Goal: Feedback & Contribution: Leave review/rating

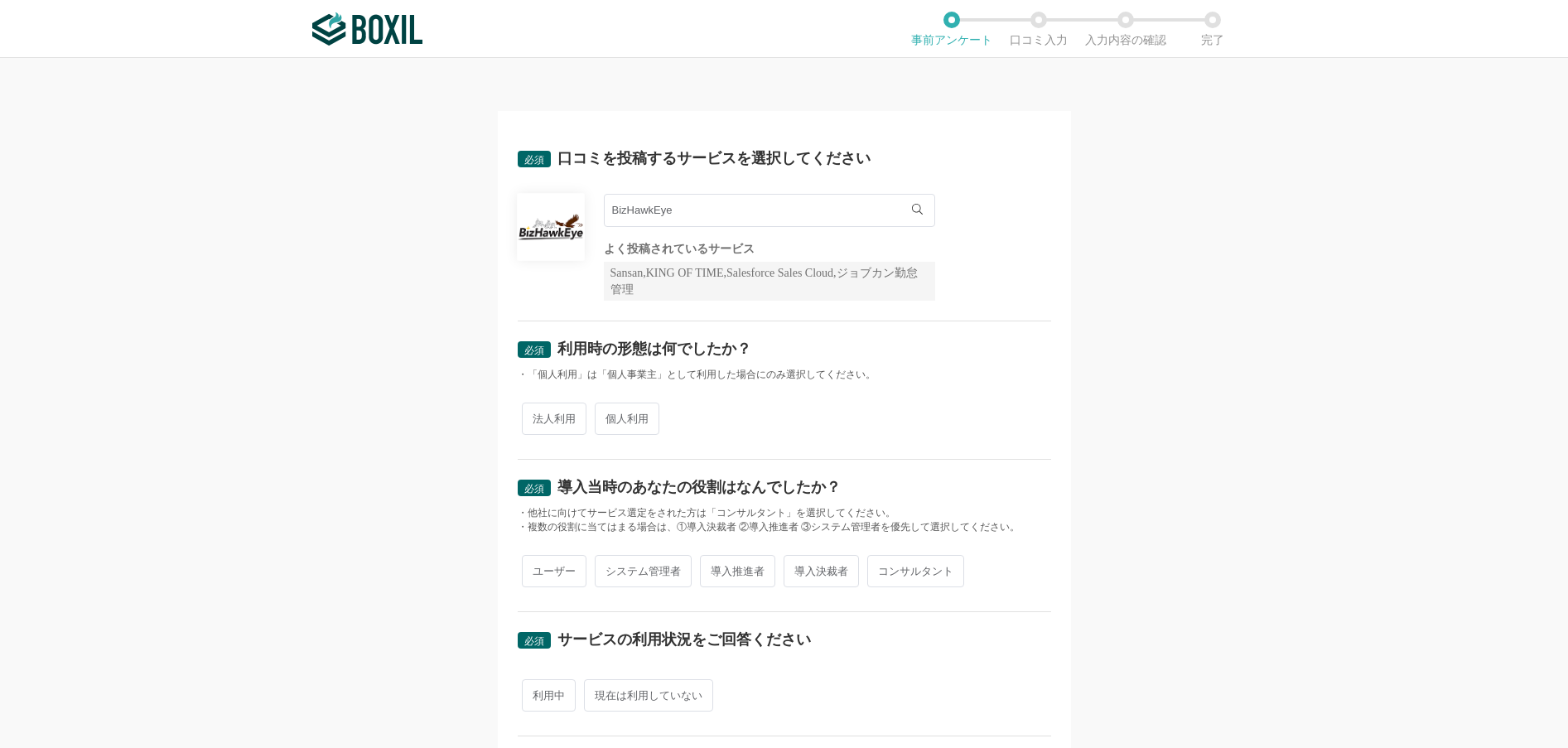
click at [557, 424] on span "法人利用" at bounding box center [554, 418] width 65 height 32
click at [537, 416] on input "法人利用" at bounding box center [530, 410] width 11 height 11
radio input "true"
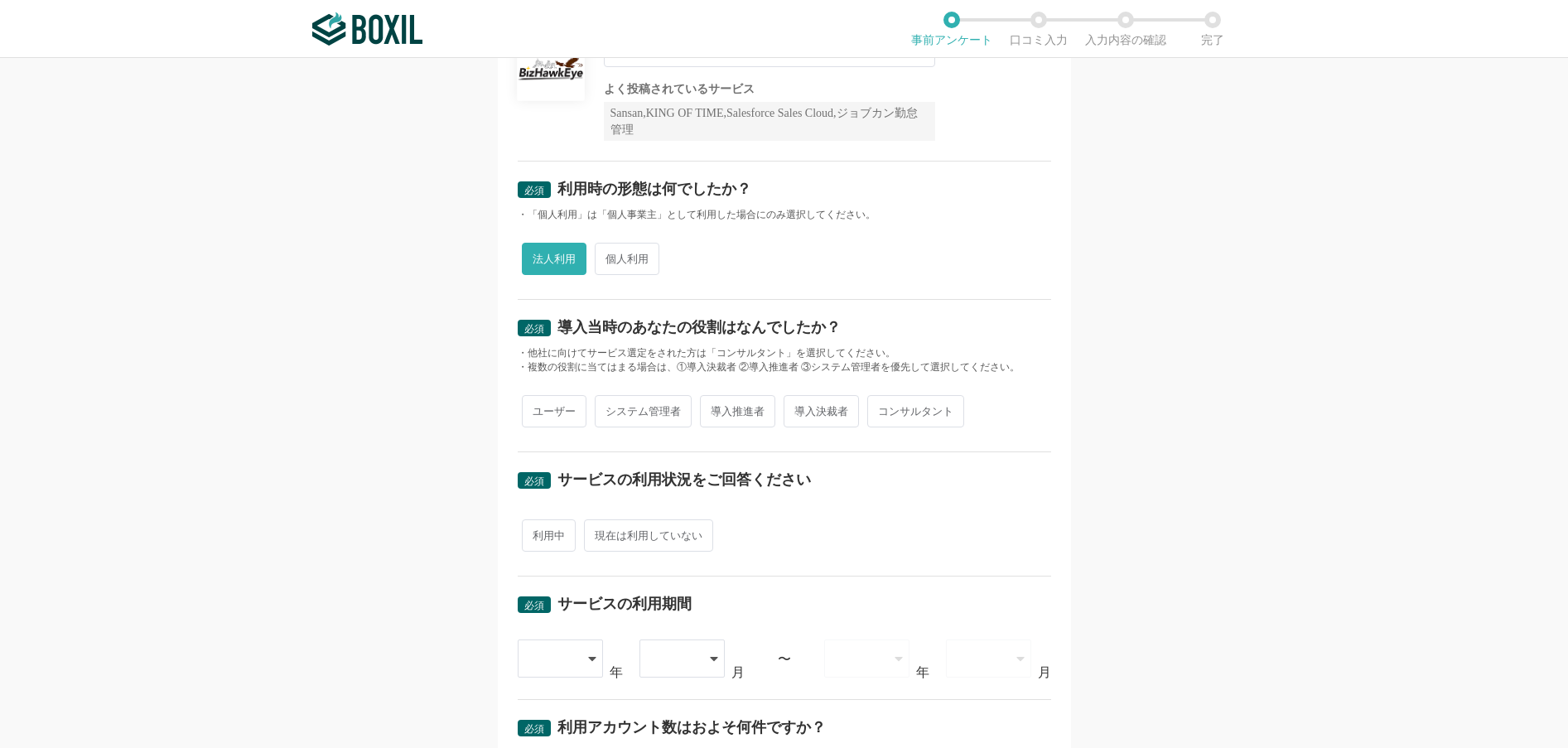
scroll to position [165, 0]
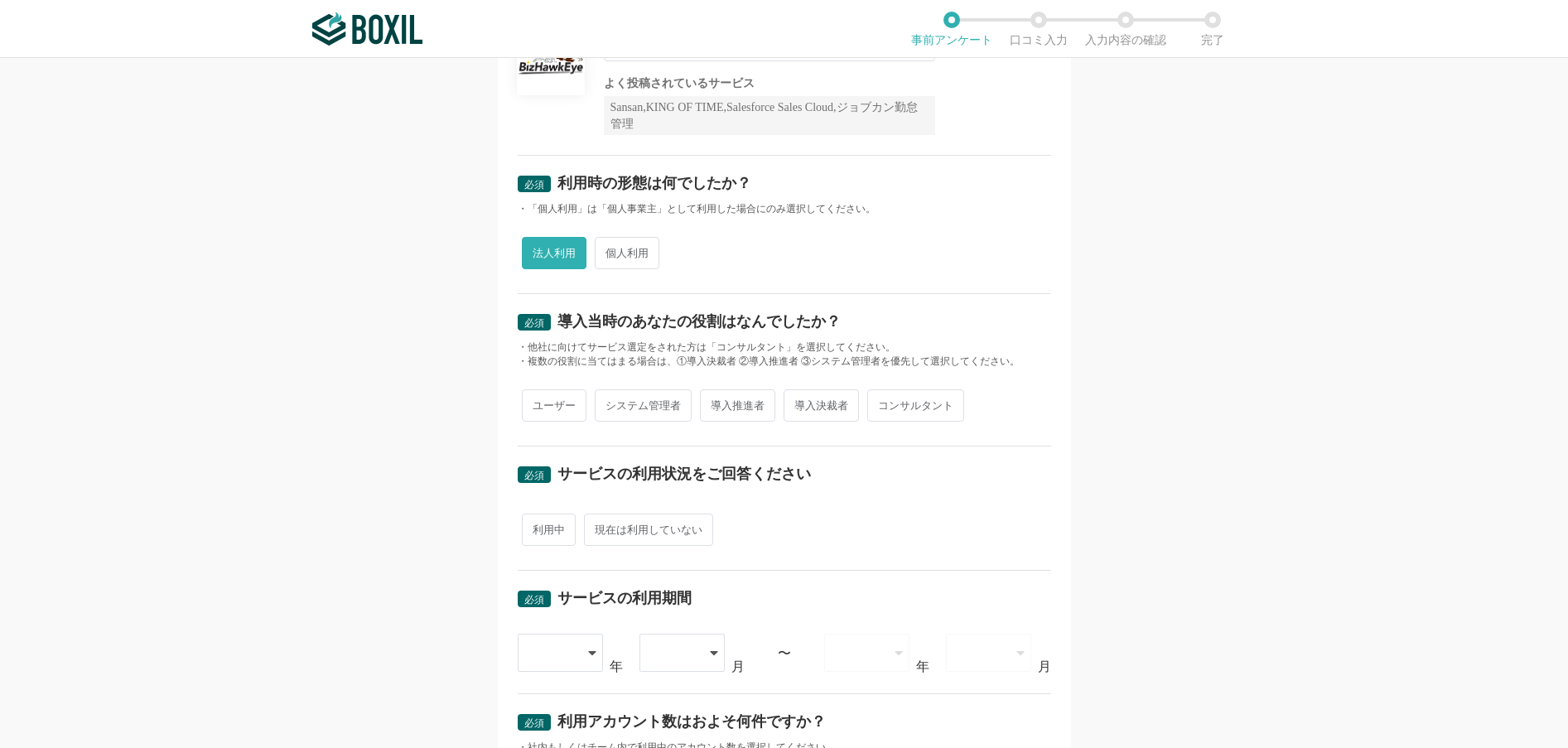
click at [659, 412] on span "システム管理者" at bounding box center [643, 405] width 97 height 32
click at [610, 403] on input "システム管理者" at bounding box center [604, 397] width 11 height 11
radio input "true"
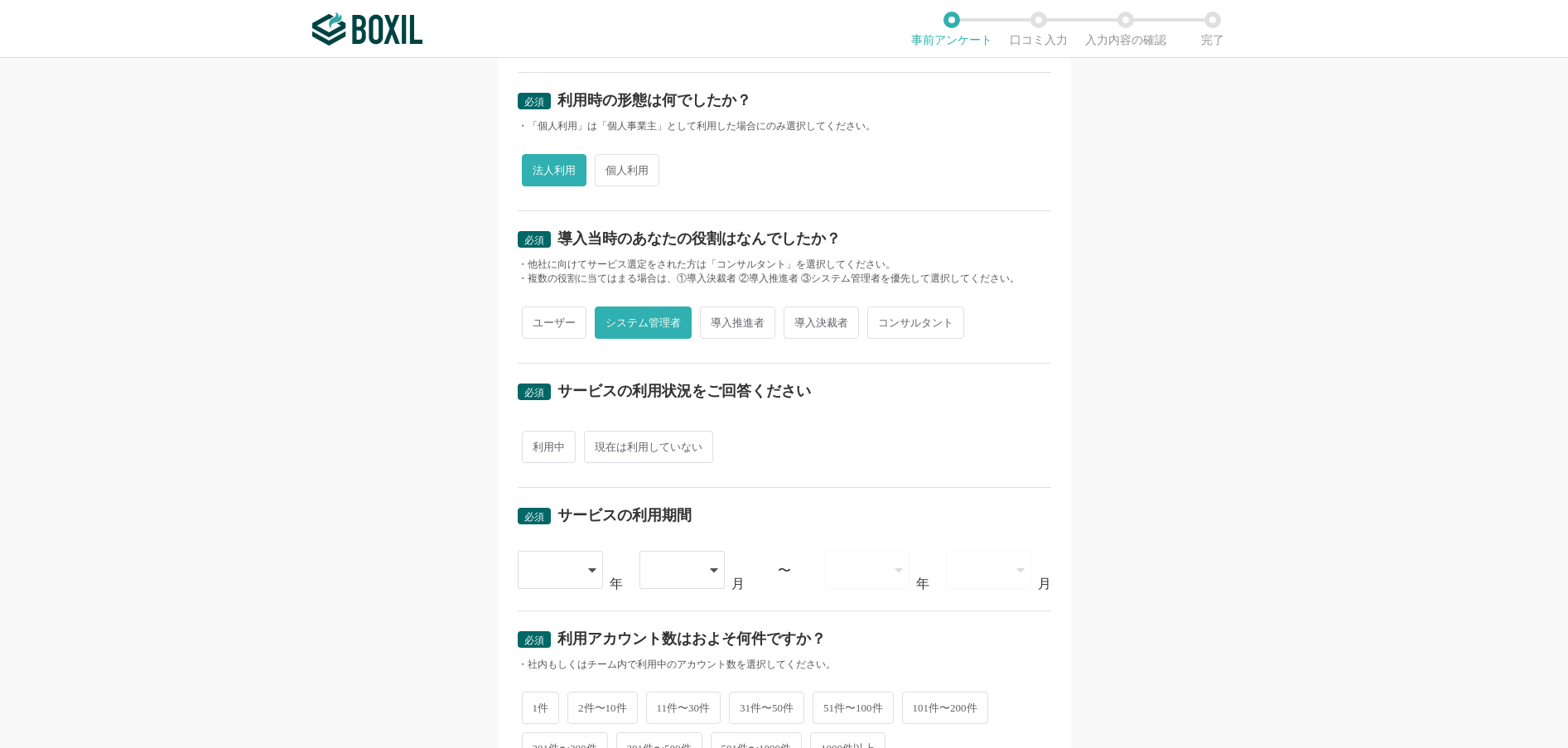
scroll to position [331, 0]
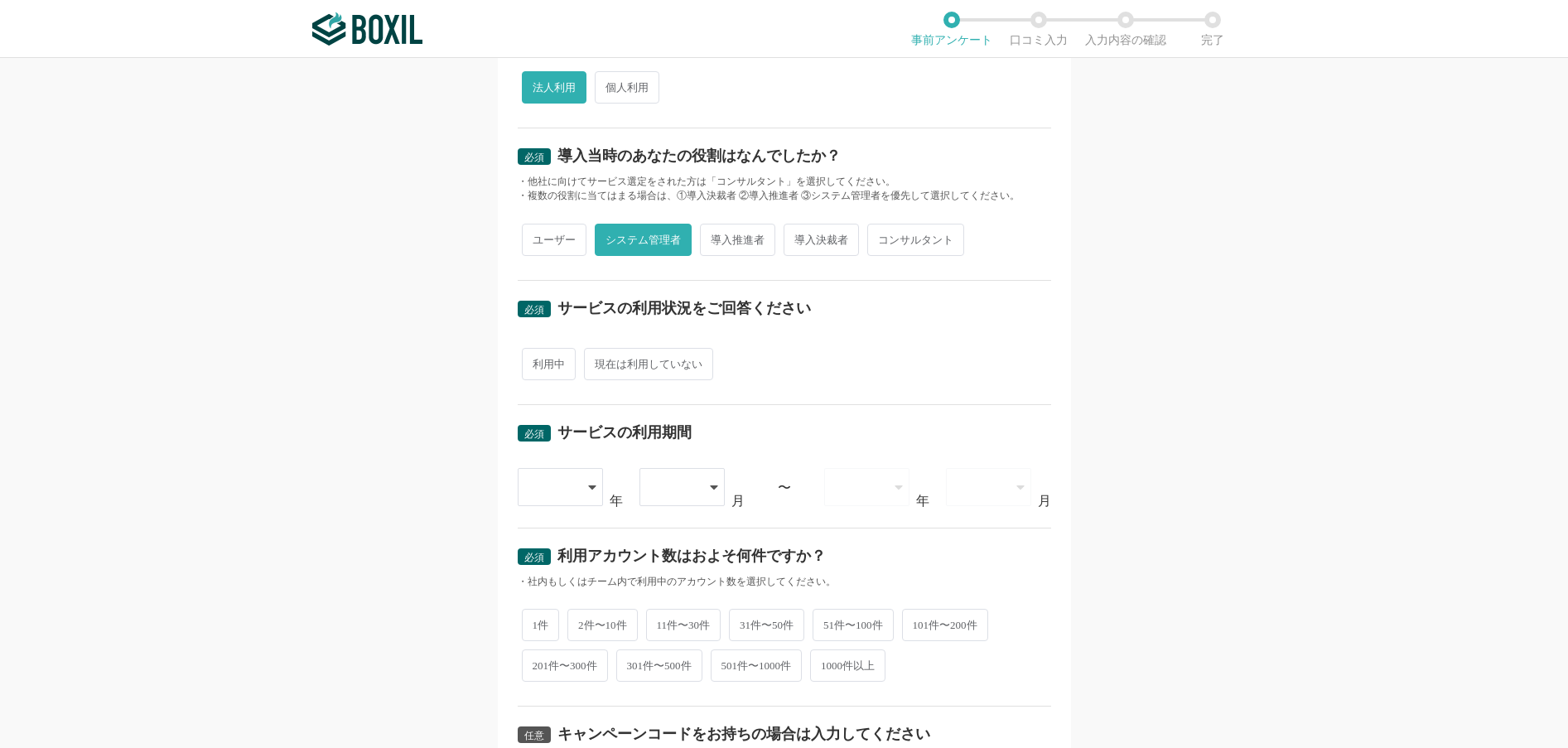
click at [537, 364] on span "利用中" at bounding box center [549, 363] width 54 height 32
click at [537, 361] on input "利用中" at bounding box center [530, 356] width 11 height 11
radio input "true"
click at [589, 488] on icon at bounding box center [593, 487] width 9 height 14
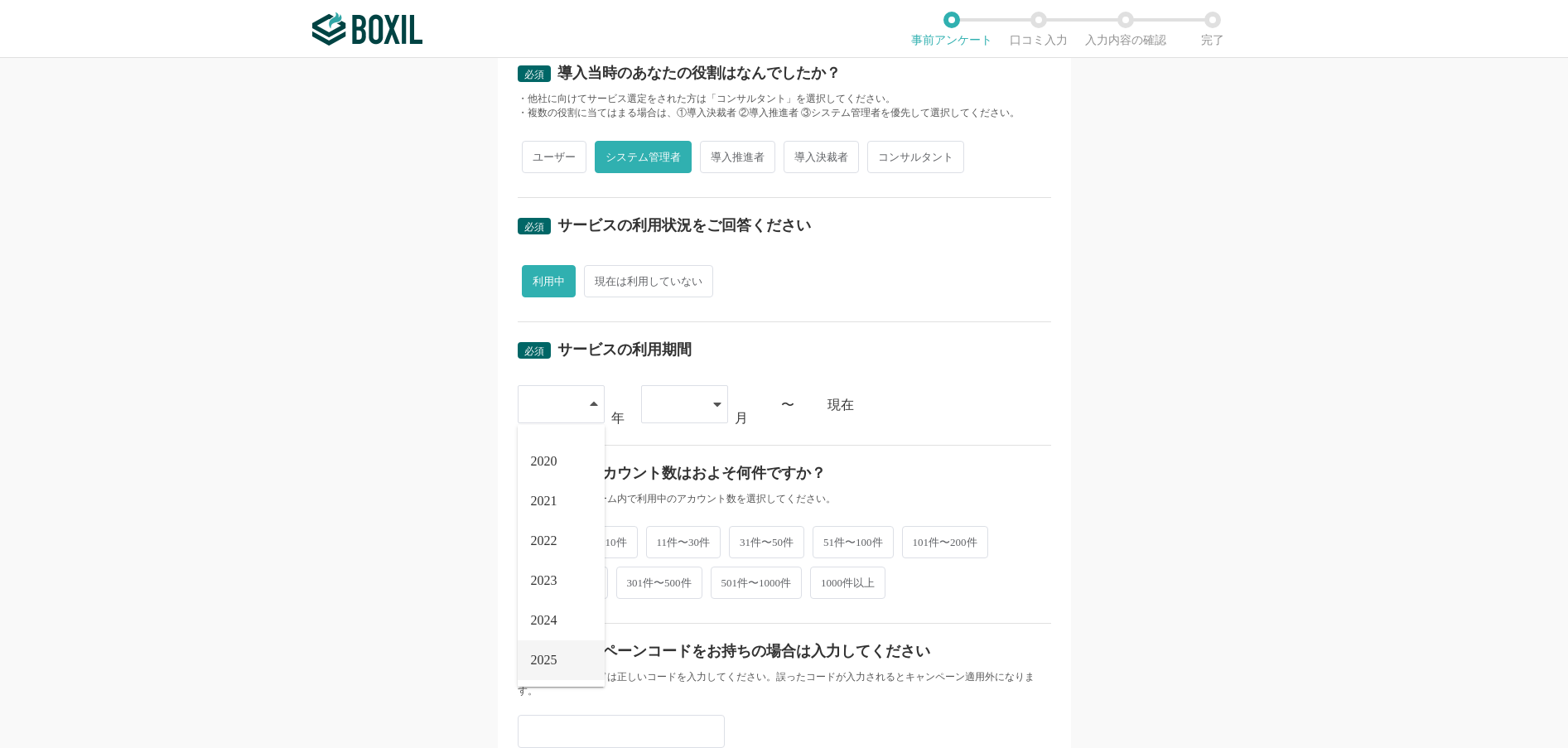
click at [531, 662] on span "2025" at bounding box center [544, 660] width 26 height 14
click at [714, 407] on icon at bounding box center [717, 405] width 9 height 14
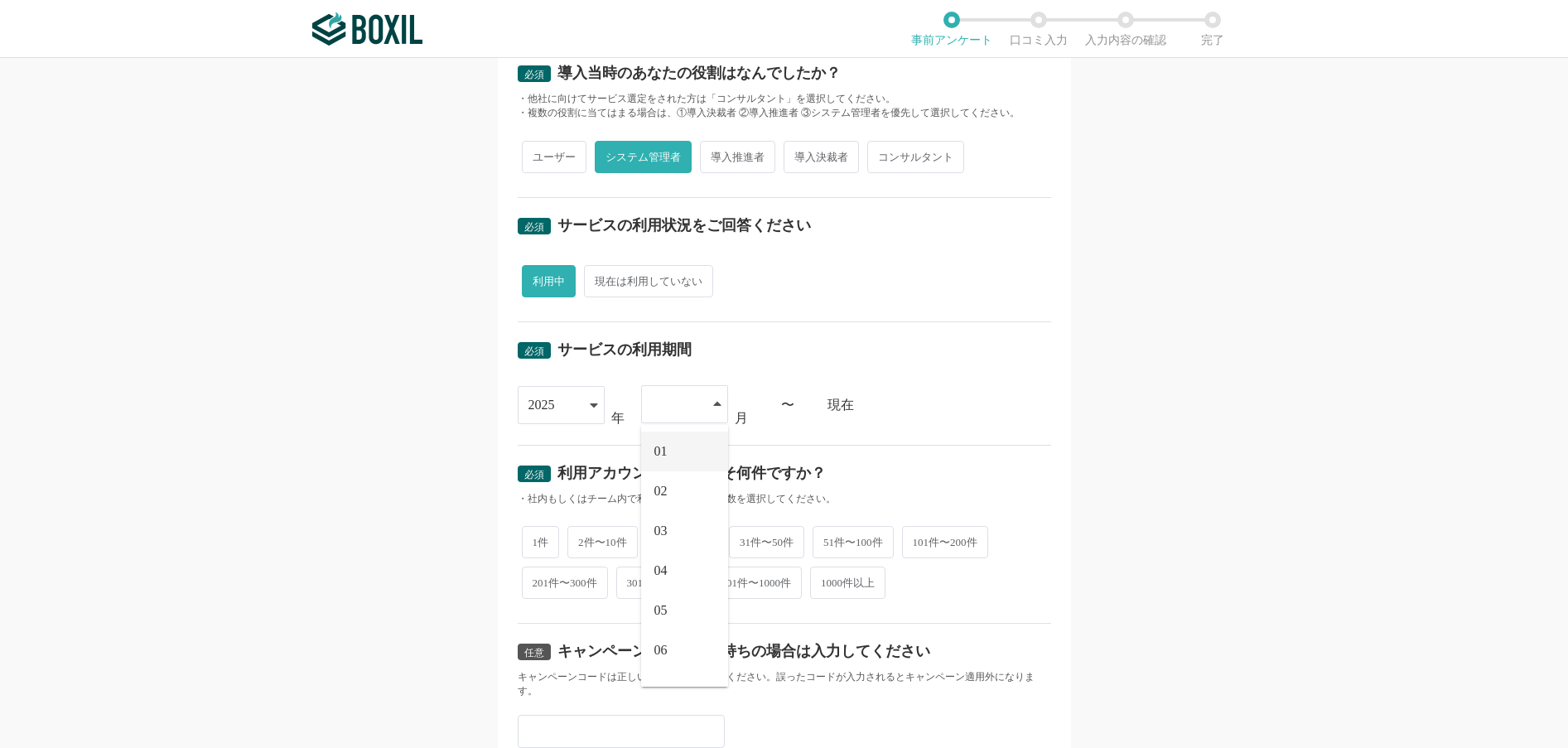
click at [663, 450] on li "01" at bounding box center [685, 451] width 87 height 40
click at [590, 544] on span "2件〜10件" at bounding box center [602, 540] width 71 height 32
click at [583, 537] on input "2件〜10件" at bounding box center [577, 532] width 11 height 11
radio input "true"
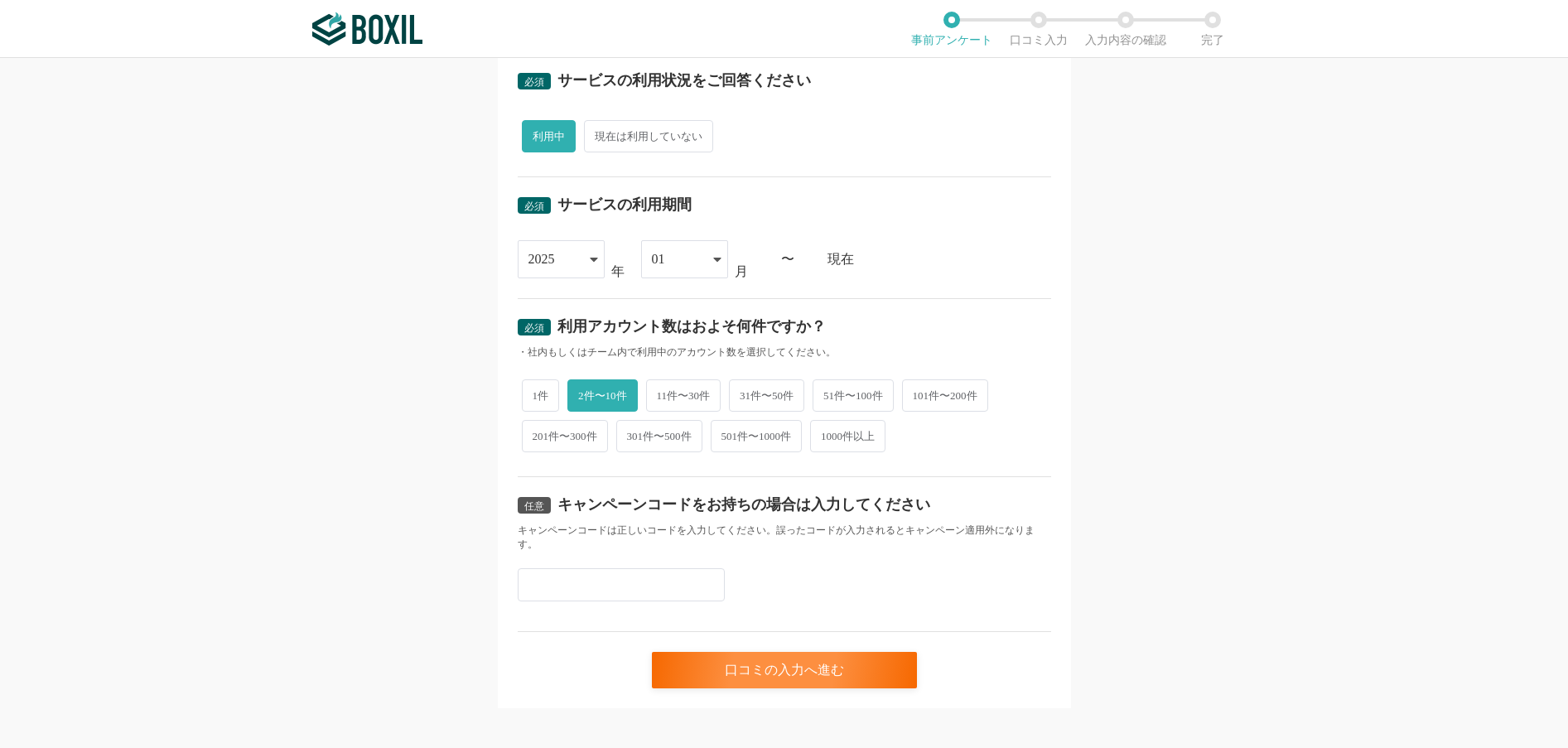
scroll to position [572, 0]
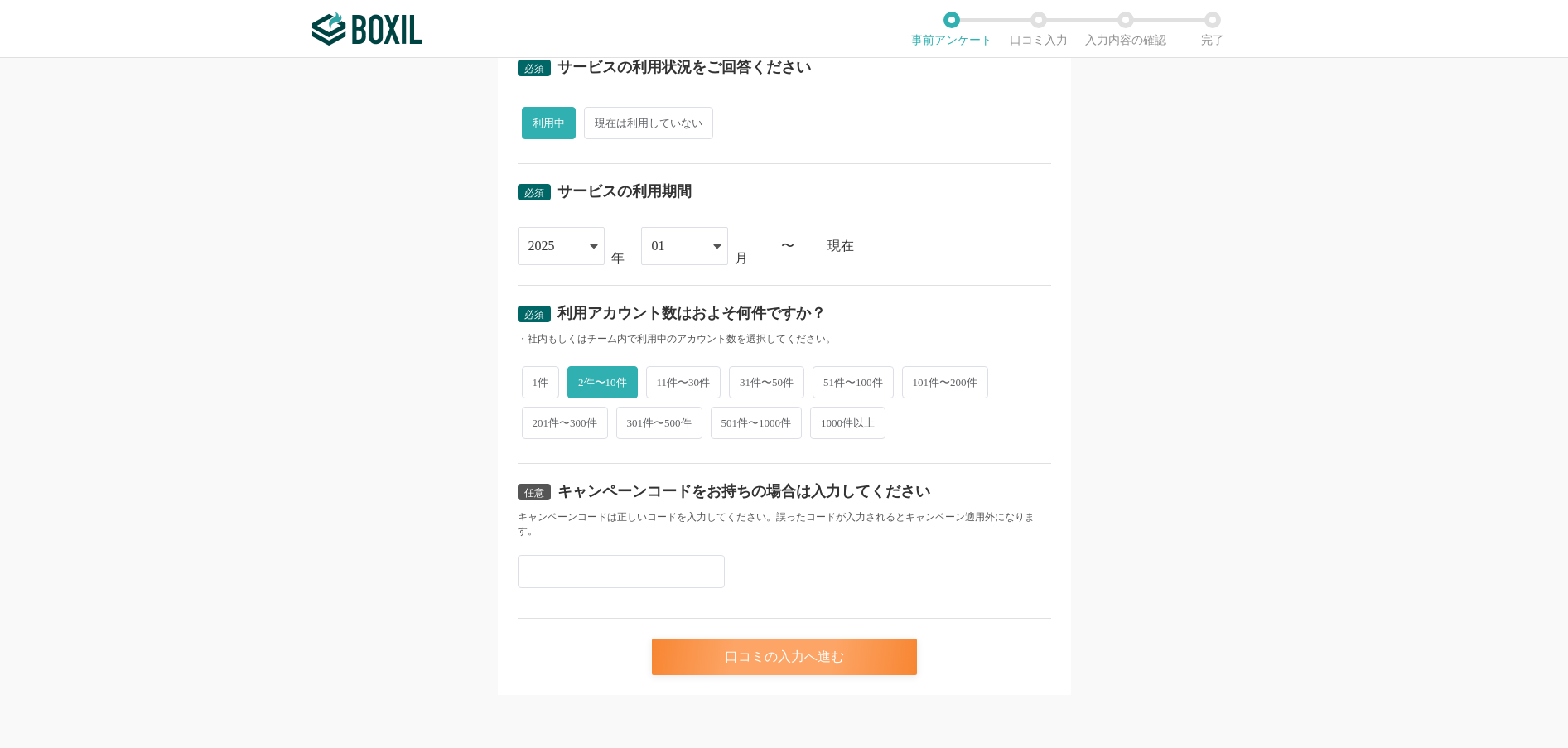
click at [804, 659] on div "口コミの入力へ進む" at bounding box center [784, 657] width 265 height 37
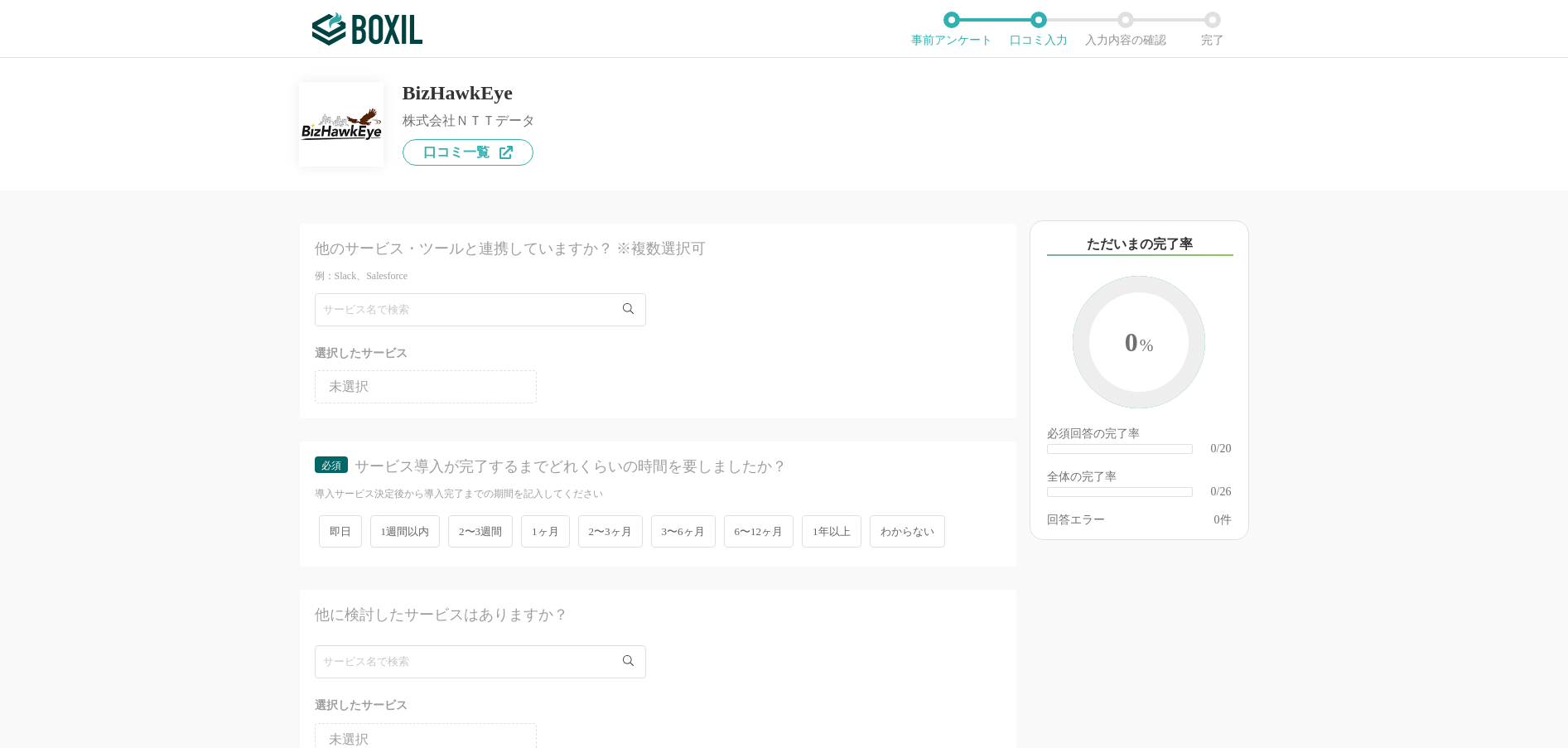
click at [616, 536] on span "2〜3ヶ月" at bounding box center [610, 531] width 65 height 32
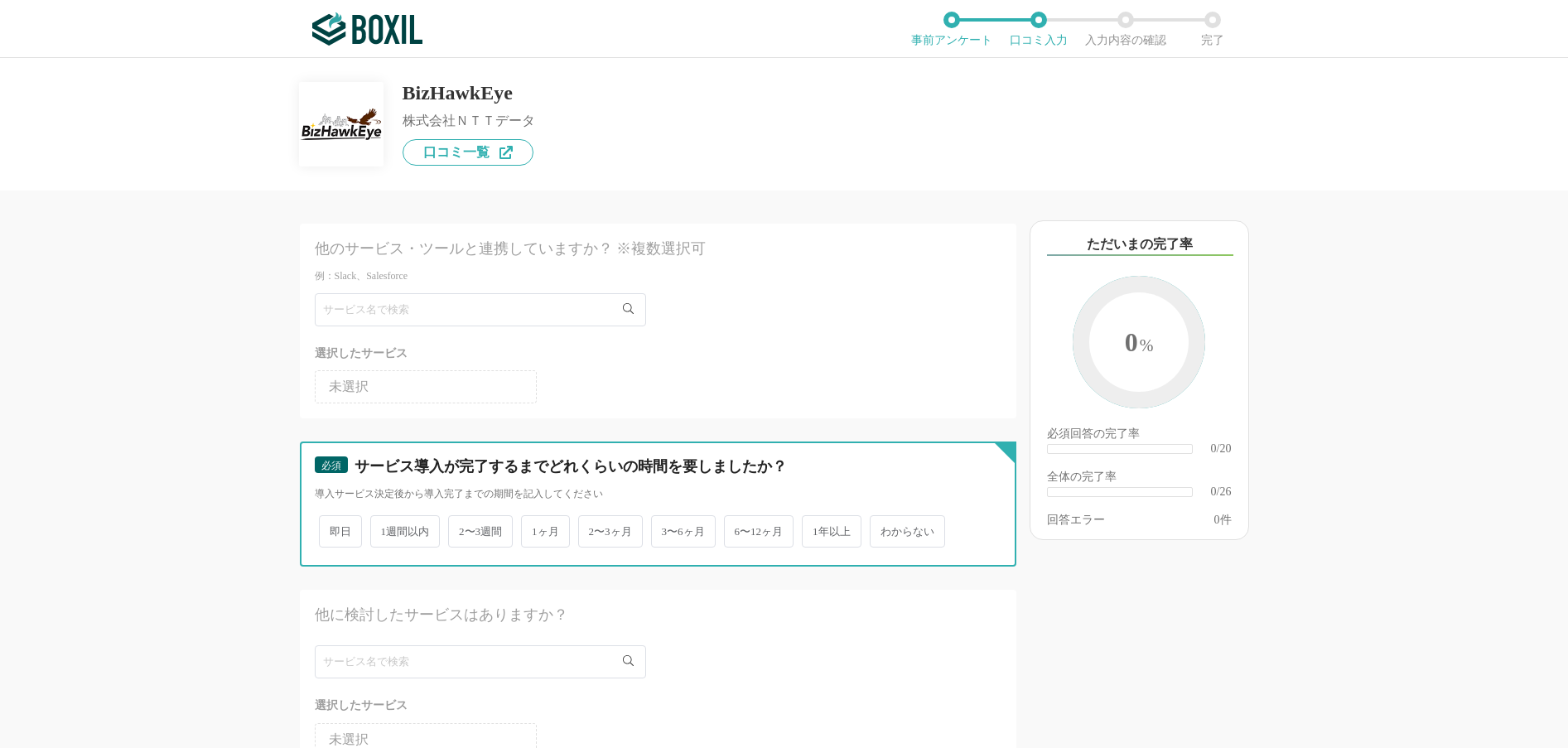
click at [593, 529] on input "2〜3ヶ月" at bounding box center [587, 523] width 11 height 11
radio input "true"
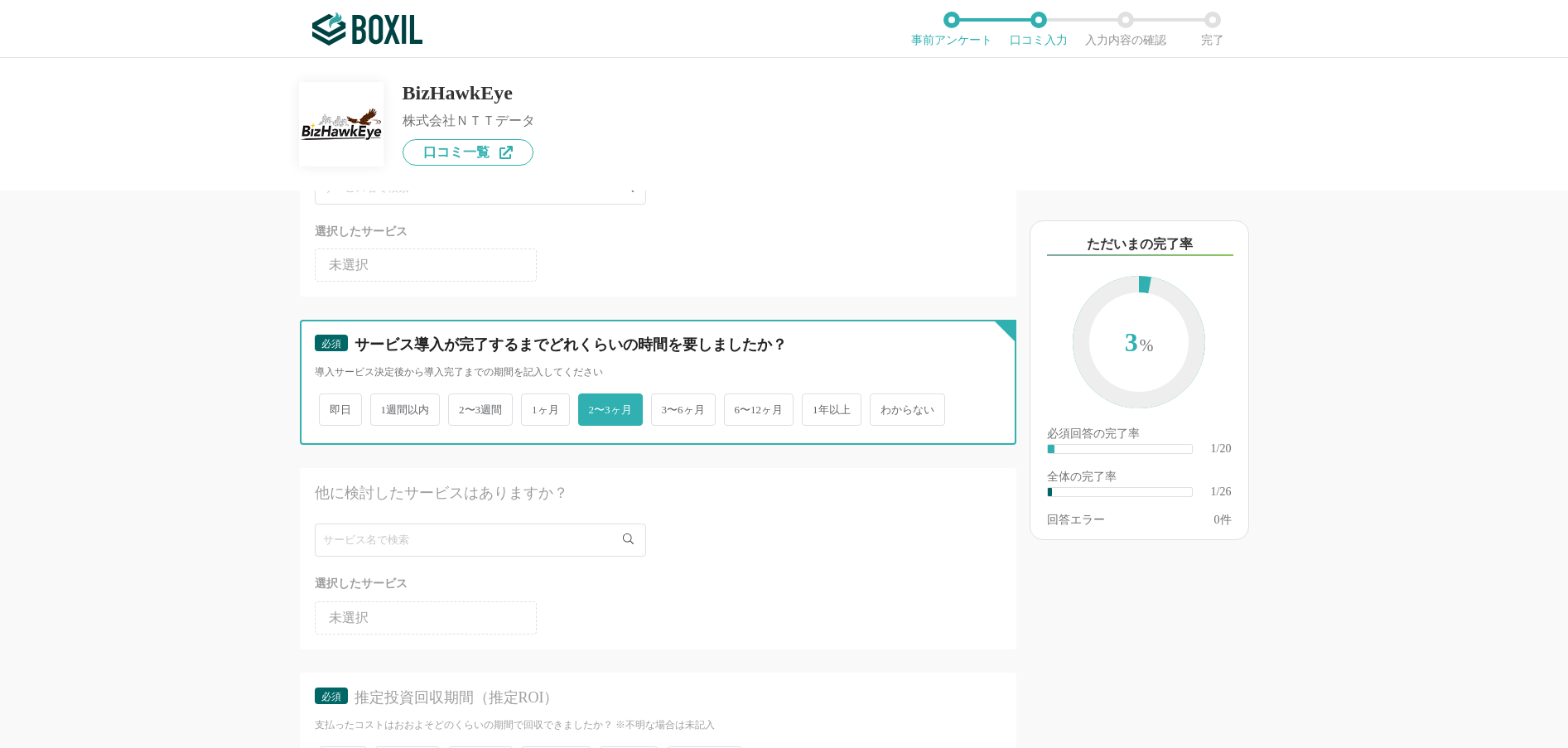
scroll to position [165, 0]
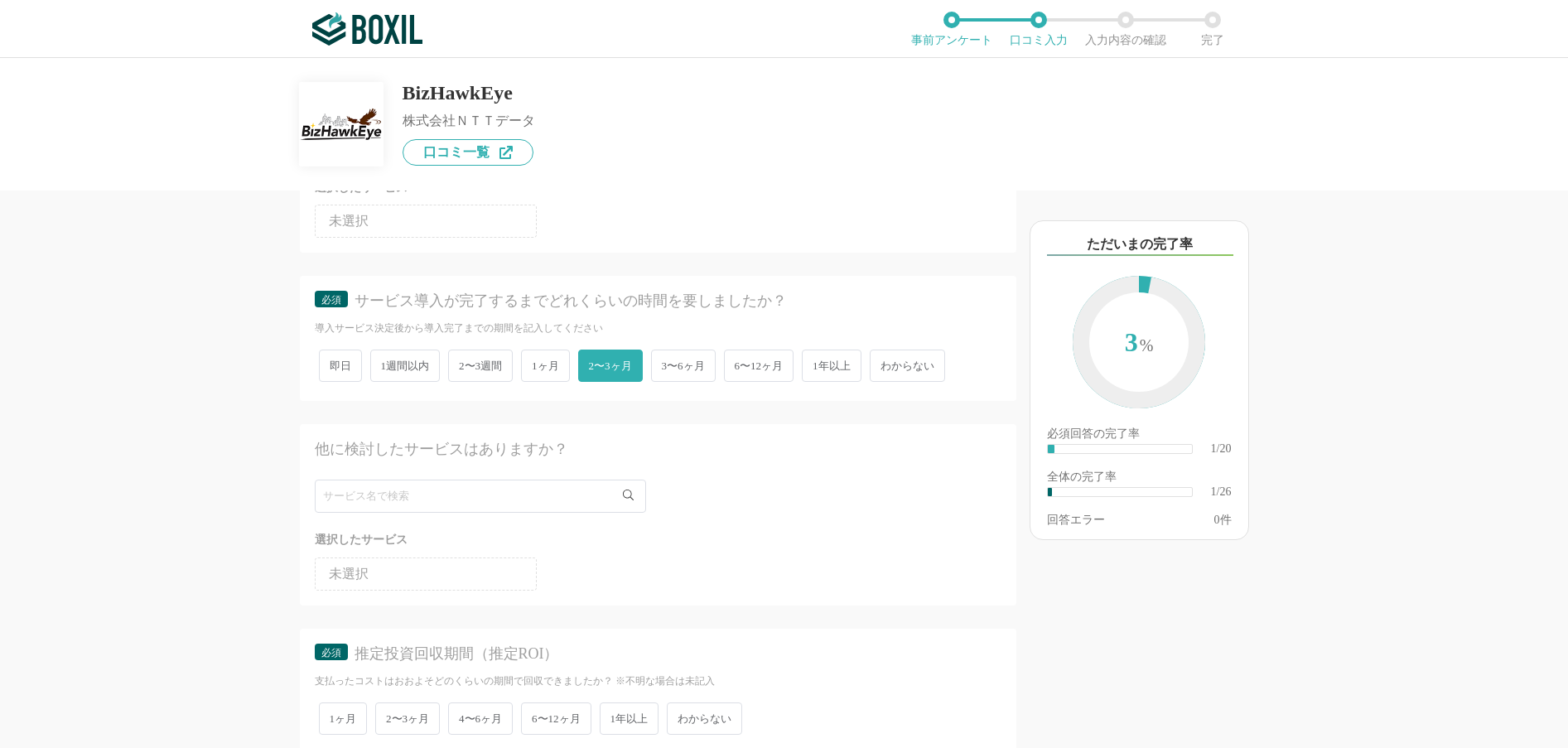
click at [629, 497] on icon at bounding box center [628, 495] width 11 height 11
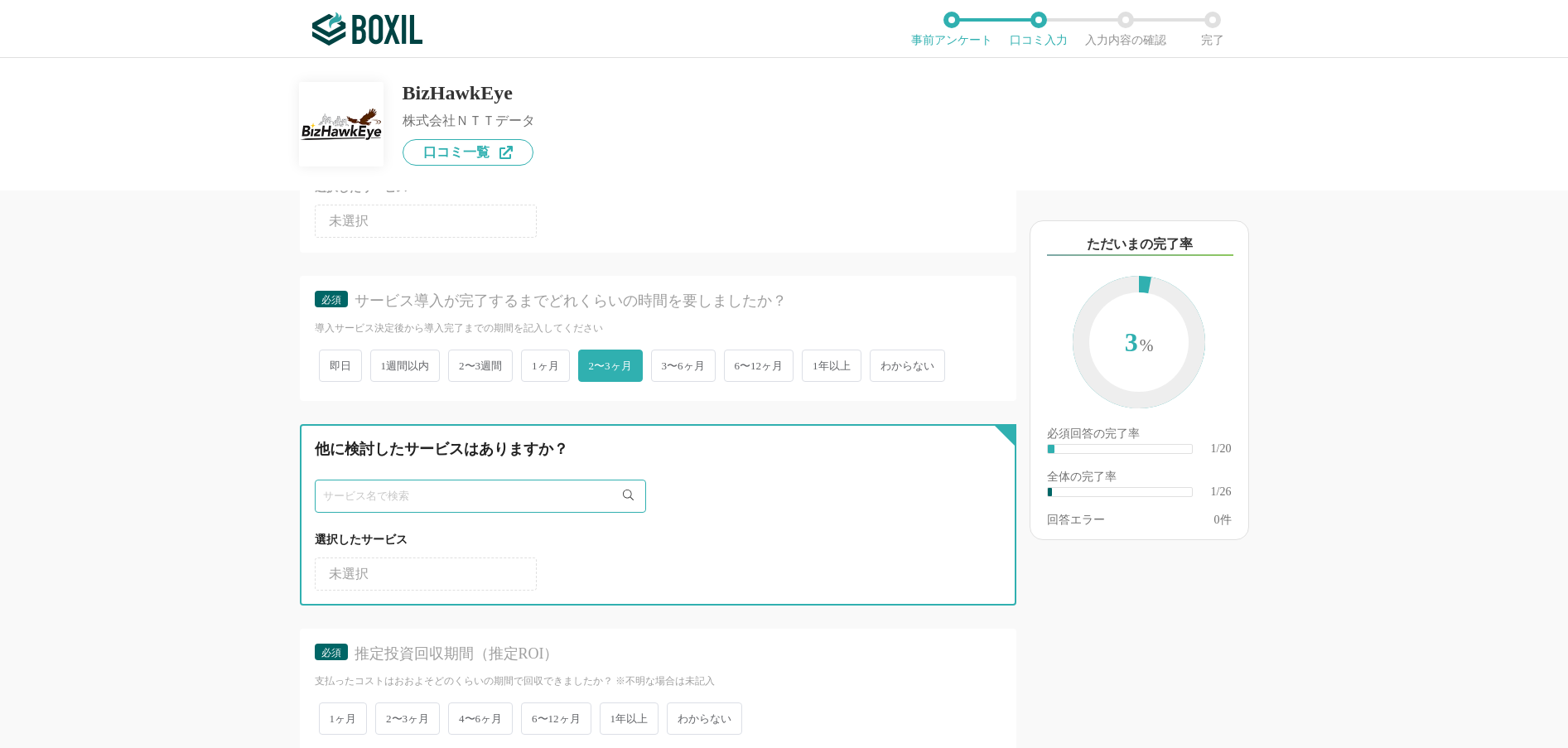
click at [552, 497] on input "text" at bounding box center [480, 496] width 331 height 33
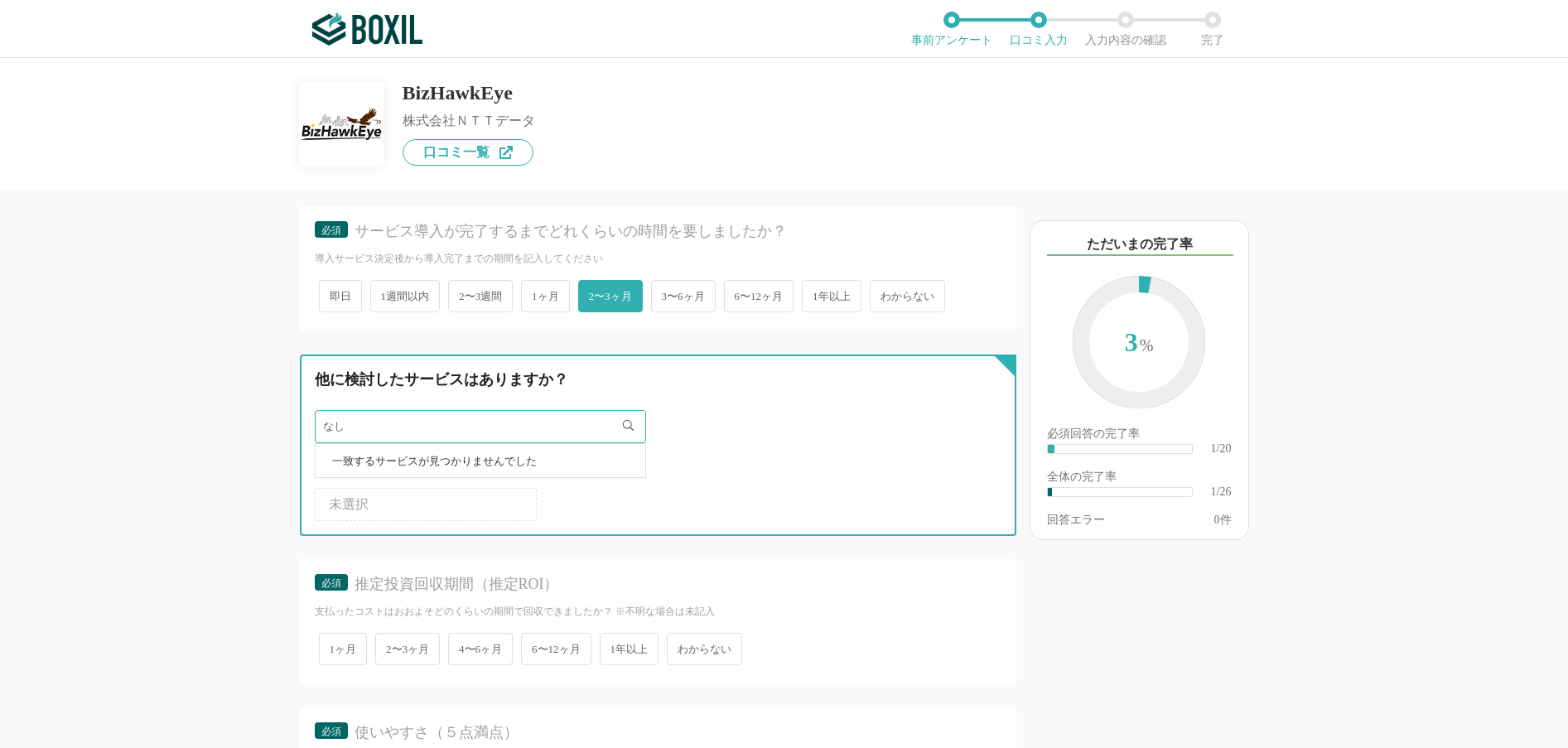
scroll to position [331, 0]
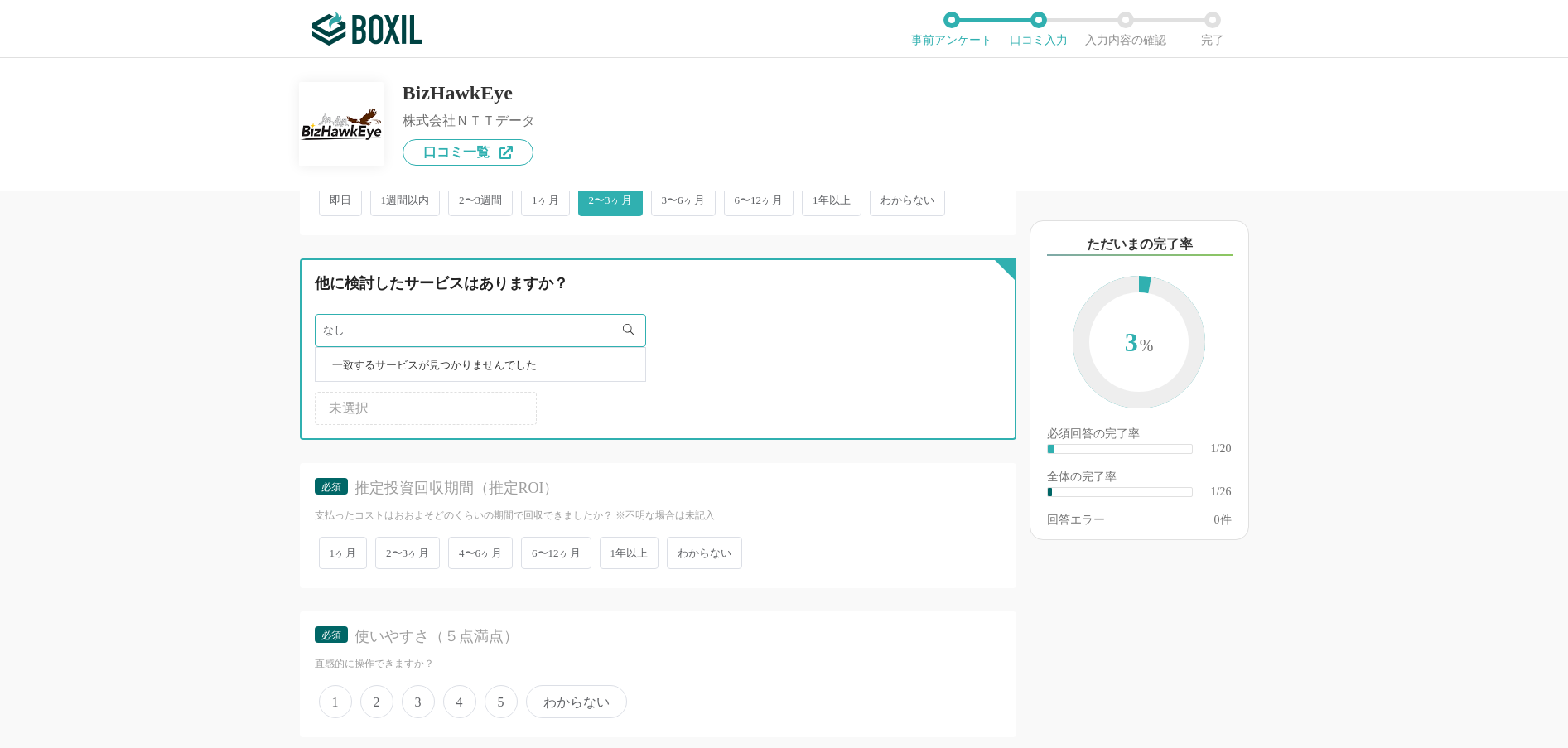
type input "なし"
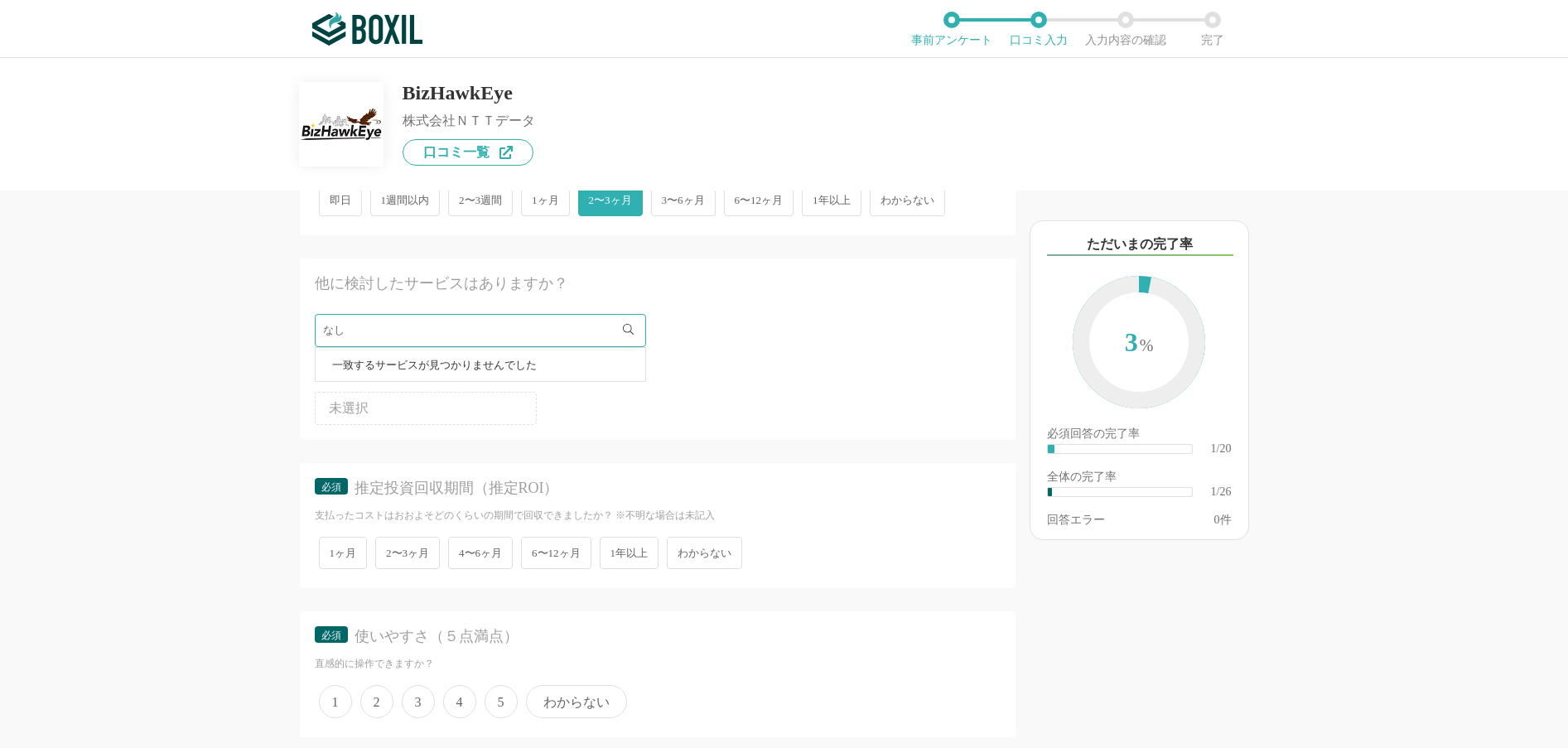
click at [711, 552] on span "わからない" at bounding box center [704, 553] width 75 height 32
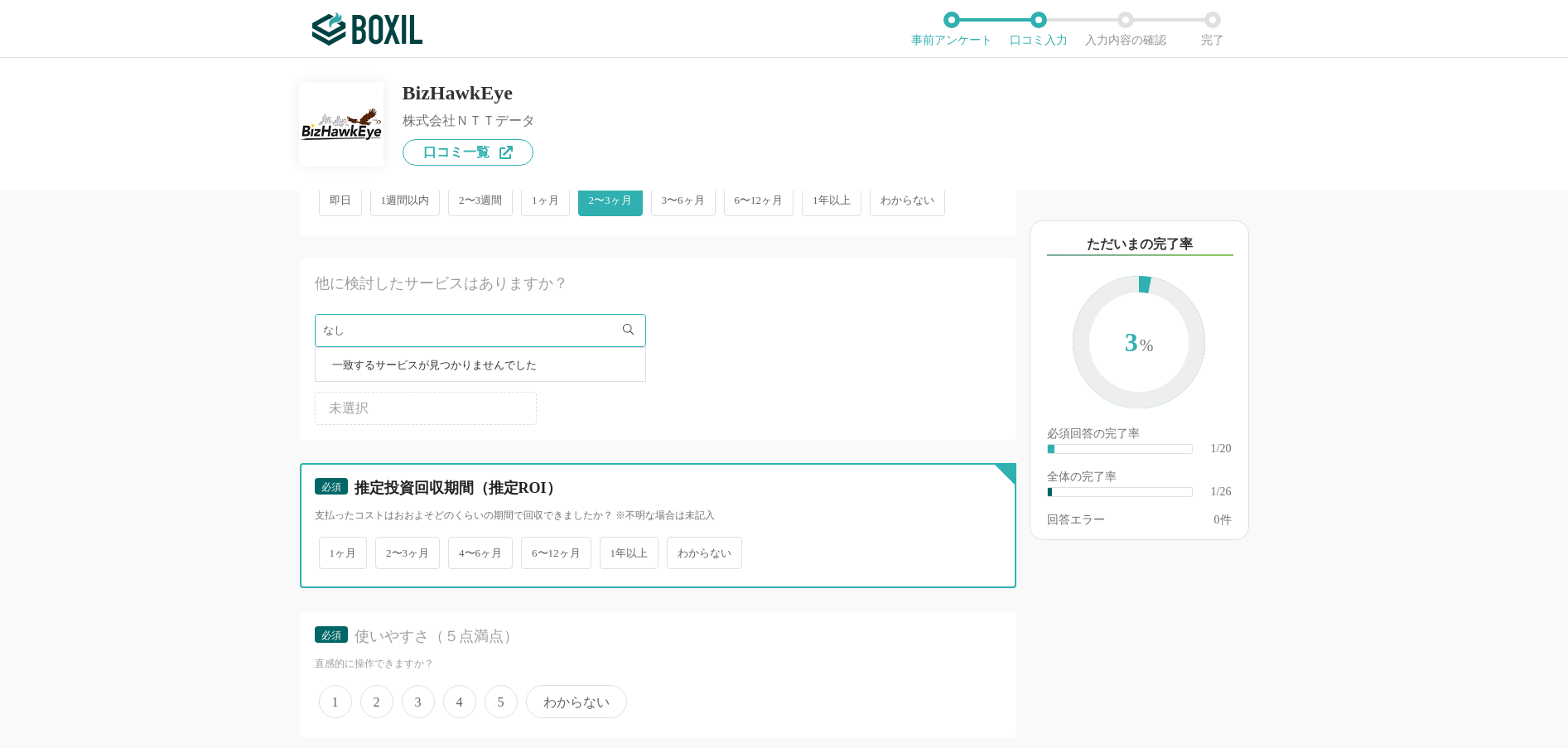
click at [682, 550] on input "わからない" at bounding box center [675, 544] width 11 height 11
radio input "true"
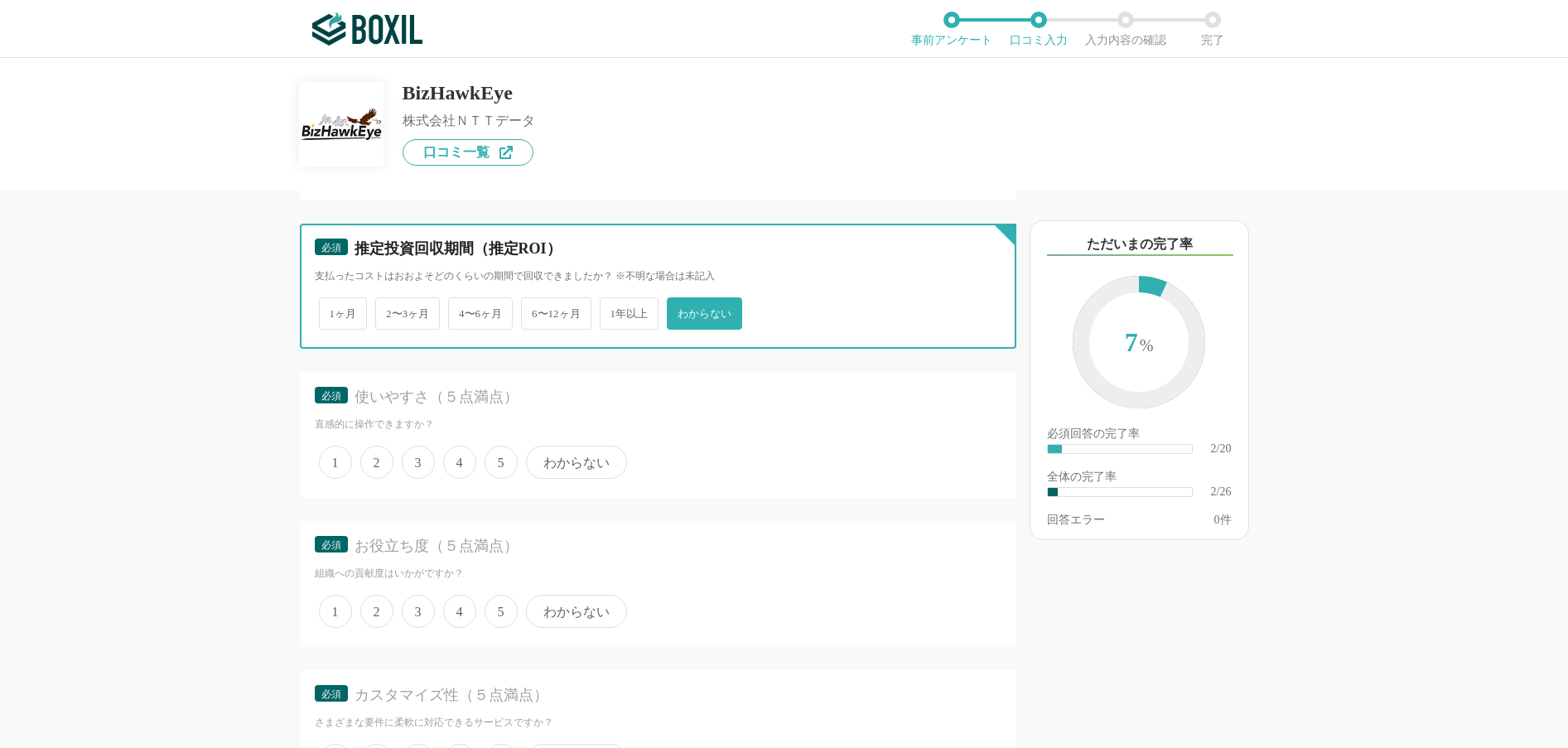
scroll to position [580, 0]
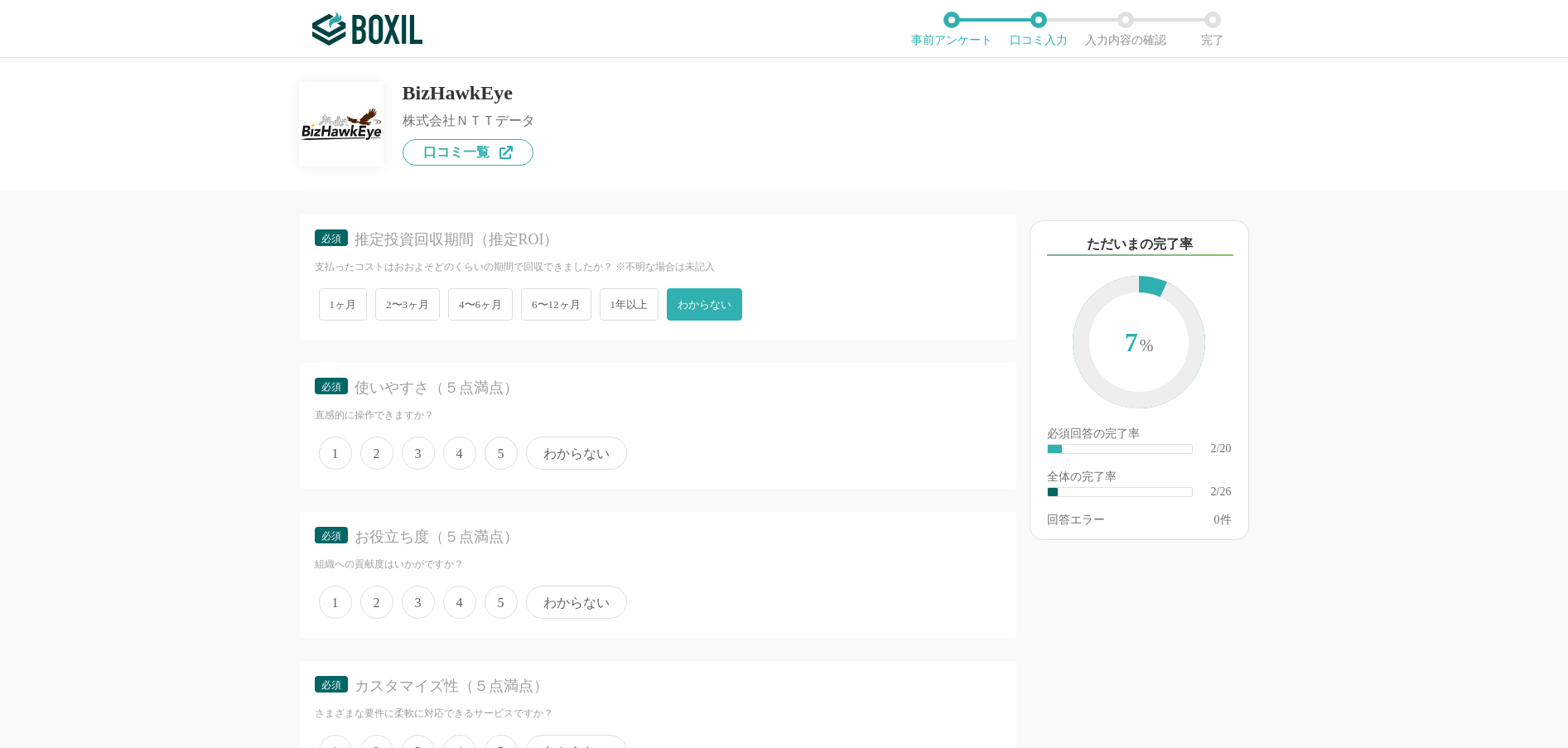
click at [460, 455] on span "4" at bounding box center [460, 453] width 33 height 33
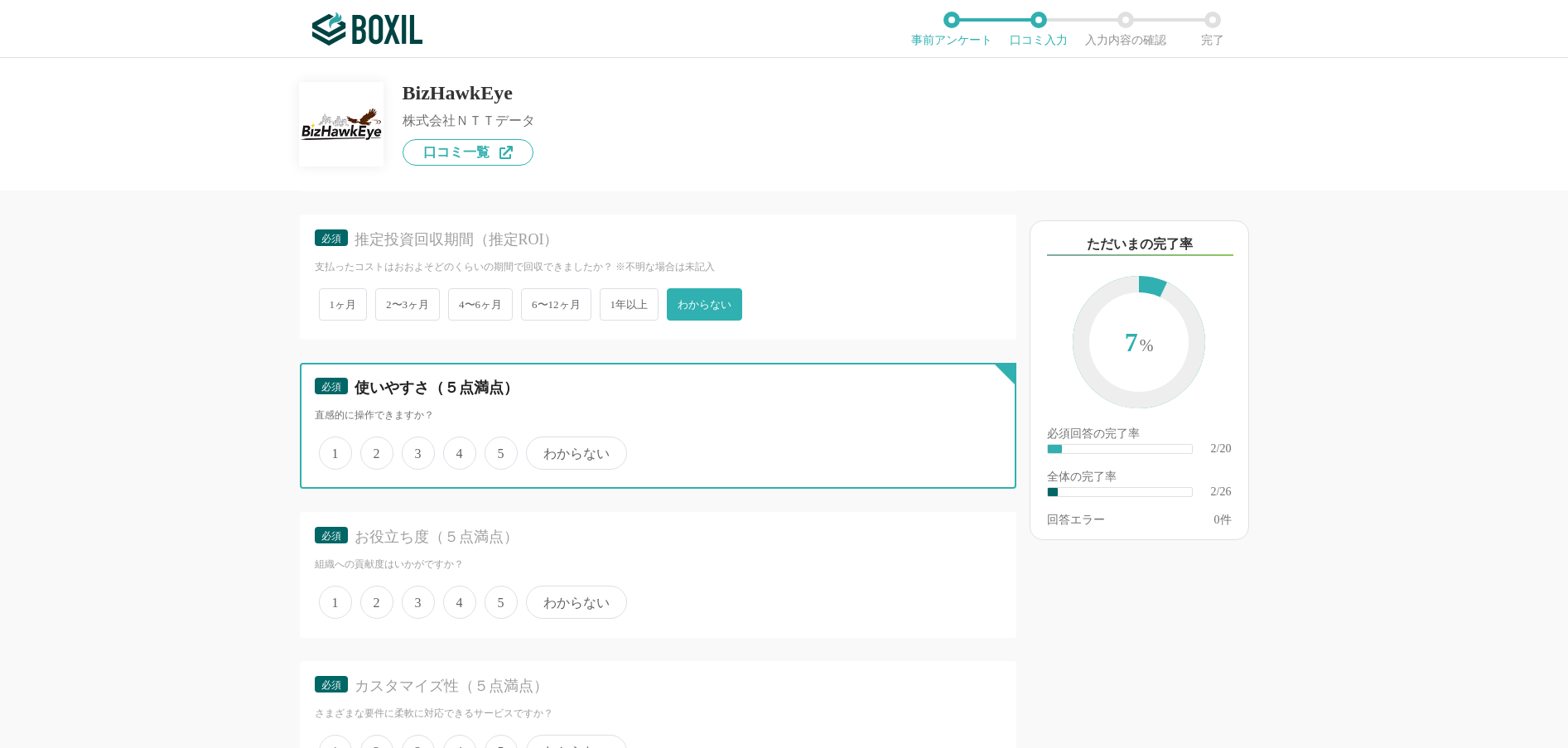
click at [458, 450] on input "4" at bounding box center [452, 444] width 11 height 11
radio input "true"
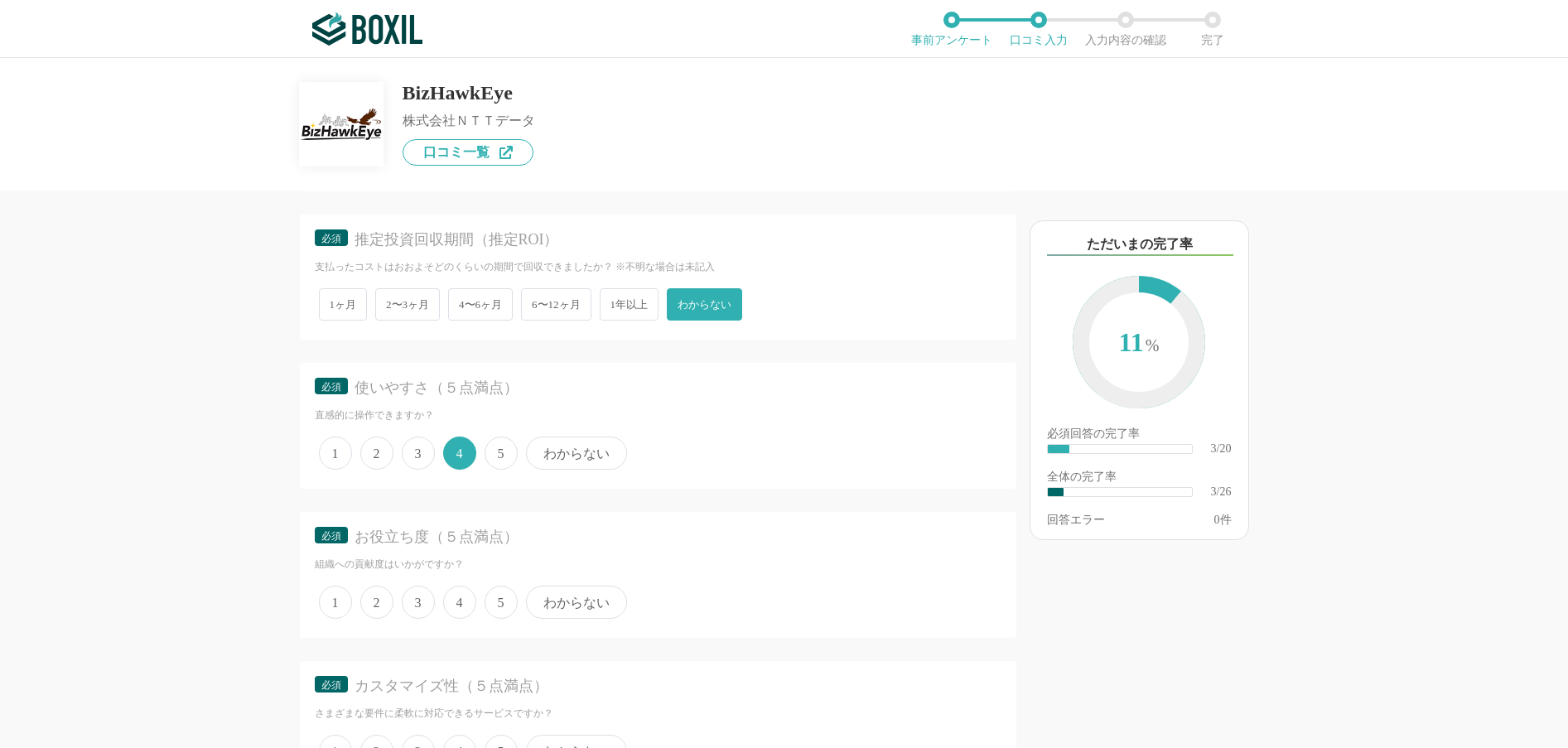
click at [462, 600] on span "4" at bounding box center [460, 602] width 33 height 33
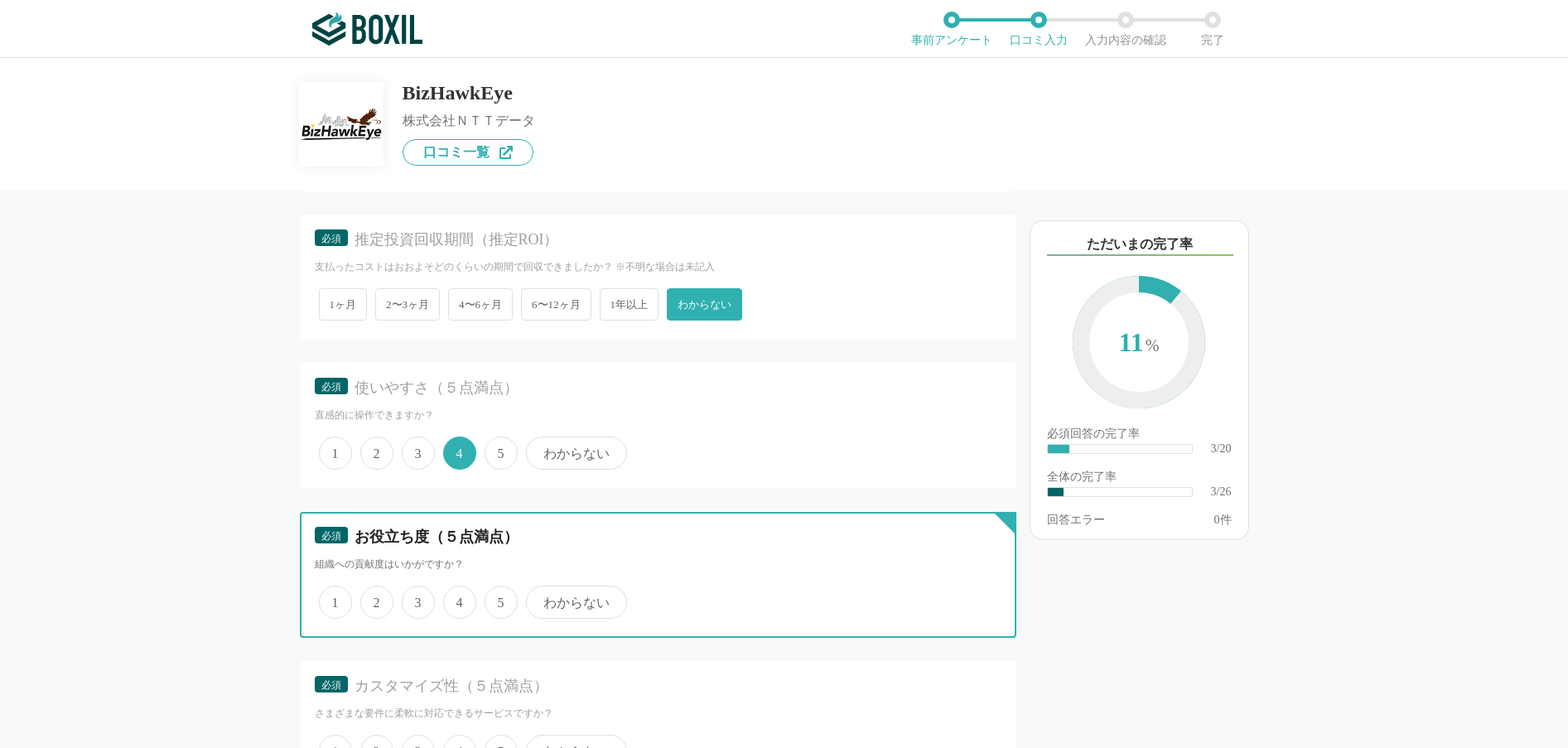
click at [458, 599] on input "4" at bounding box center [452, 593] width 11 height 11
radio input "true"
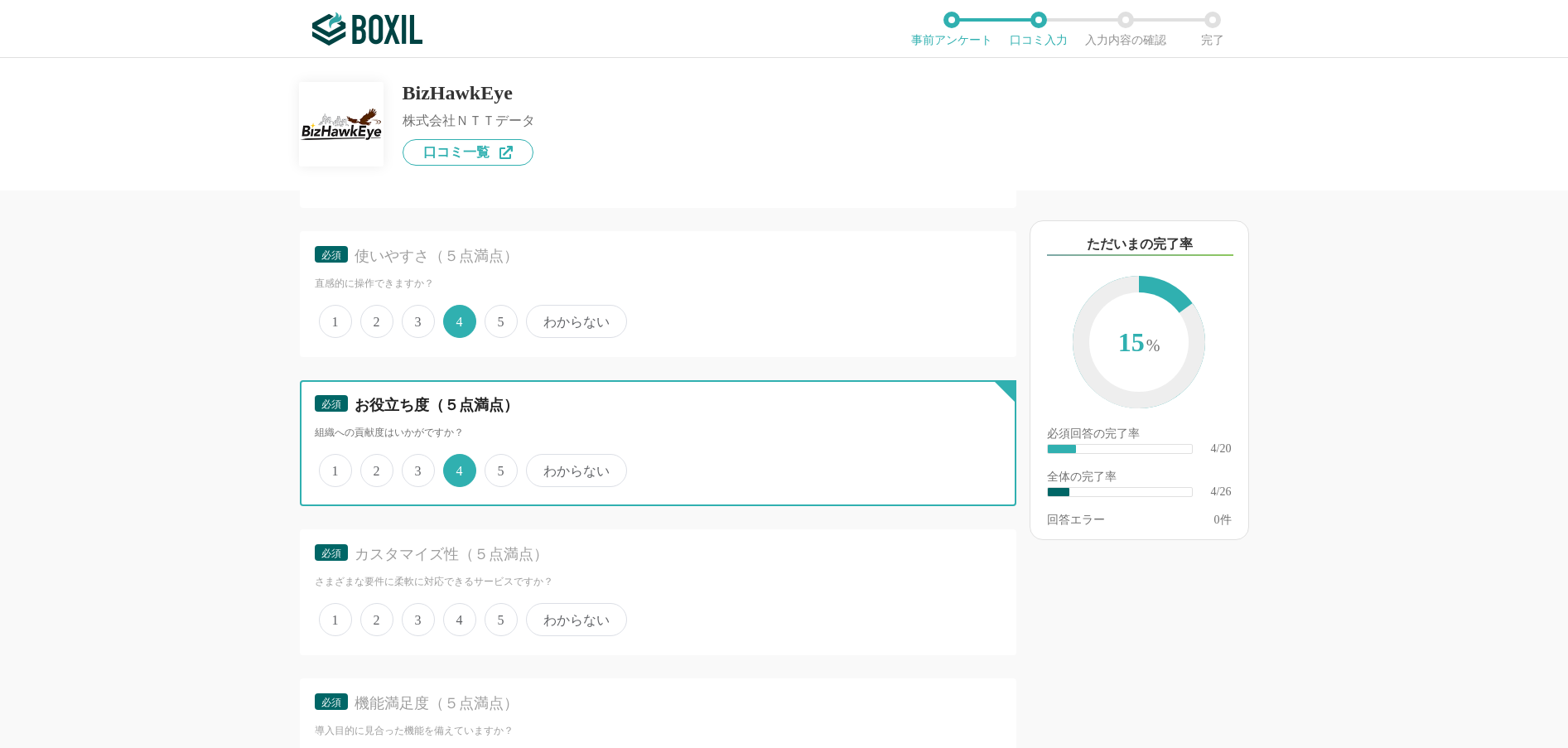
scroll to position [746, 0]
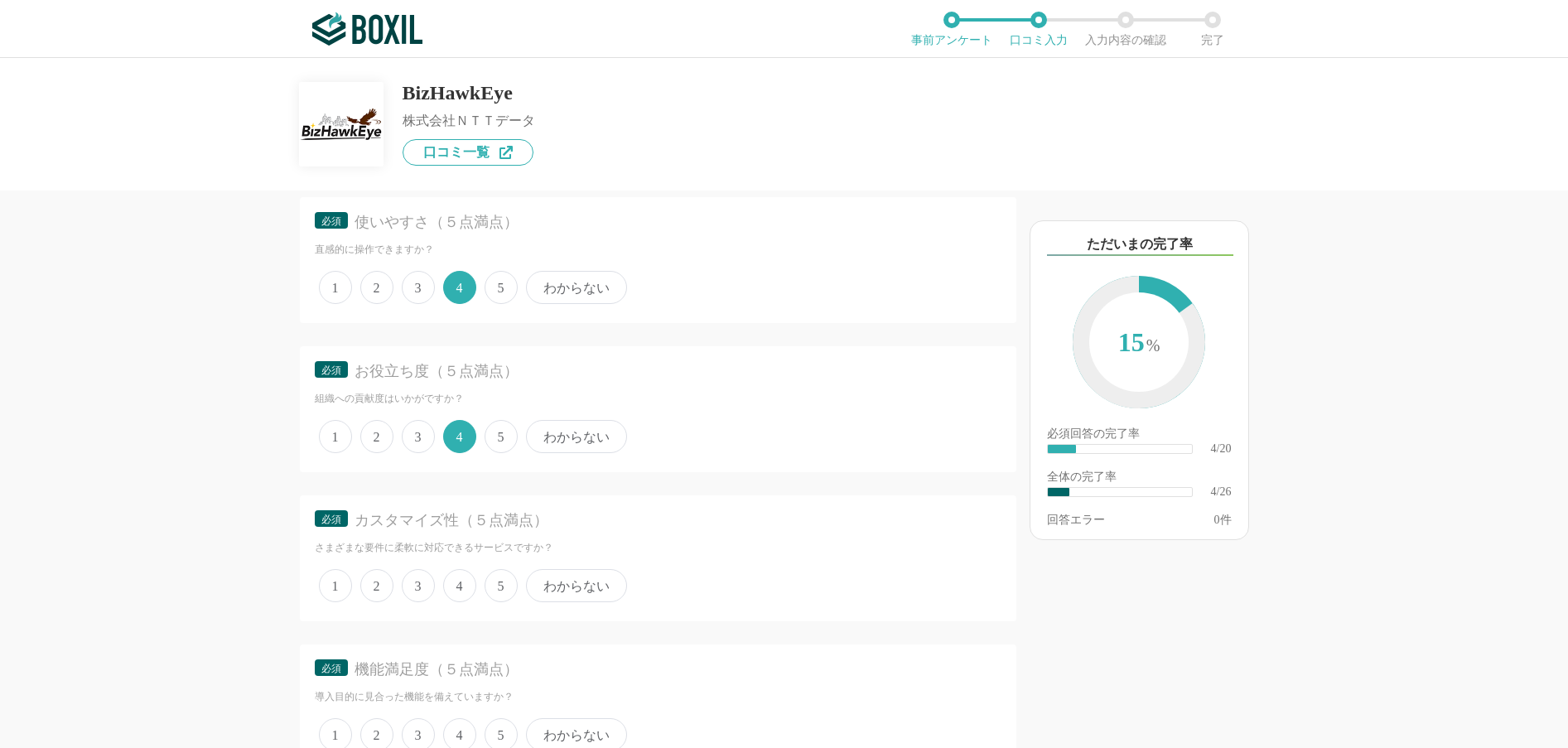
click at [613, 585] on span "わからない" at bounding box center [576, 586] width 101 height 33
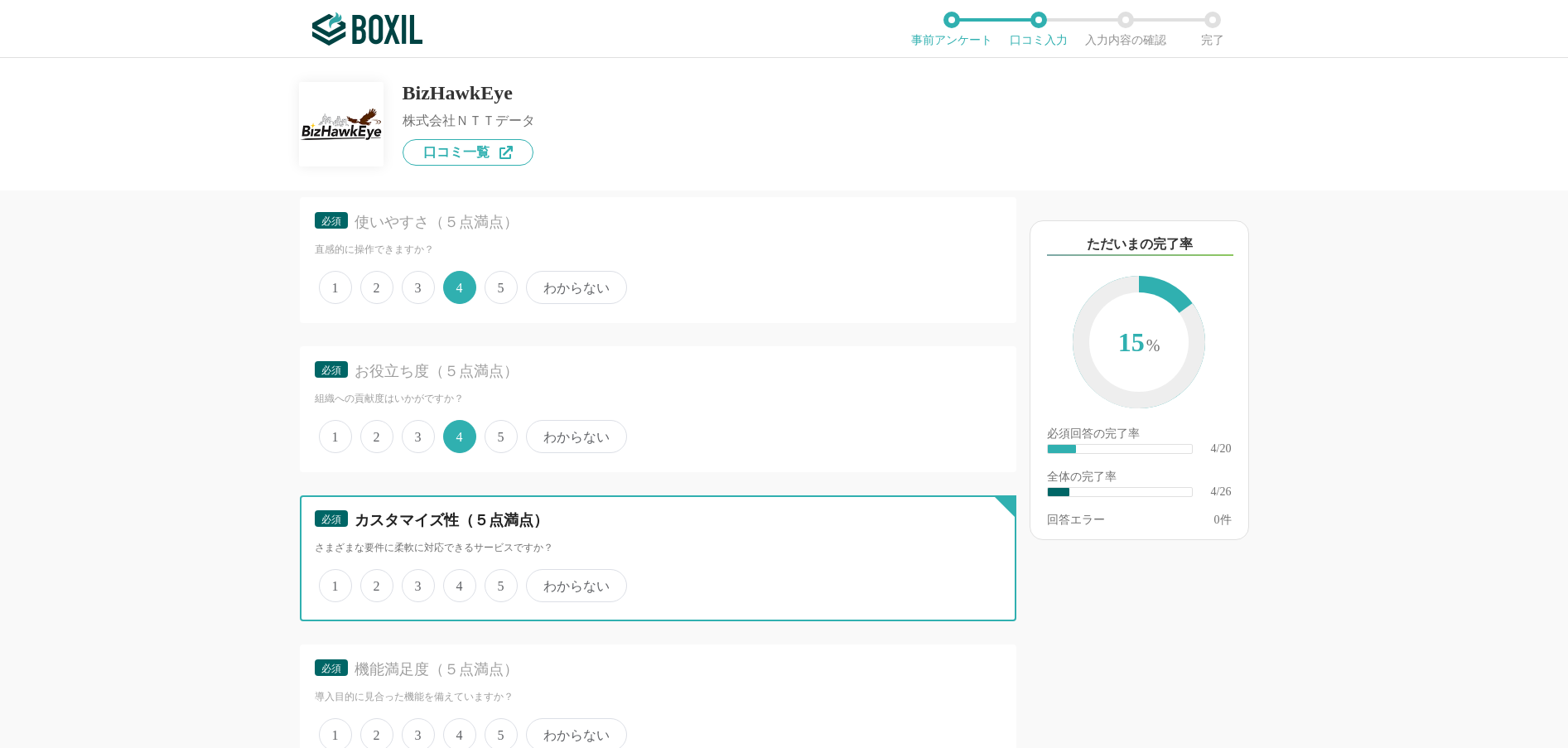
click at [541, 583] on input "わからない" at bounding box center [535, 577] width 11 height 11
radio input "true"
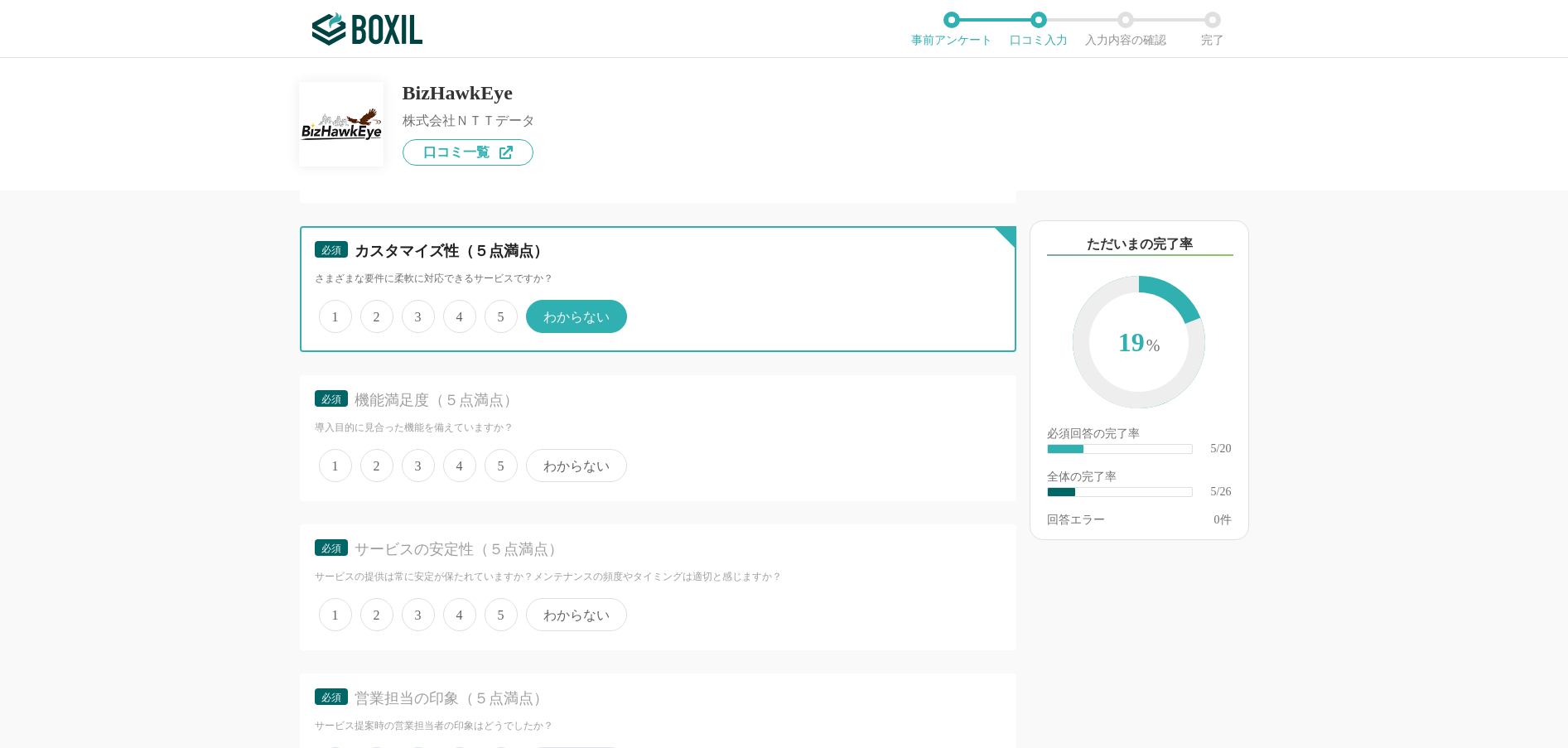
scroll to position [1077, 0]
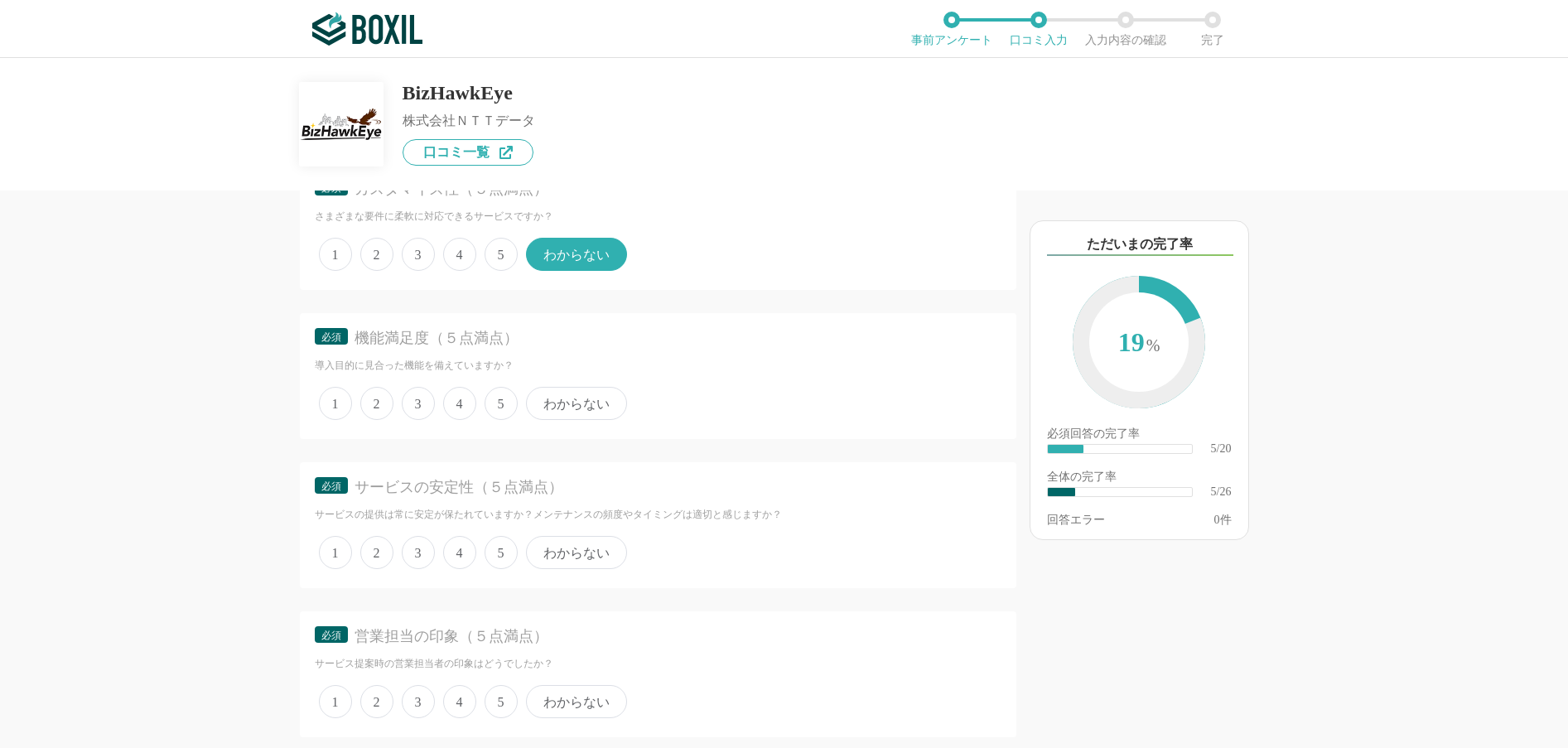
click at [462, 397] on span "4" at bounding box center [460, 403] width 33 height 33
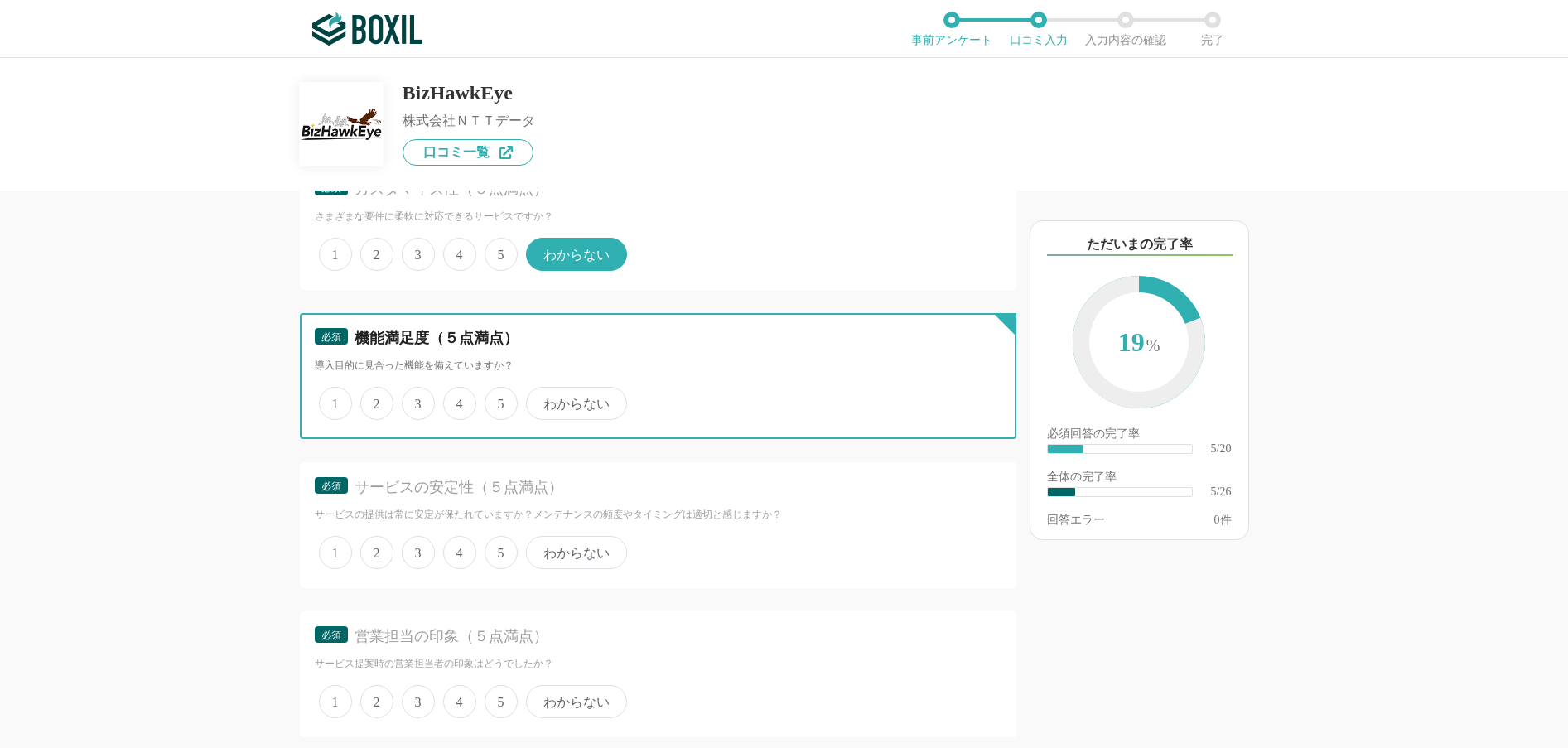
click at [458, 397] on input "4" at bounding box center [452, 394] width 11 height 11
radio input "true"
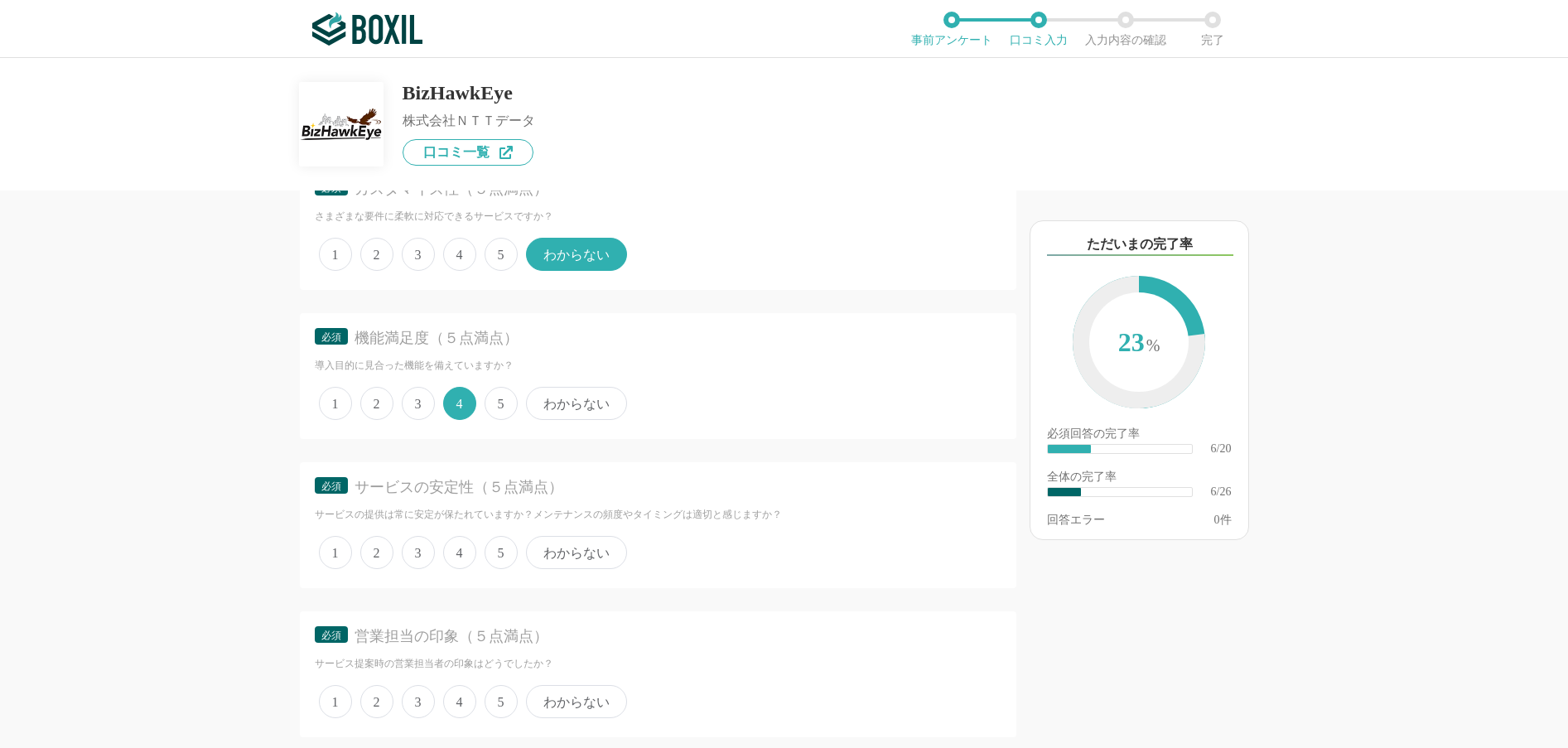
click at [460, 554] on span "4" at bounding box center [460, 553] width 33 height 33
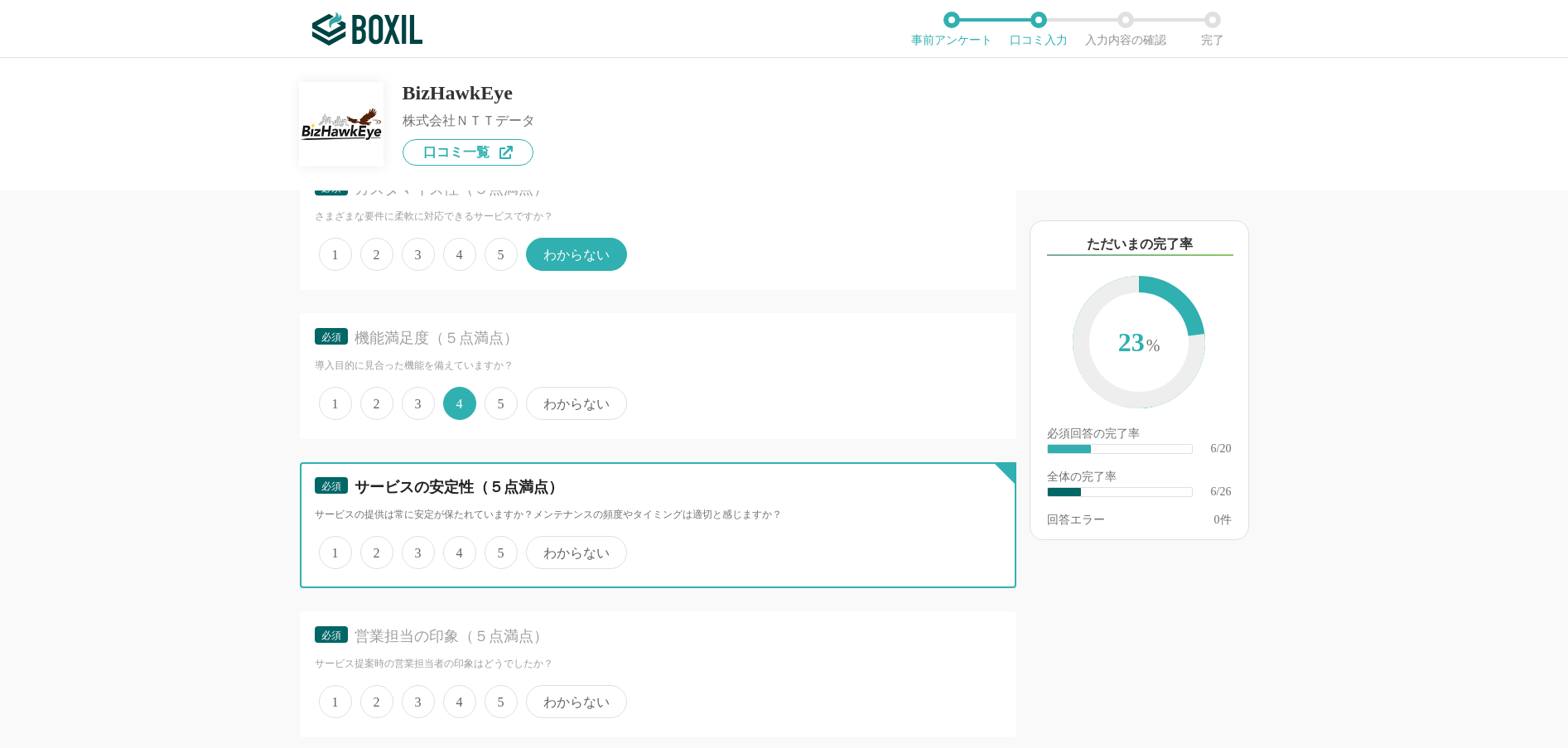
click at [458, 549] on input "4" at bounding box center [452, 543] width 11 height 11
radio input "true"
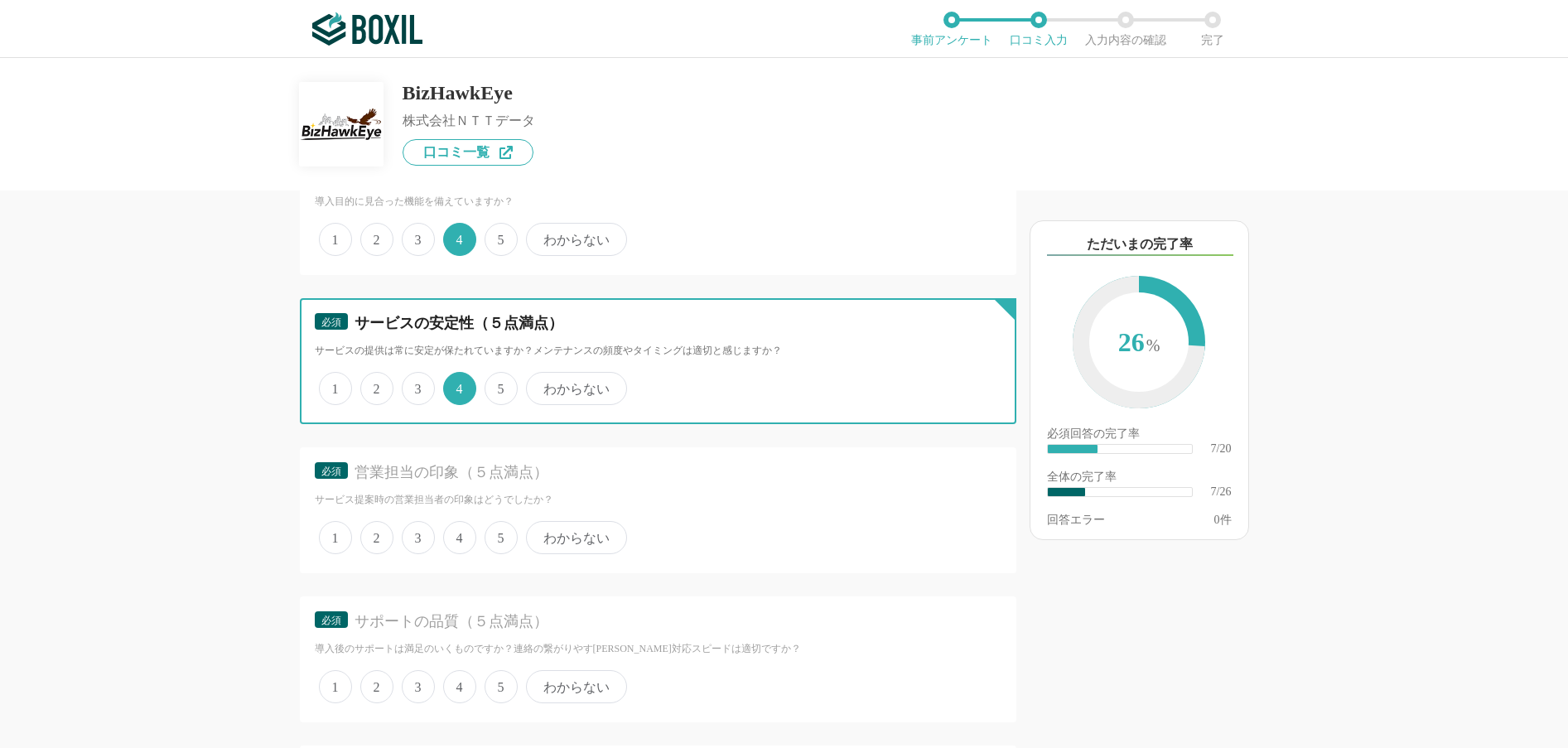
scroll to position [1243, 0]
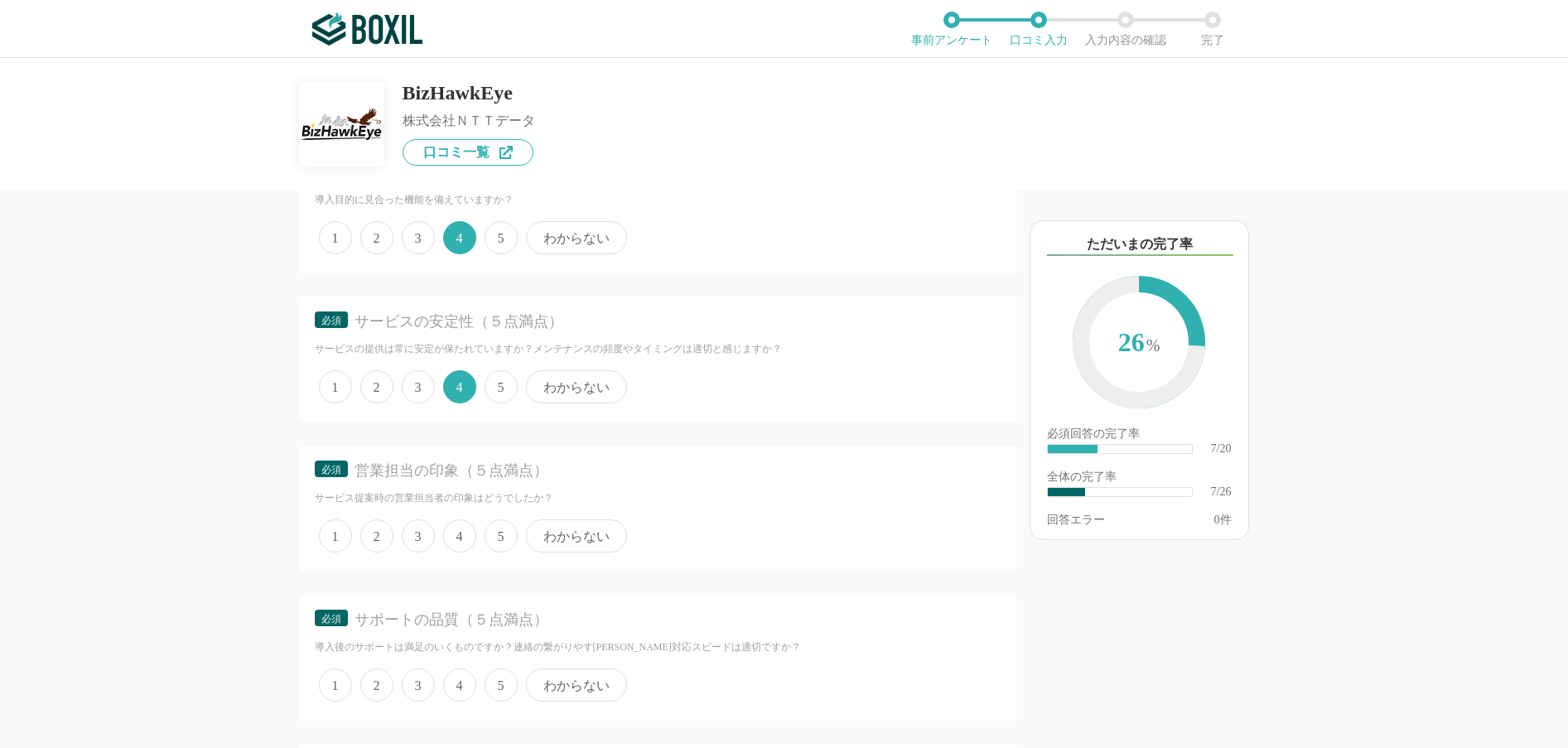
click at [504, 393] on span "5" at bounding box center [501, 387] width 33 height 33
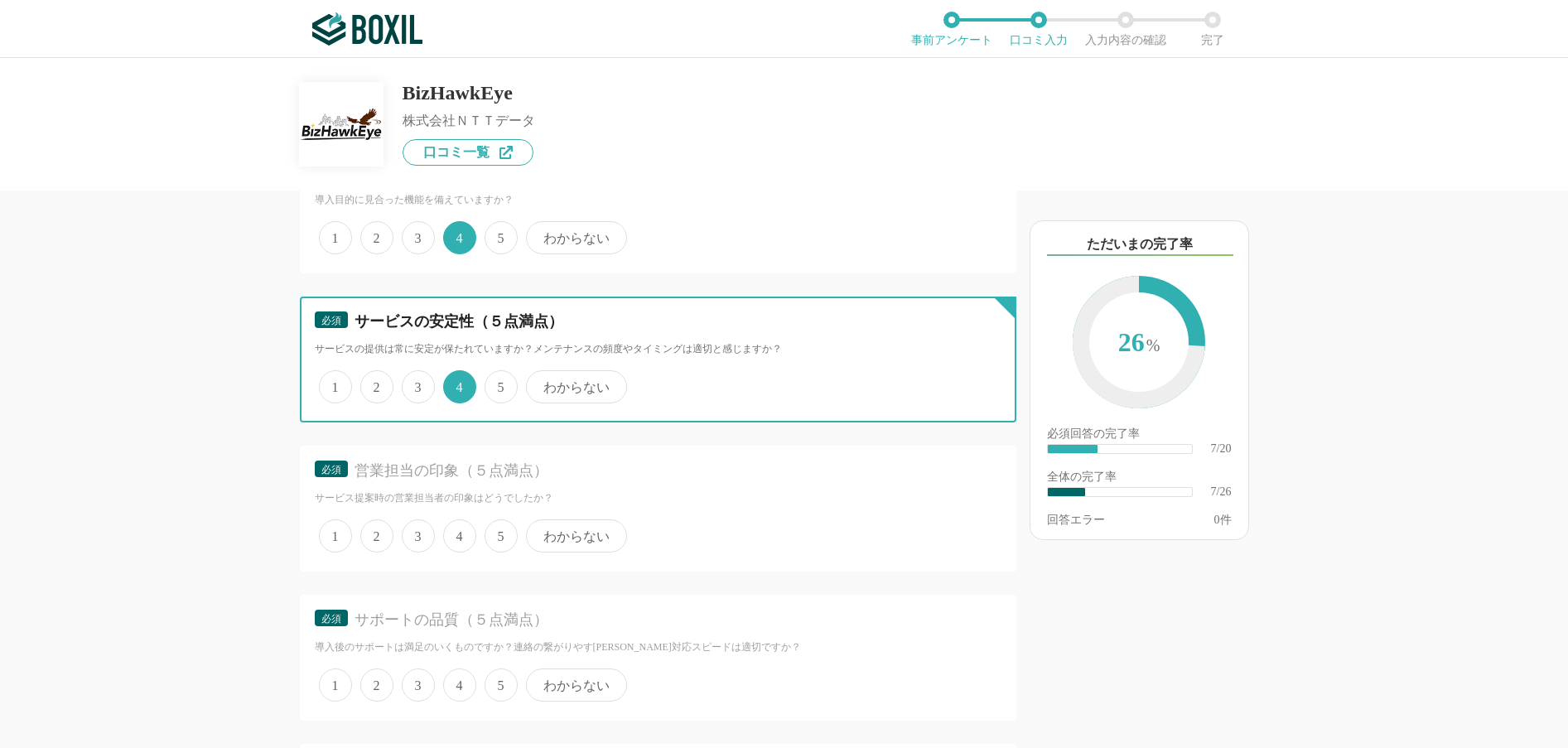
click at [499, 384] on input "5" at bounding box center [494, 378] width 11 height 11
radio input "true"
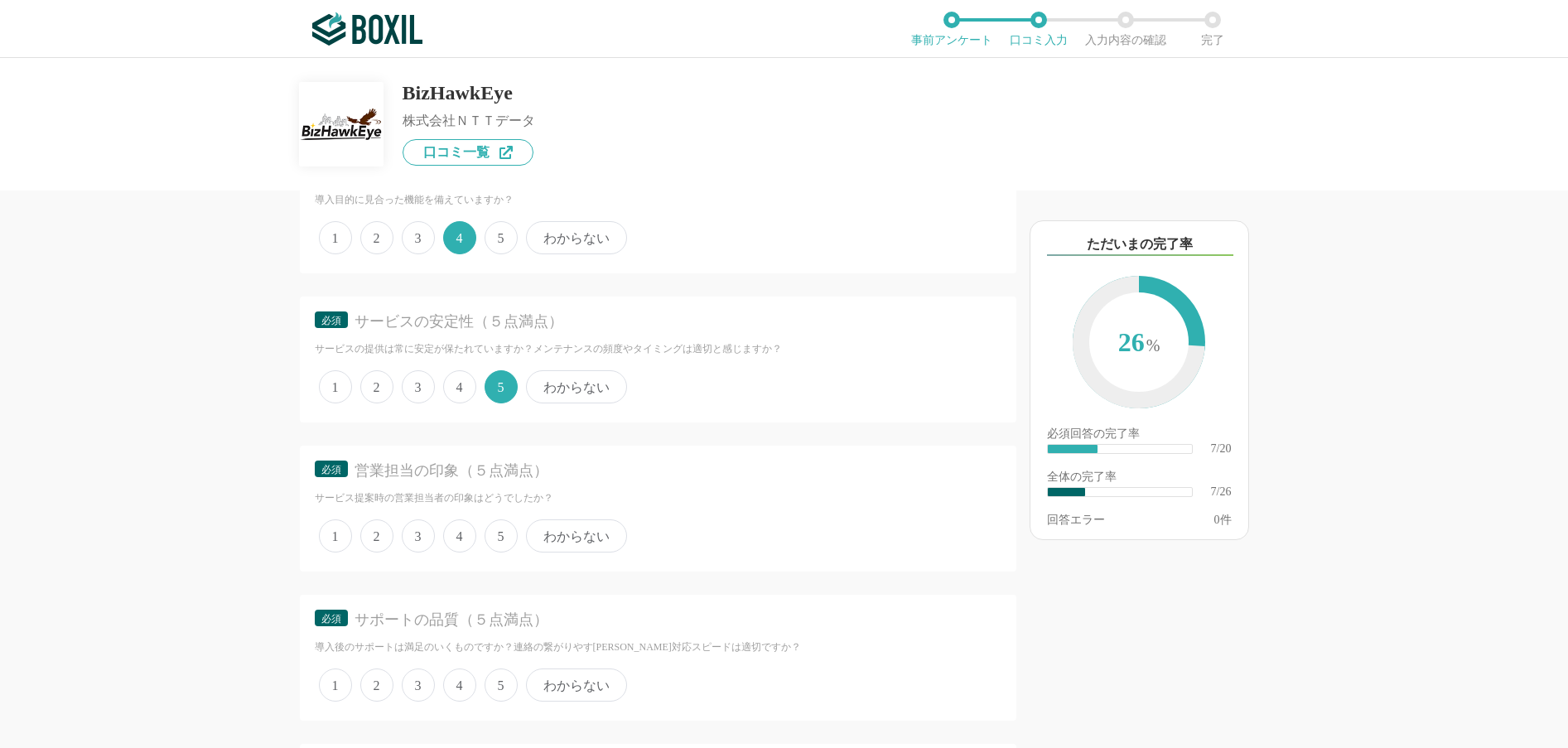
click at [566, 533] on span "わからない" at bounding box center [576, 536] width 101 height 33
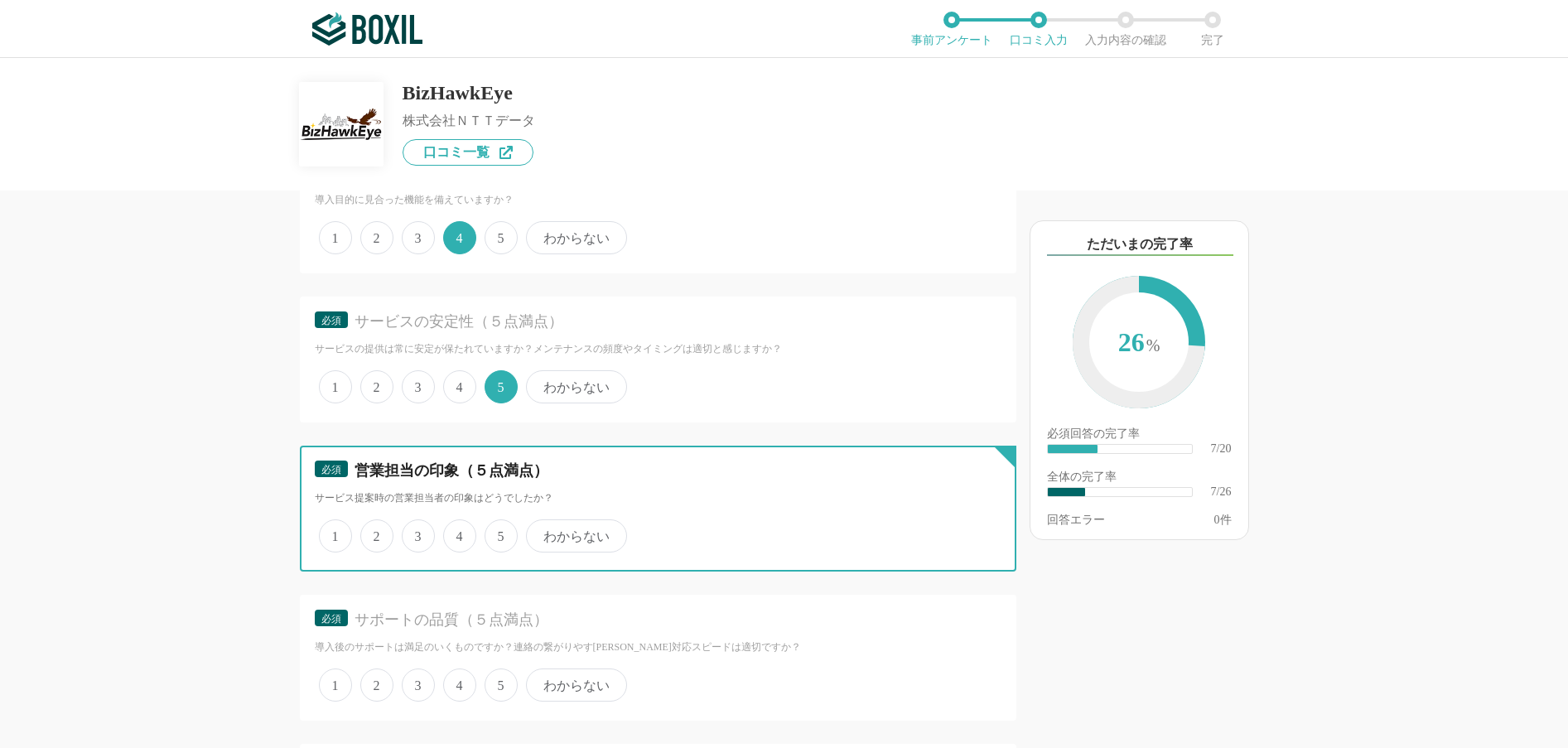
click at [541, 532] on input "わからない" at bounding box center [535, 527] width 11 height 11
radio input "true"
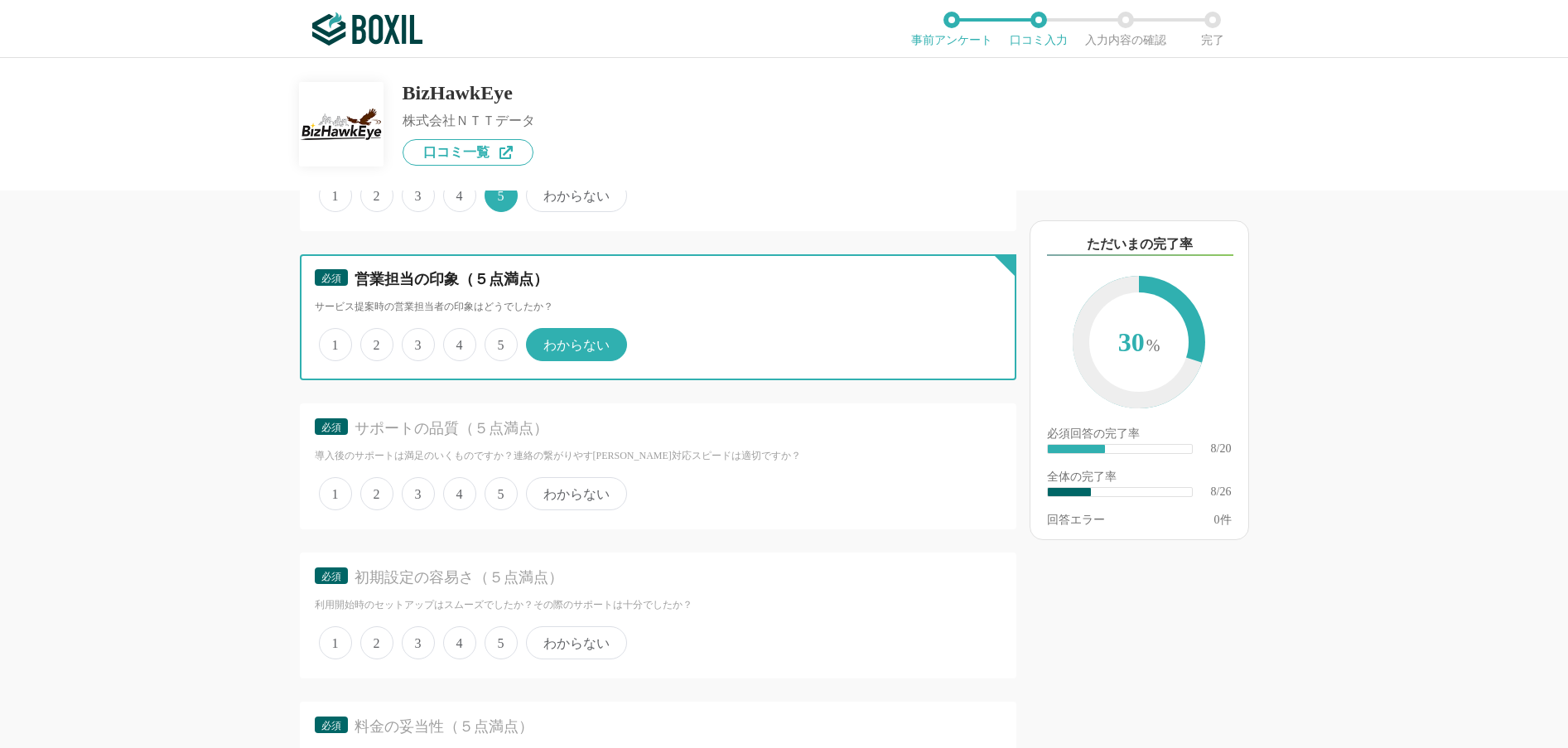
scroll to position [1574, 0]
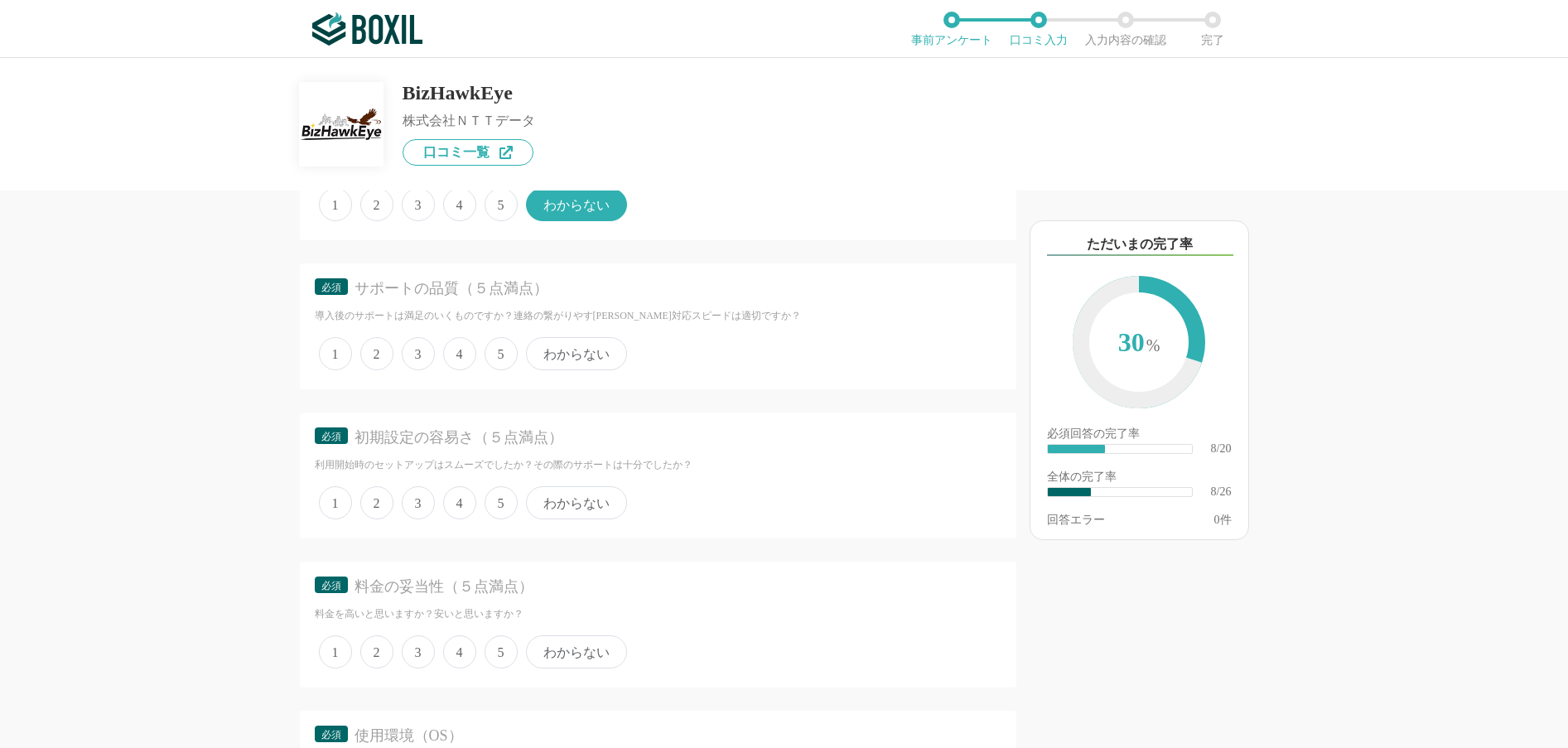
drag, startPoint x: 497, startPoint y: 507, endPoint x: 506, endPoint y: 507, distance: 9.0
click at [499, 507] on span "5" at bounding box center [501, 503] width 33 height 33
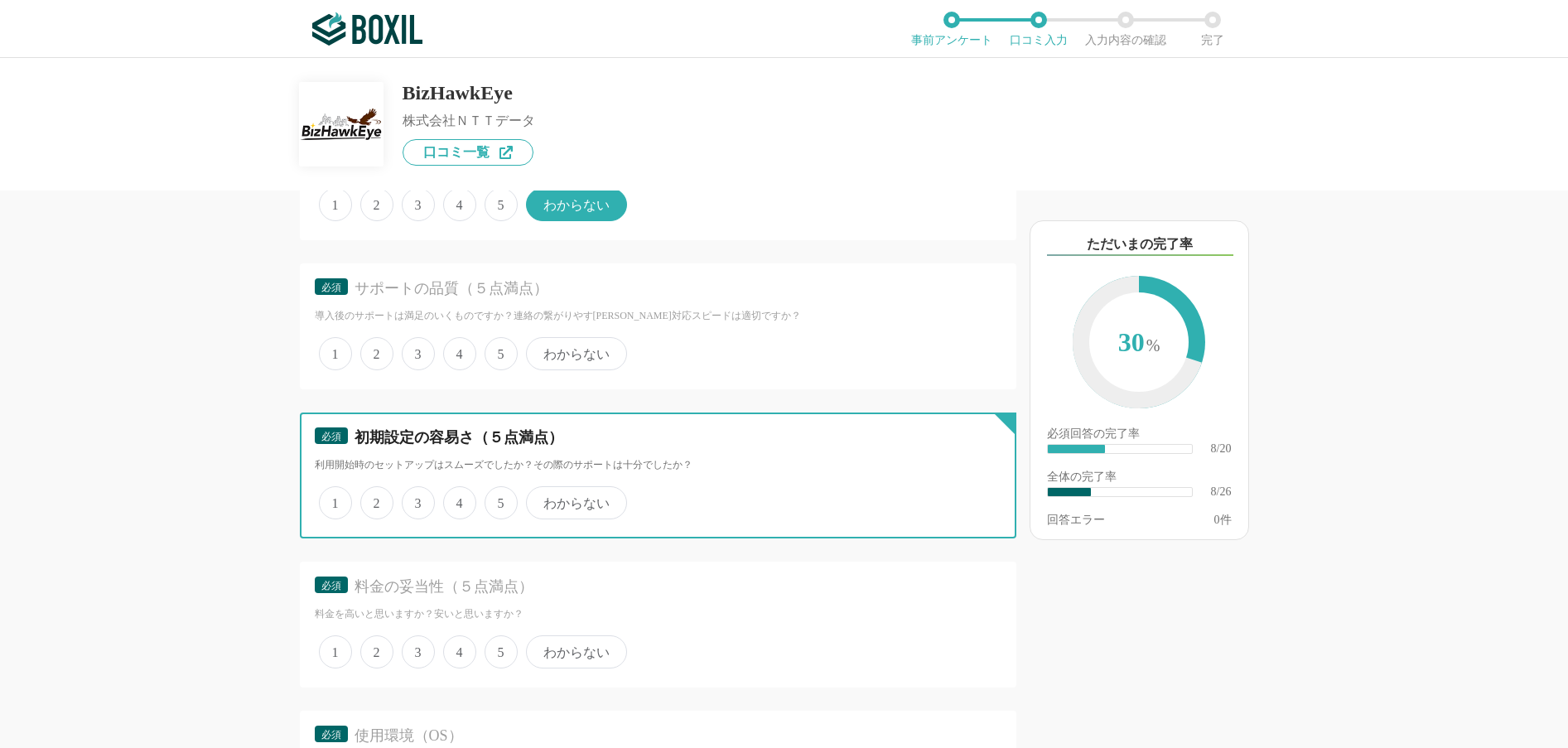
click at [499, 500] on input "5" at bounding box center [494, 494] width 11 height 11
radio input "true"
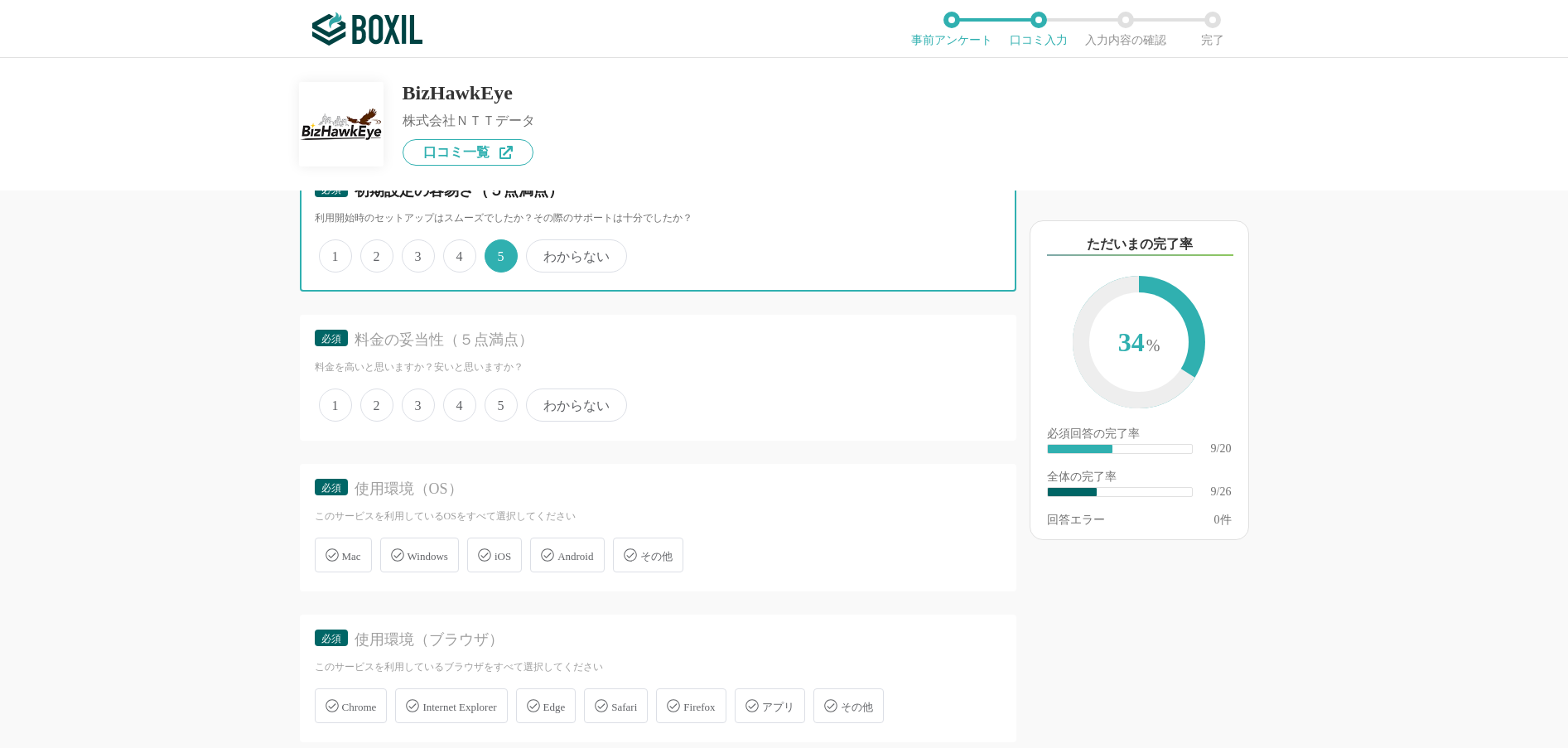
scroll to position [1823, 0]
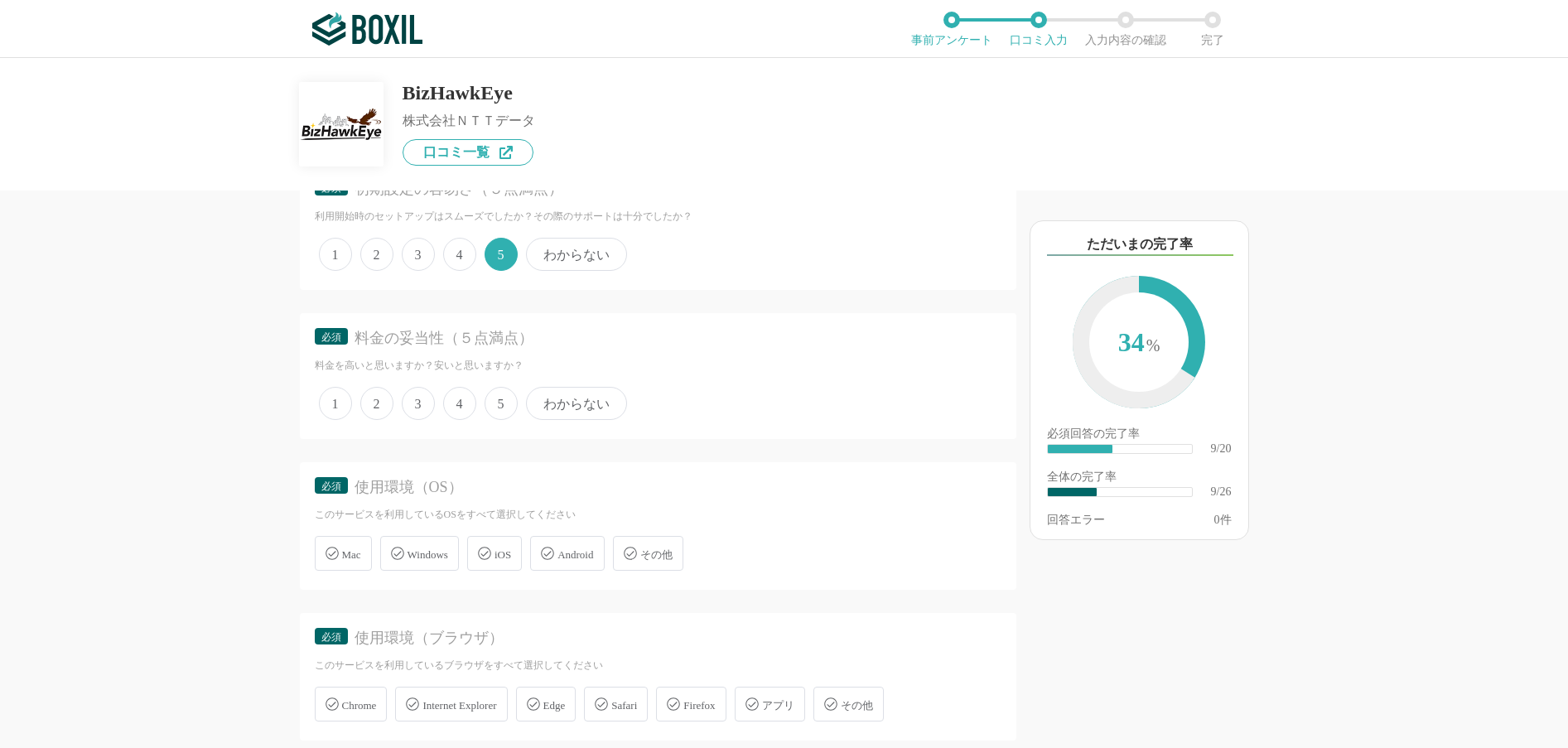
click at [578, 404] on span "わからない" at bounding box center [576, 403] width 101 height 33
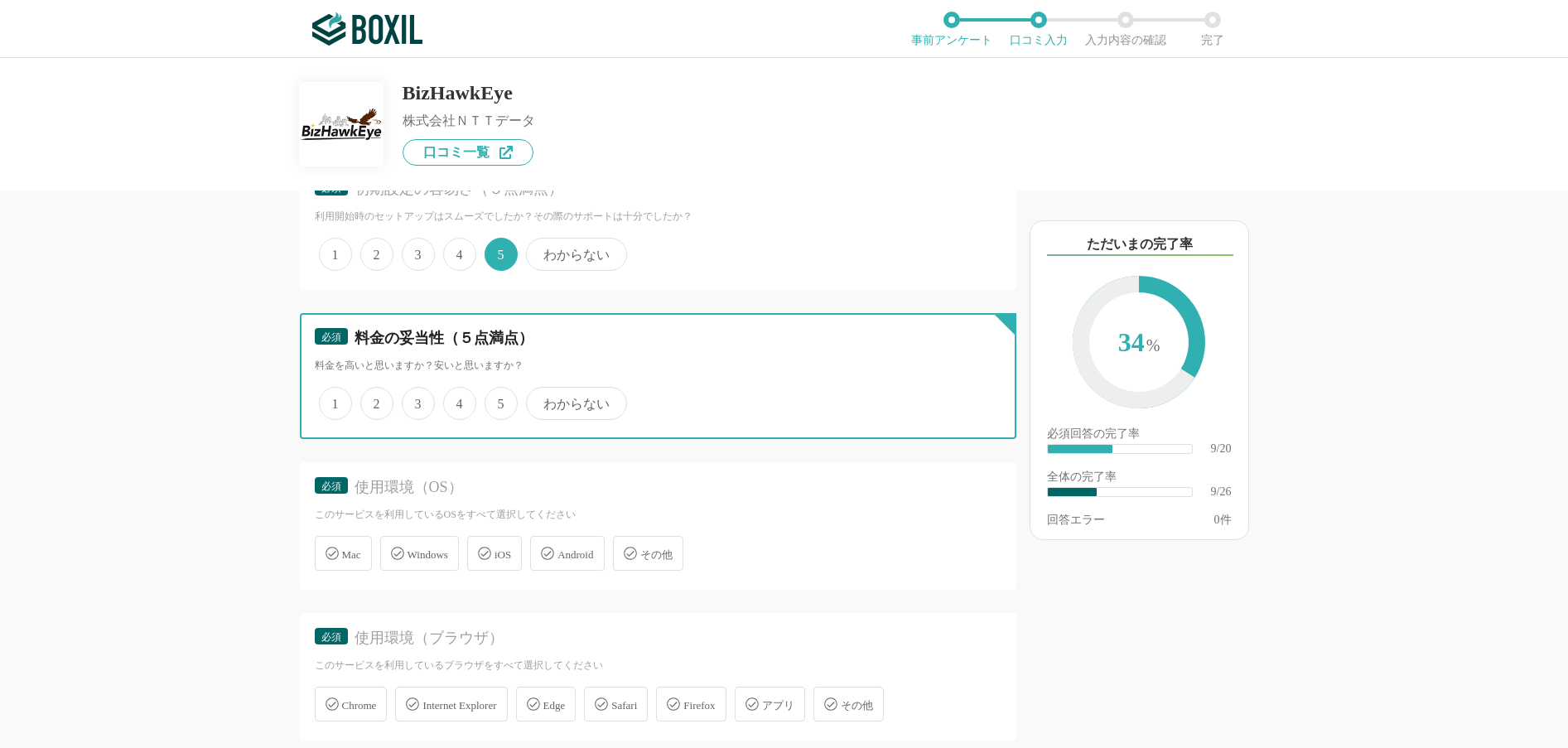
click at [541, 400] on input "わからない" at bounding box center [535, 394] width 11 height 11
radio input "true"
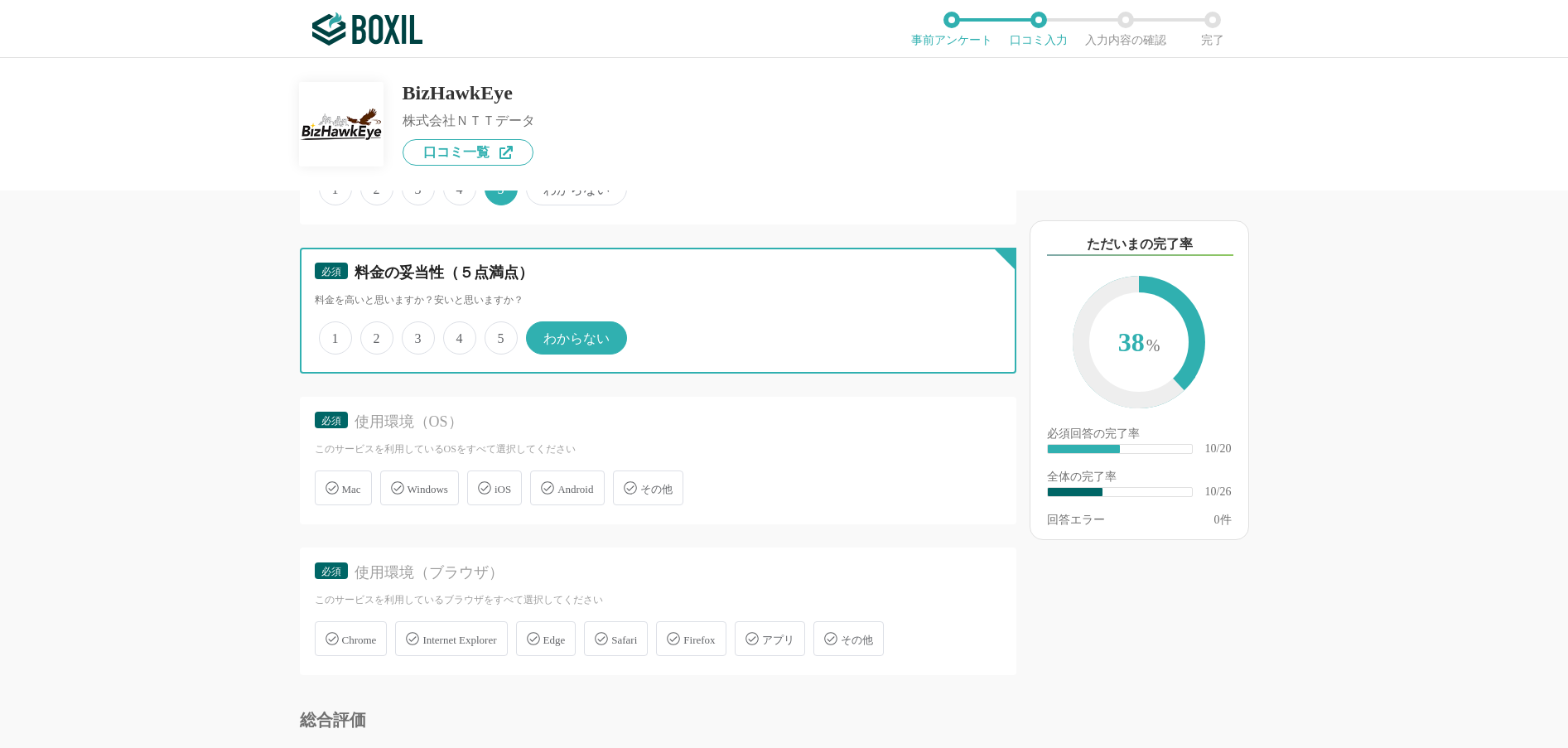
scroll to position [1989, 0]
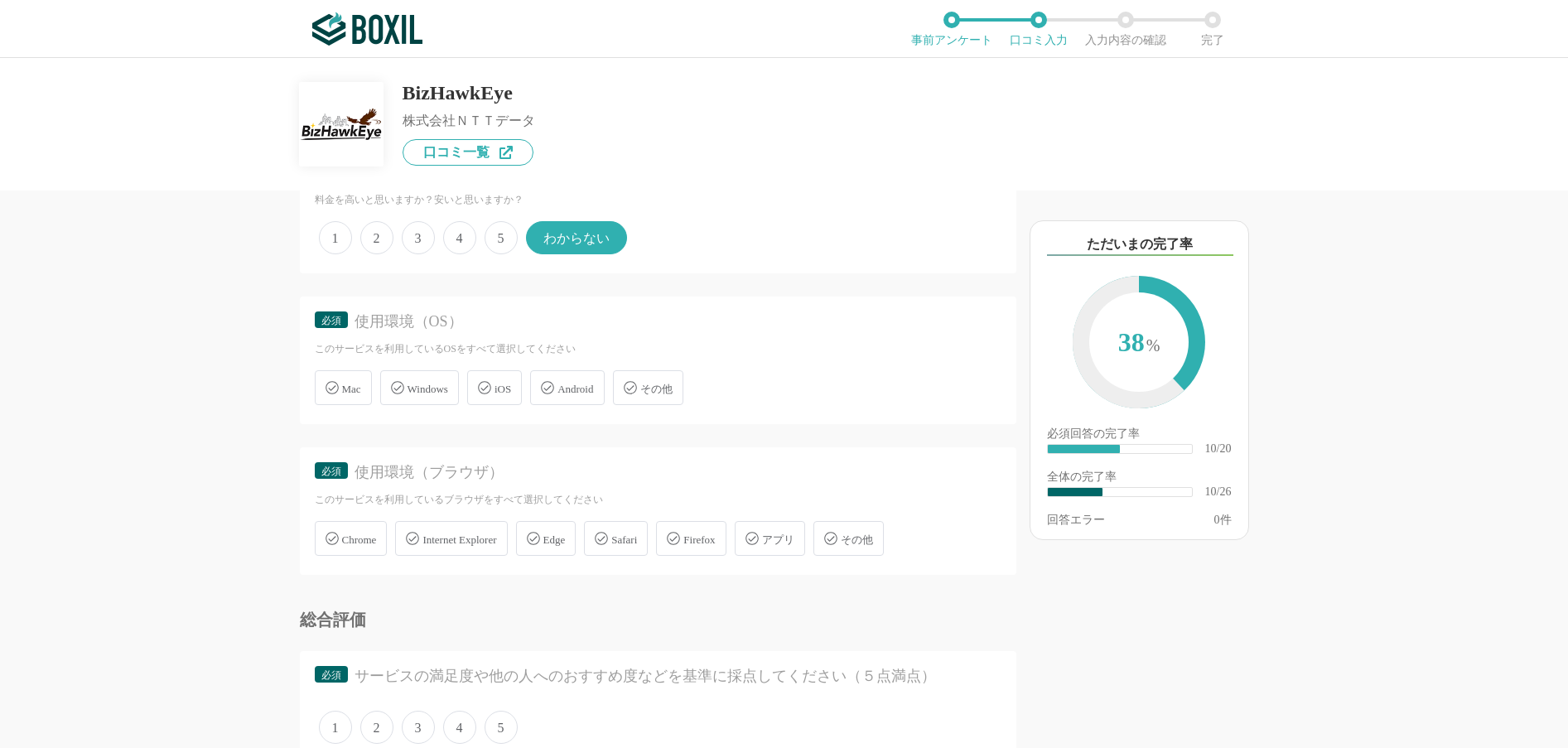
click at [672, 389] on span "その他" at bounding box center [656, 388] width 32 height 13
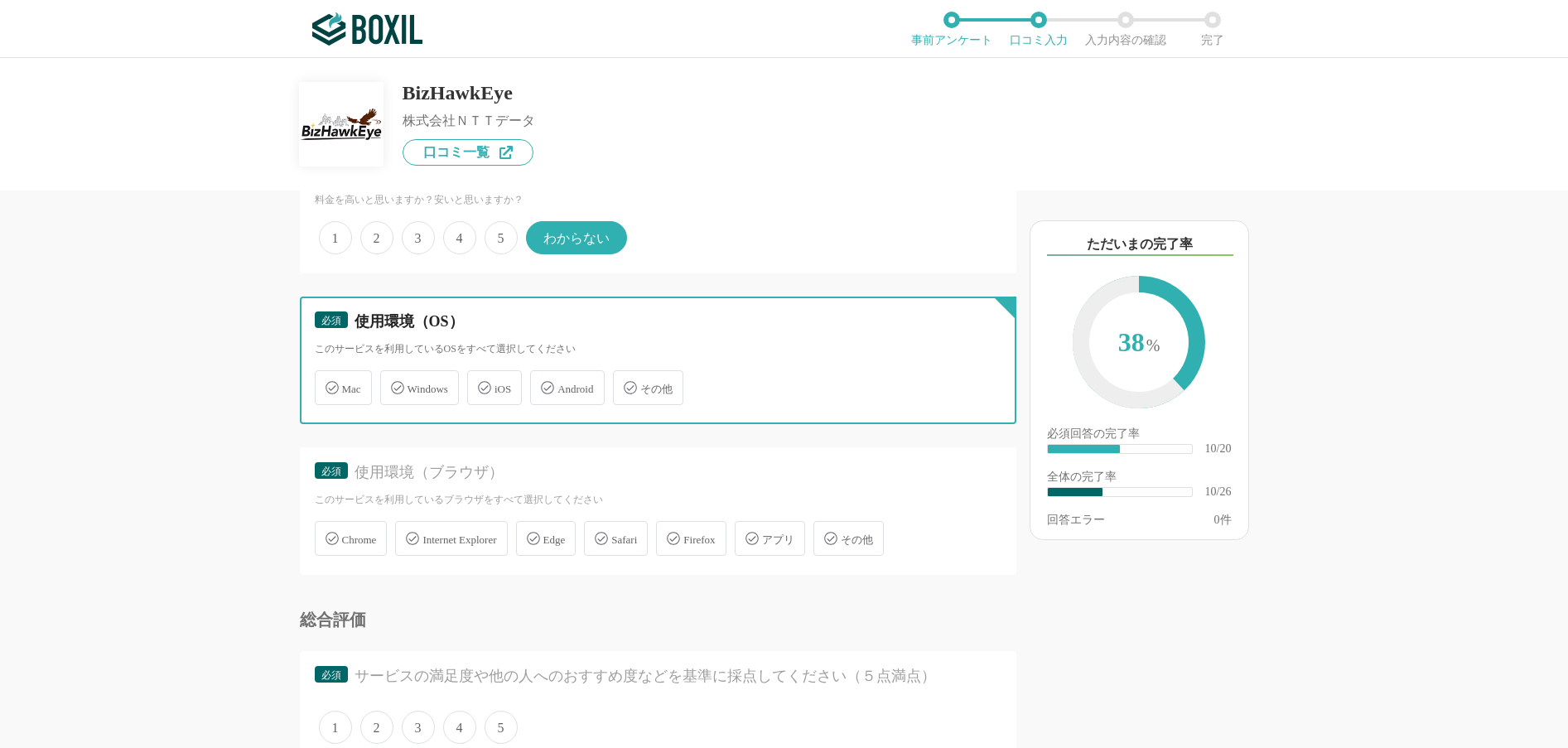
click at [627, 384] on input "その他" at bounding box center [621, 378] width 11 height 11
checkbox input "true"
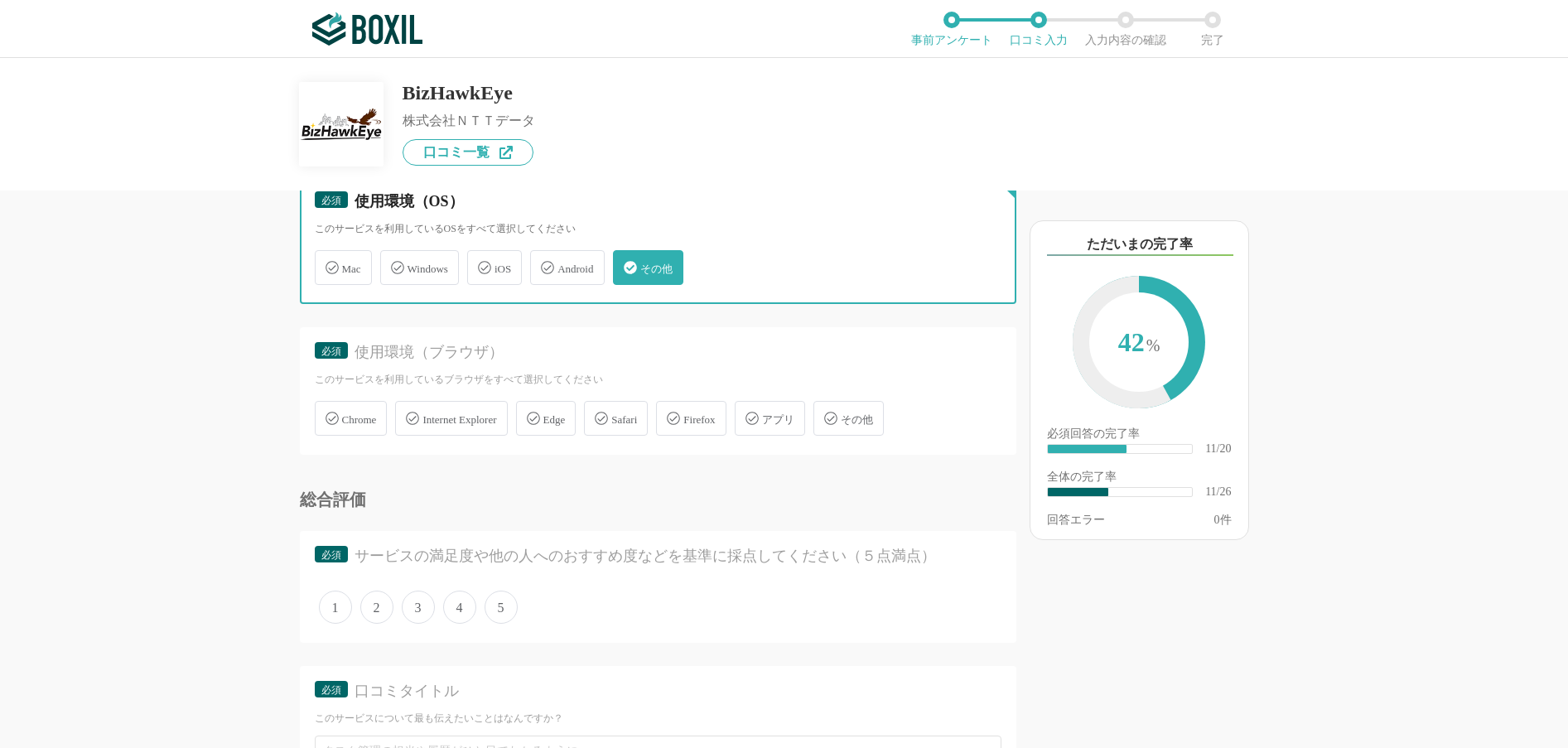
scroll to position [2154, 0]
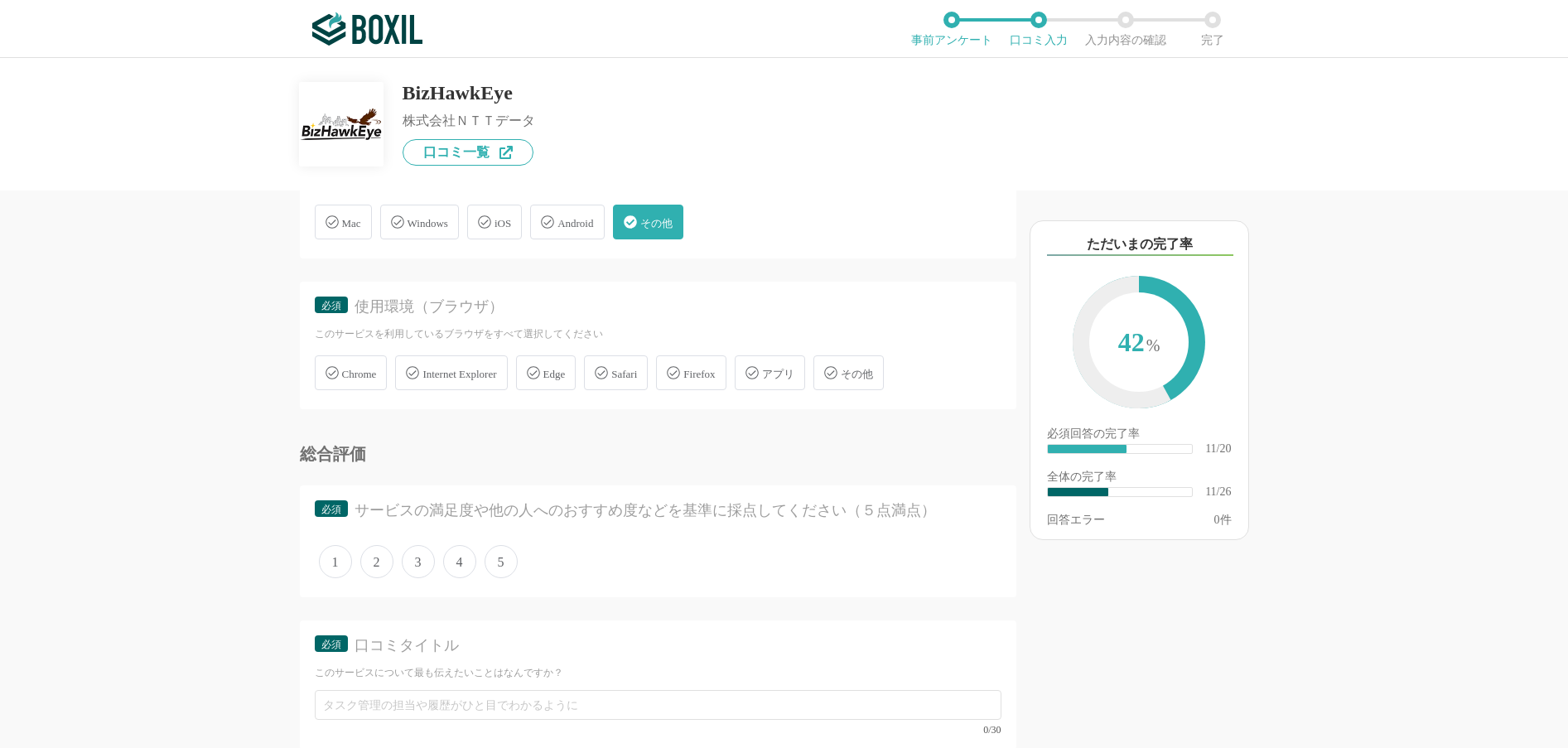
click at [566, 375] on span "Edge" at bounding box center [554, 374] width 22 height 13
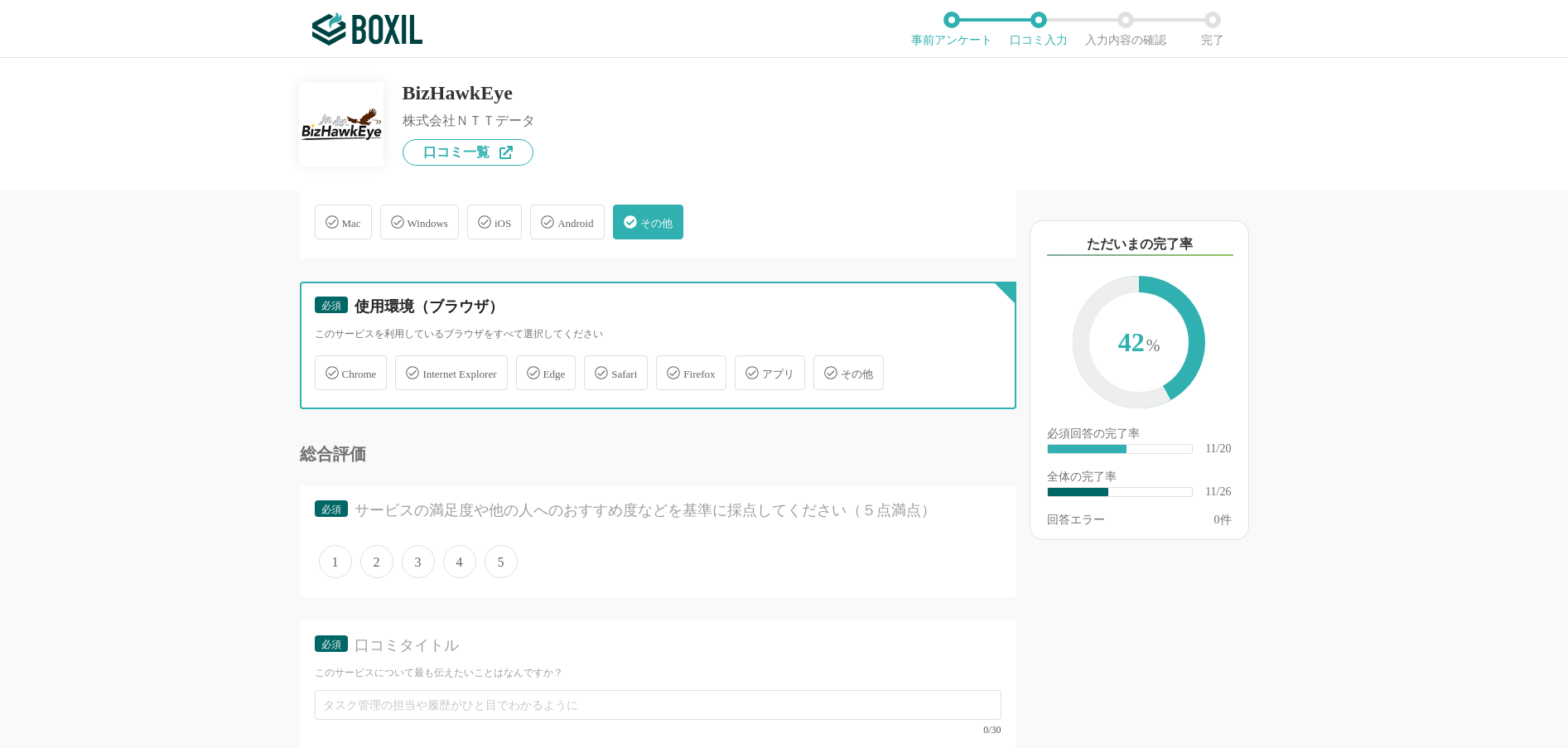
click at [530, 368] on input "Edge" at bounding box center [525, 362] width 11 height 11
checkbox input "true"
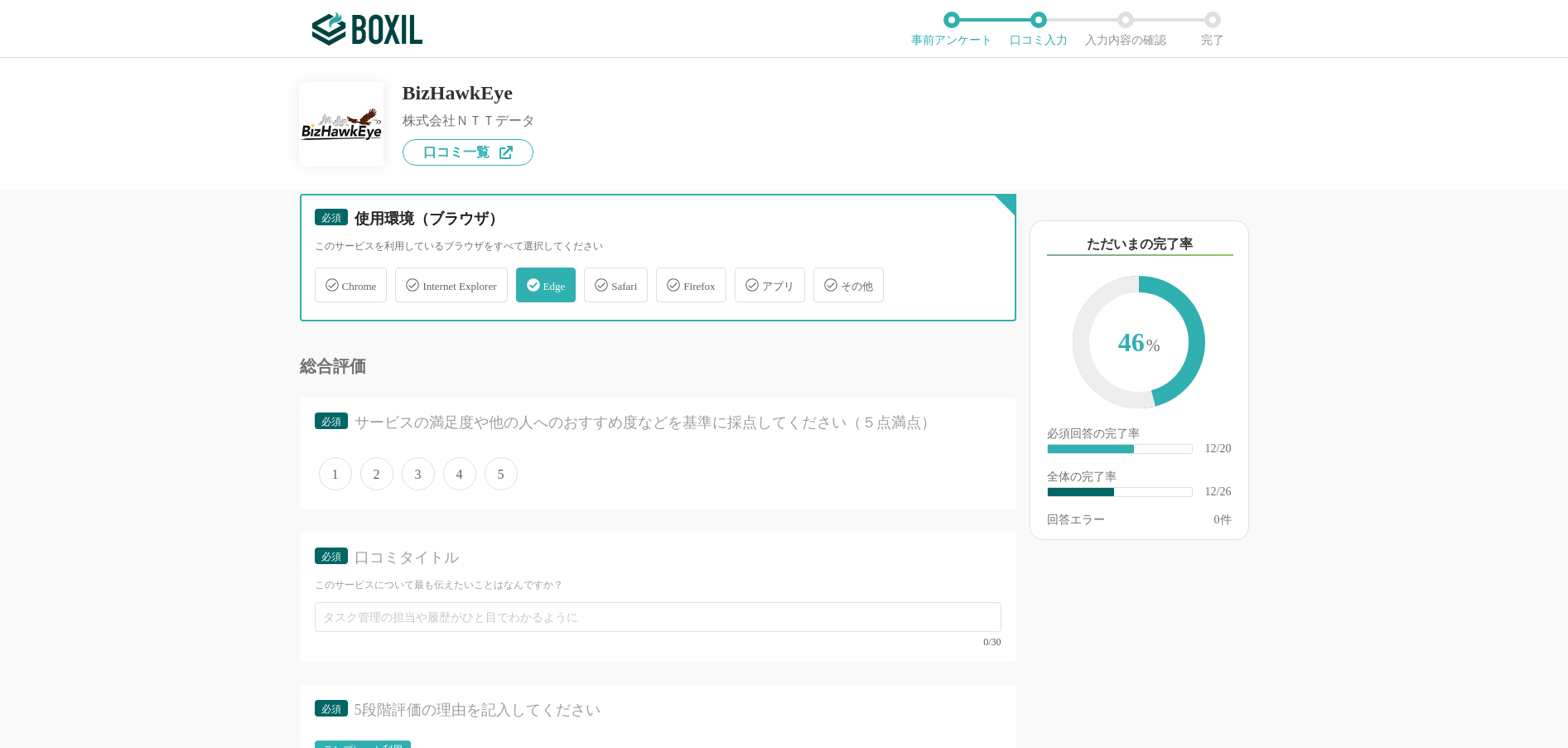
scroll to position [2319, 0]
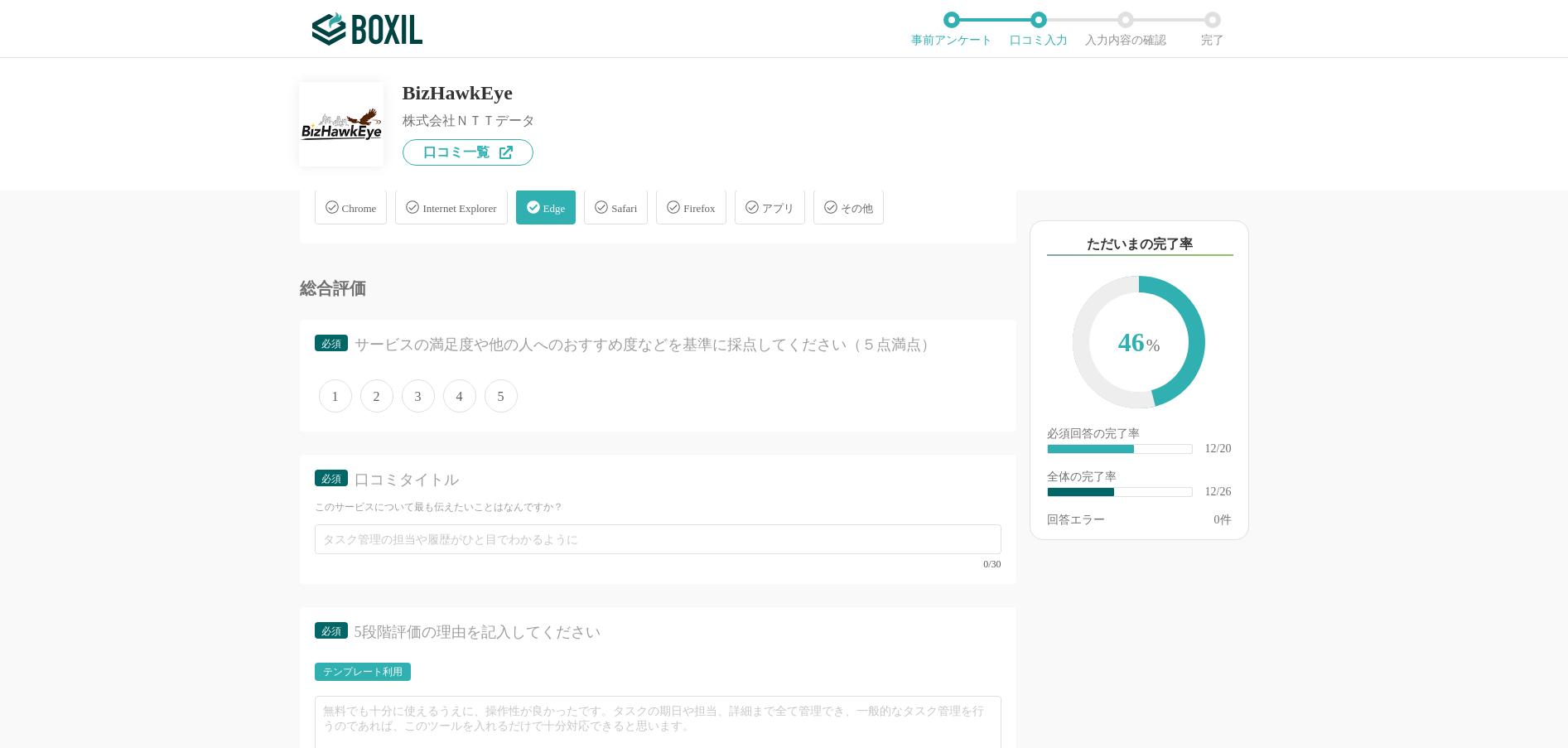
click at [416, 404] on span "3" at bounding box center [418, 396] width 33 height 33
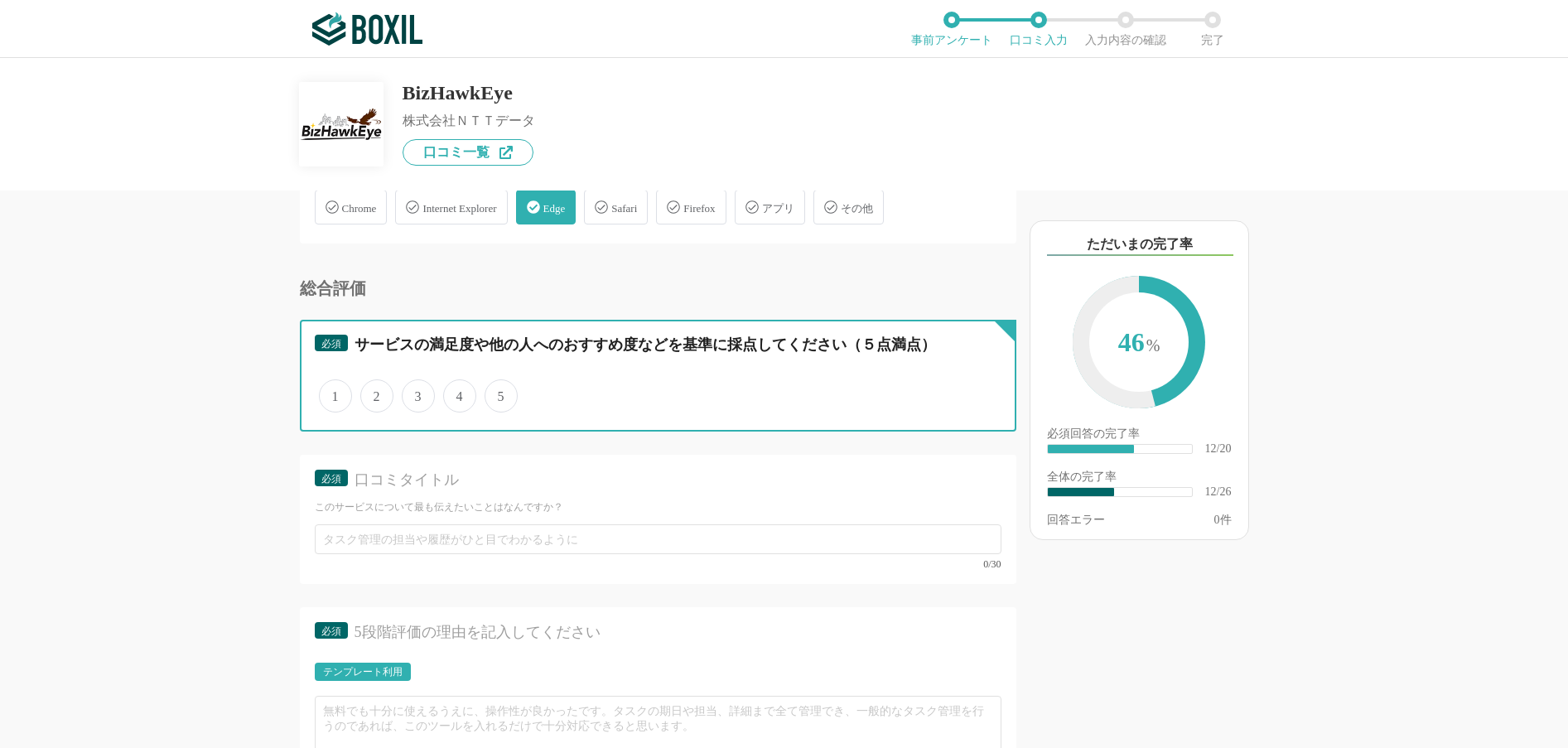
click at [416, 392] on input "3" at bounding box center [411, 387] width 11 height 11
radio input "true"
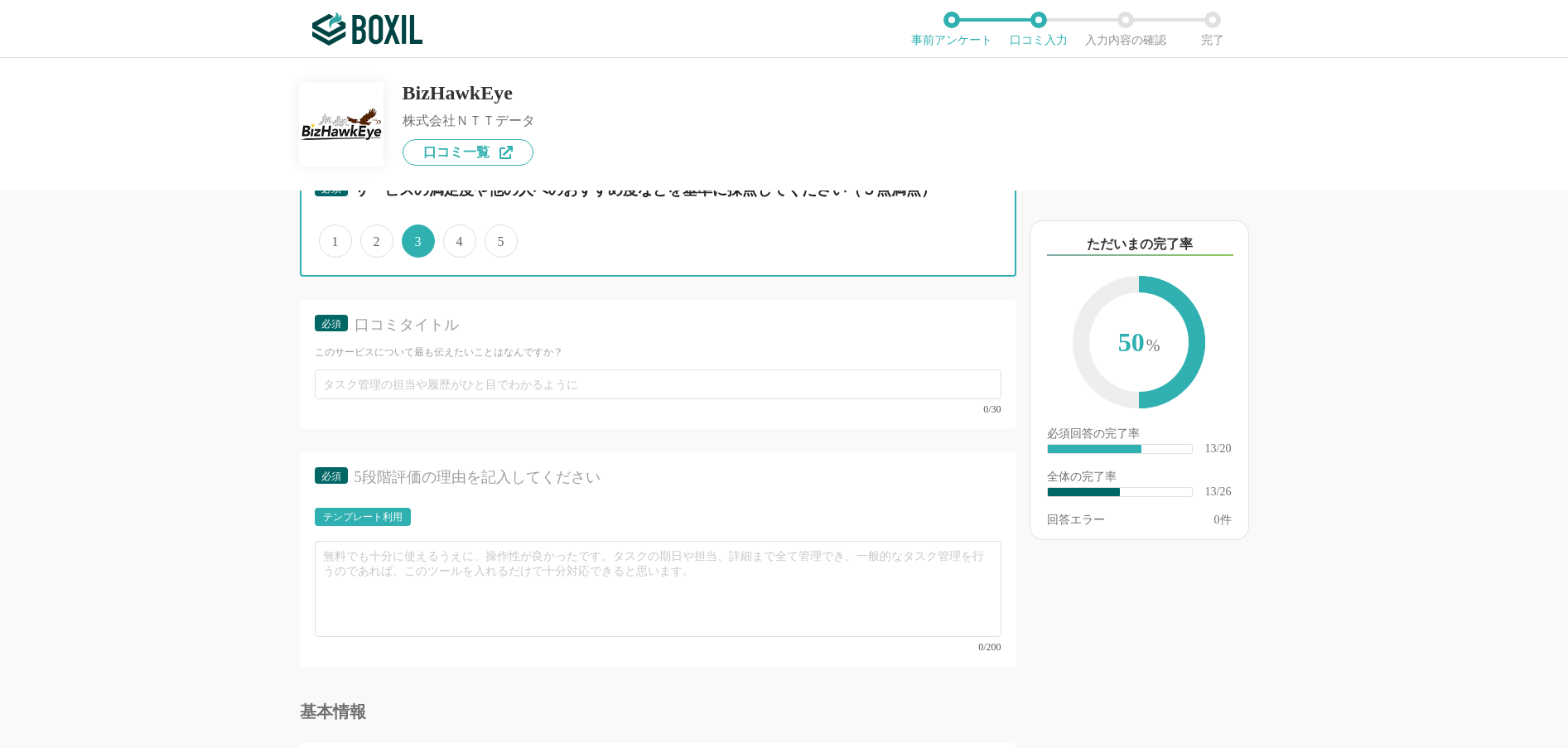
scroll to position [2569, 0]
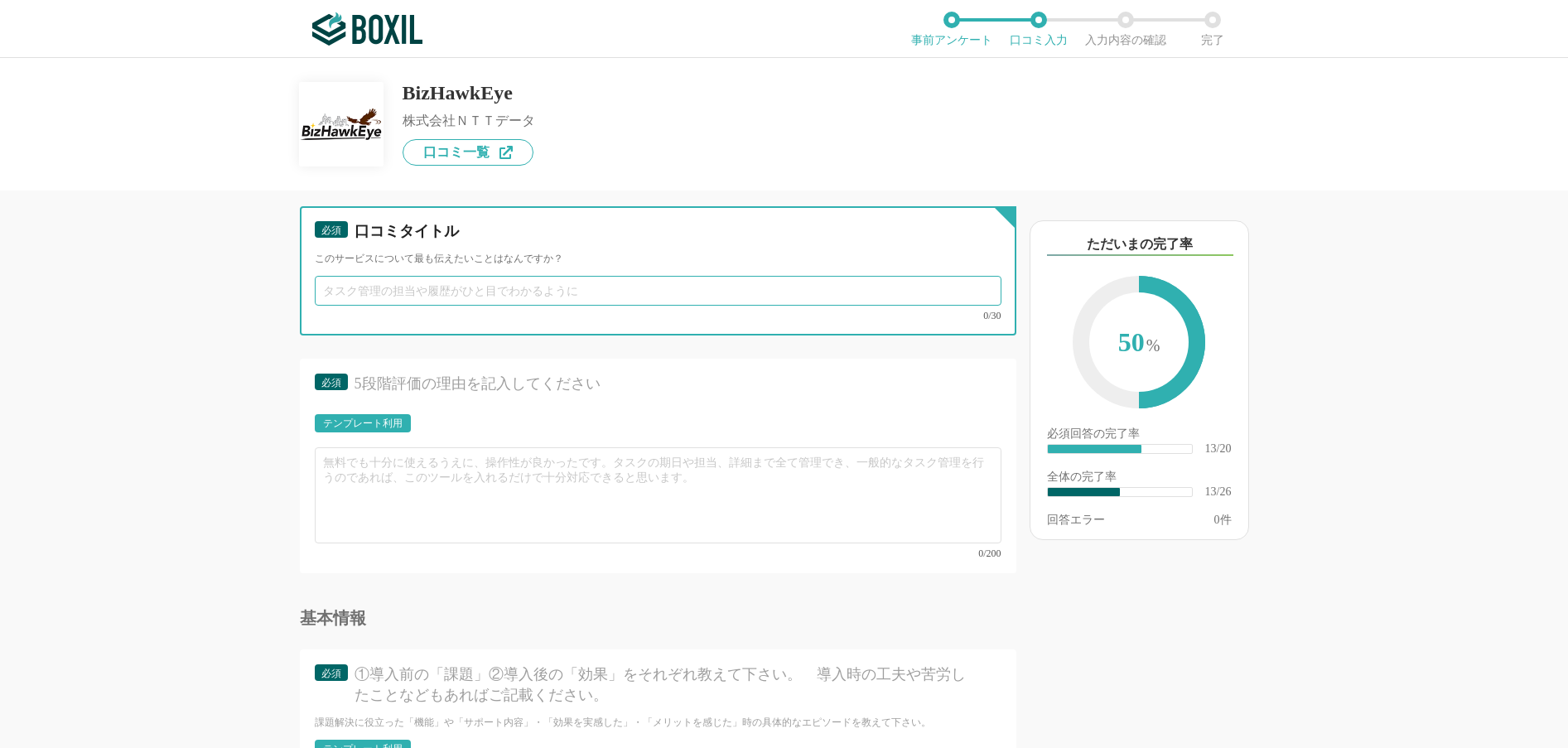
click at [347, 293] on input "text" at bounding box center [658, 290] width 687 height 30
type input "ぢ"
type input "導"
type input "フ"
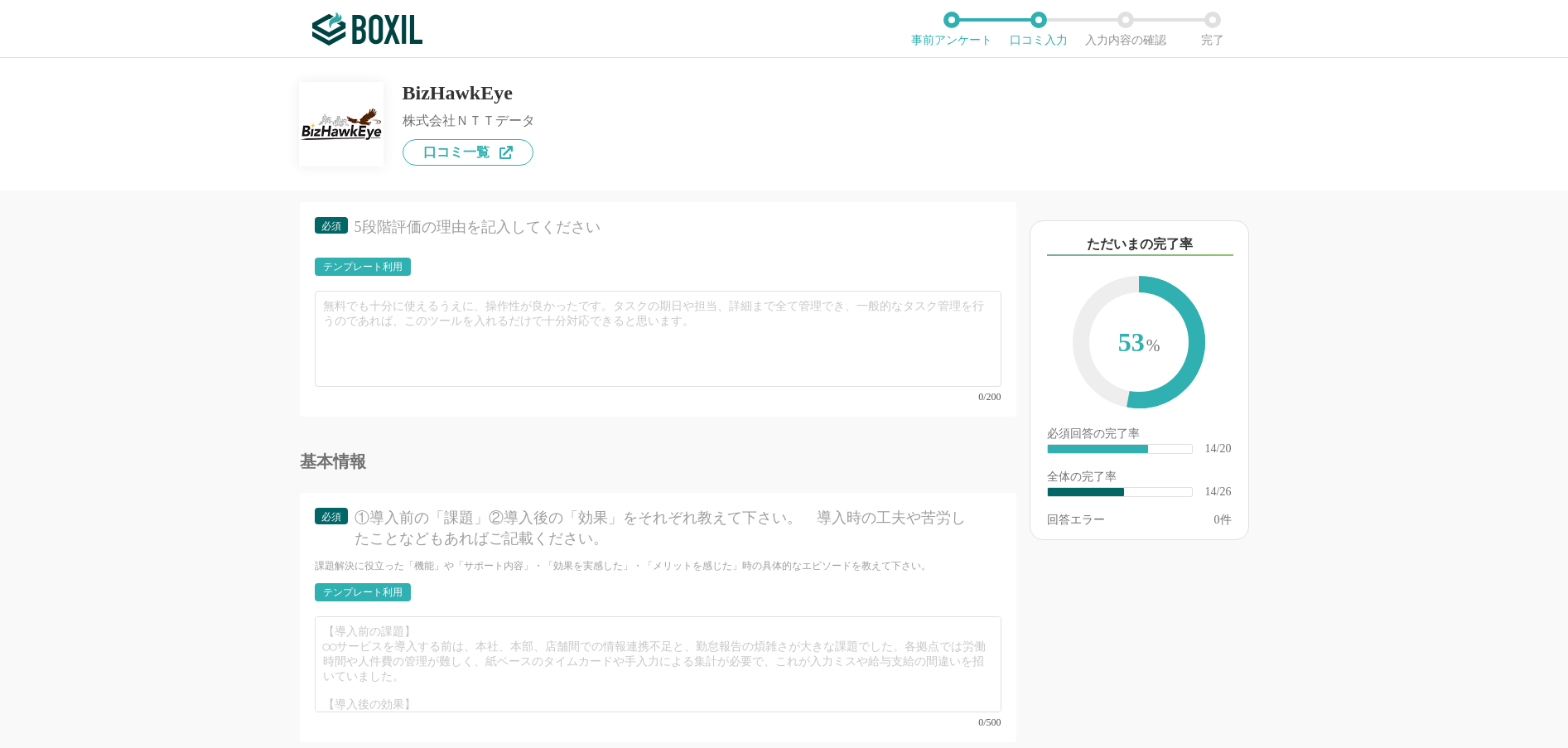
scroll to position [2734, 0]
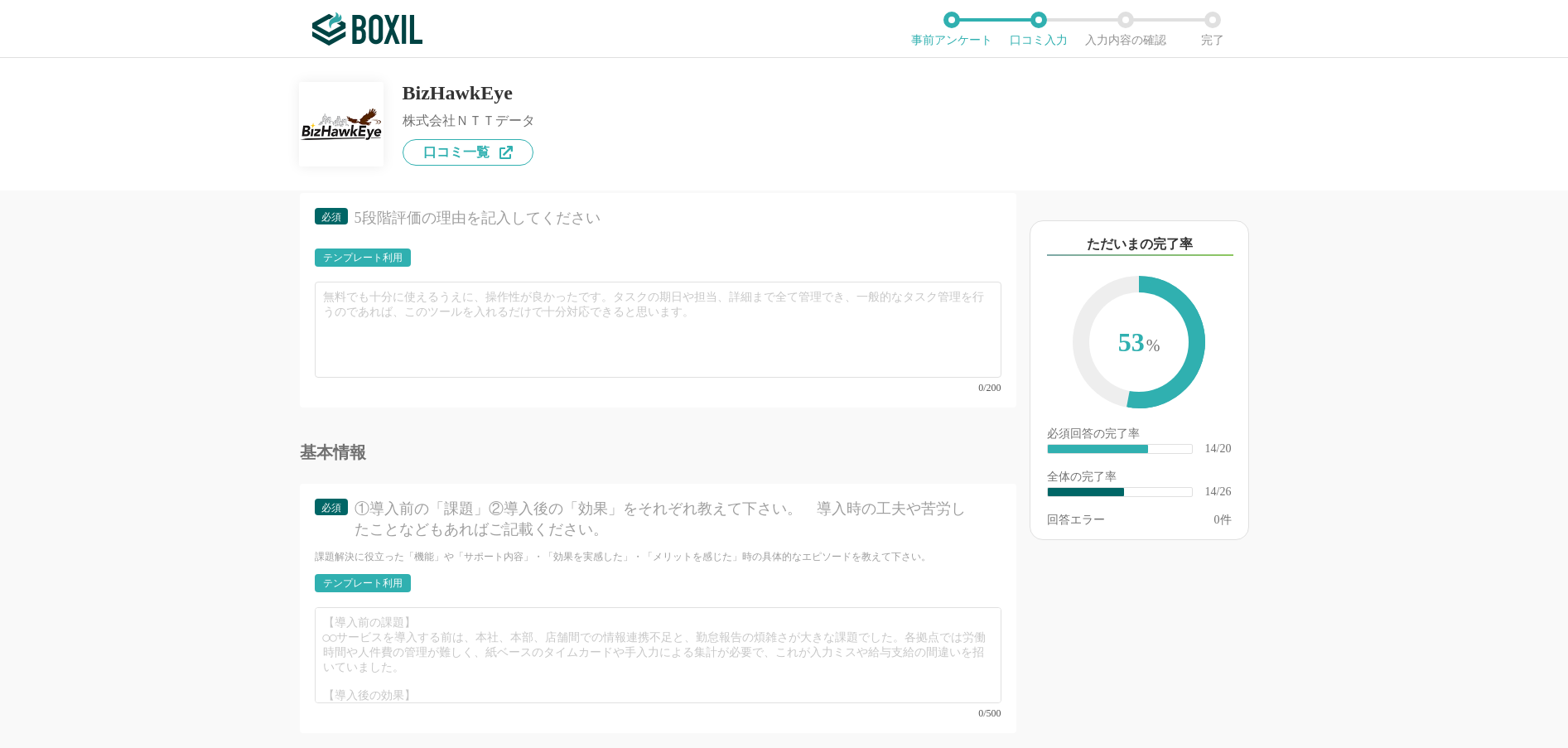
type input "サポートがとても良く助かっています。"
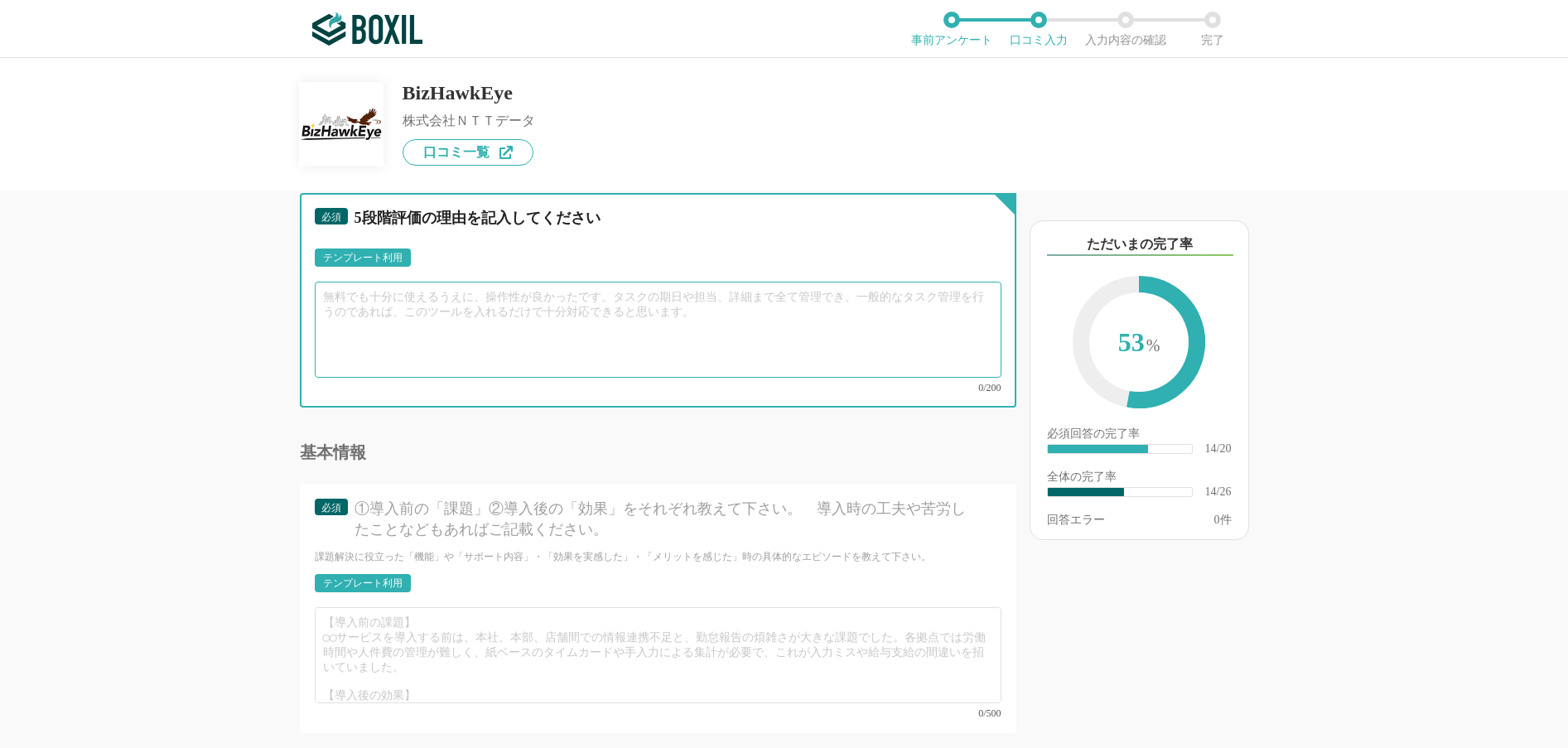
click at [427, 301] on textarea at bounding box center [658, 329] width 687 height 96
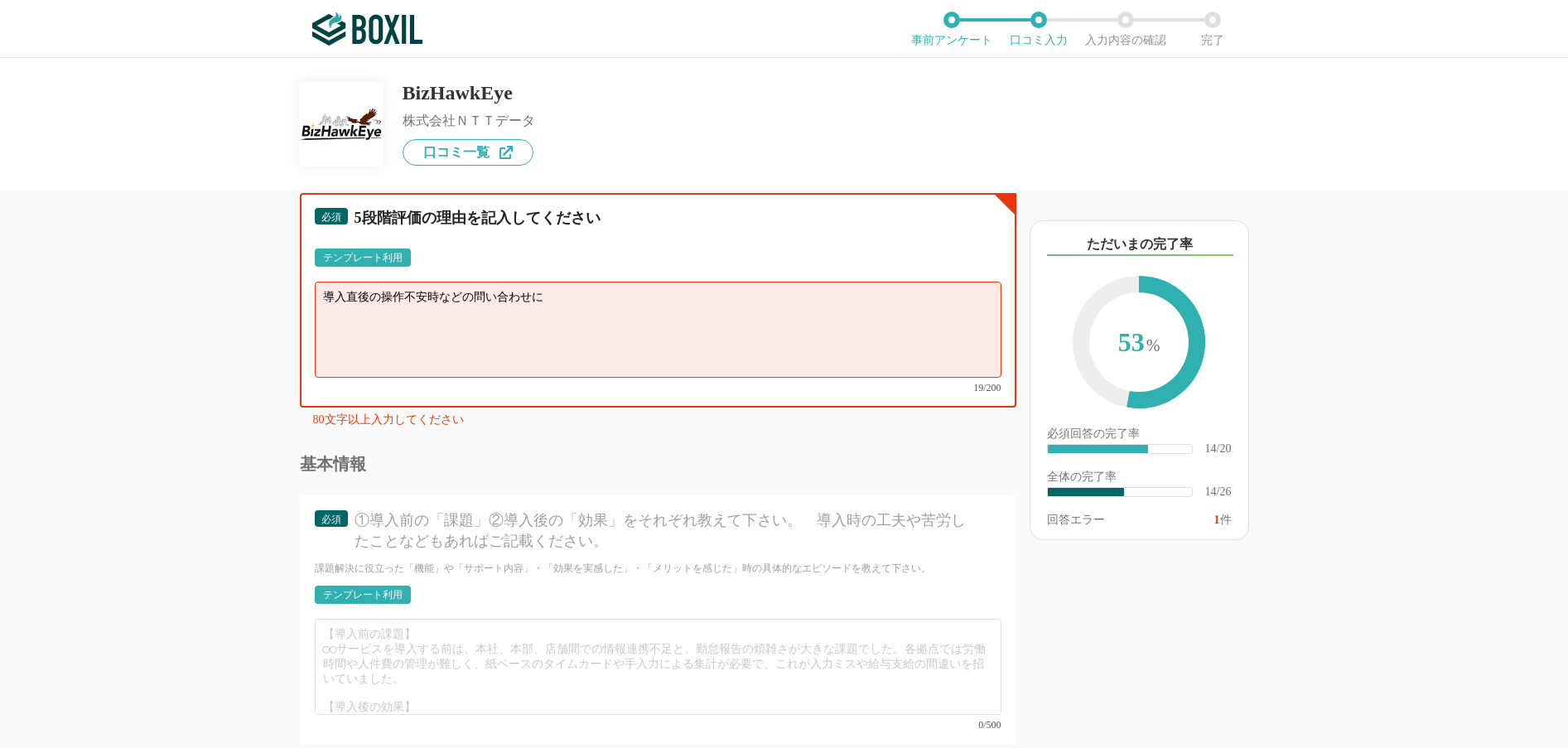
click at [569, 291] on textarea "導入直後の操作不安時などの問い合わせに" at bounding box center [658, 329] width 687 height 96
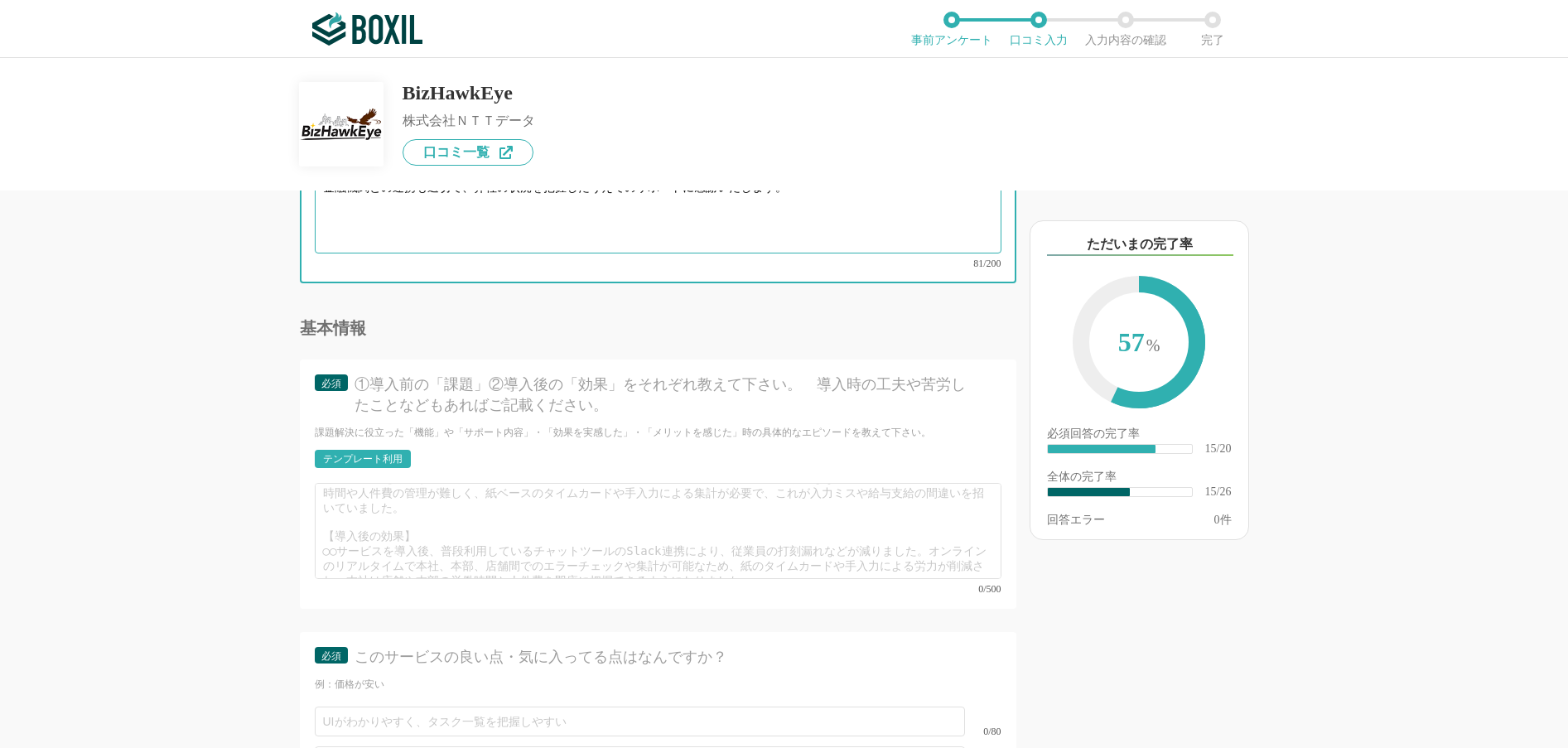
scroll to position [2900, 0]
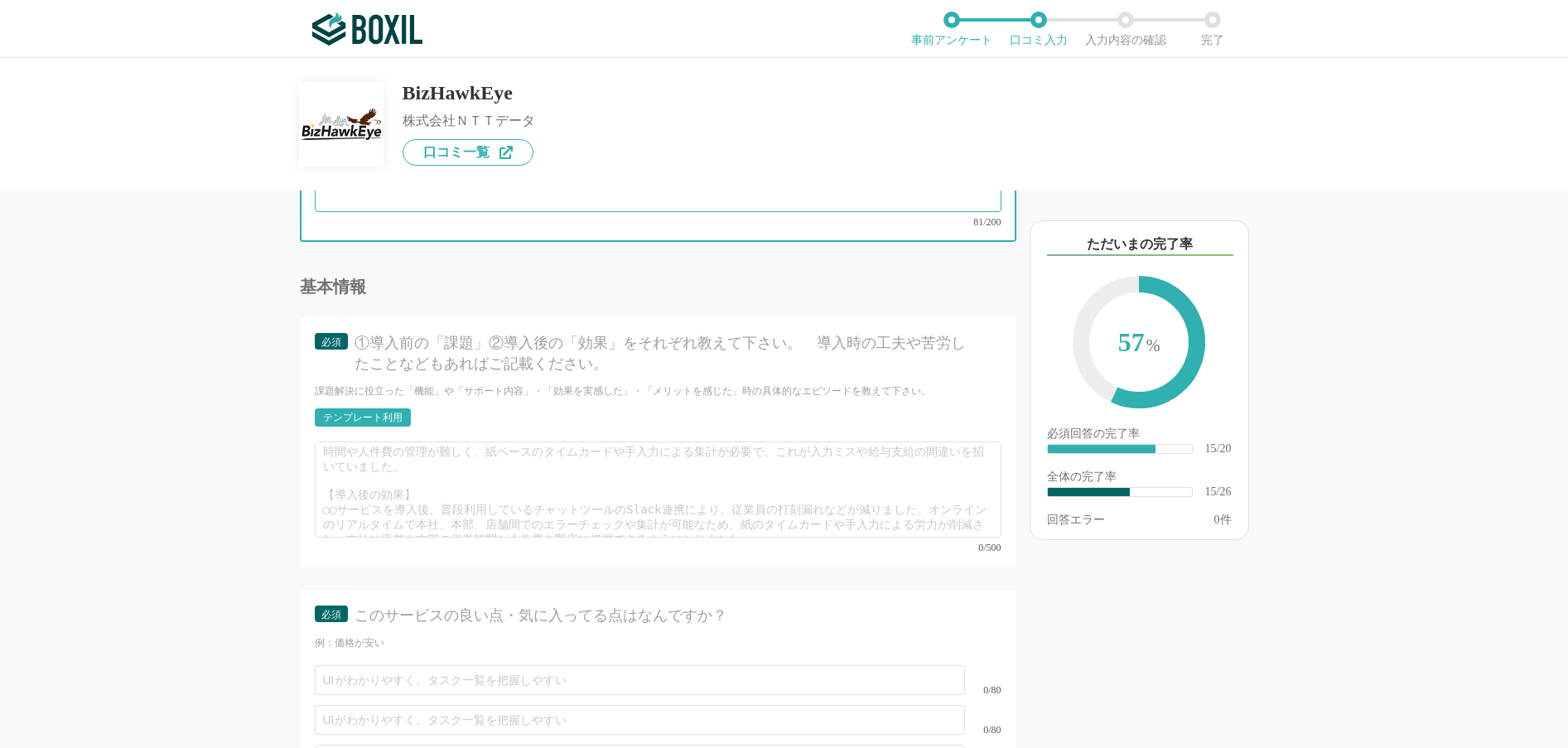
type textarea "導入直後の操作不安時などの問い合わせに対して、親切に対応していただき助かりました。 金融機関との連携も適切で、弊社の状況を把握したうえでのサポートに感謝いたし…"
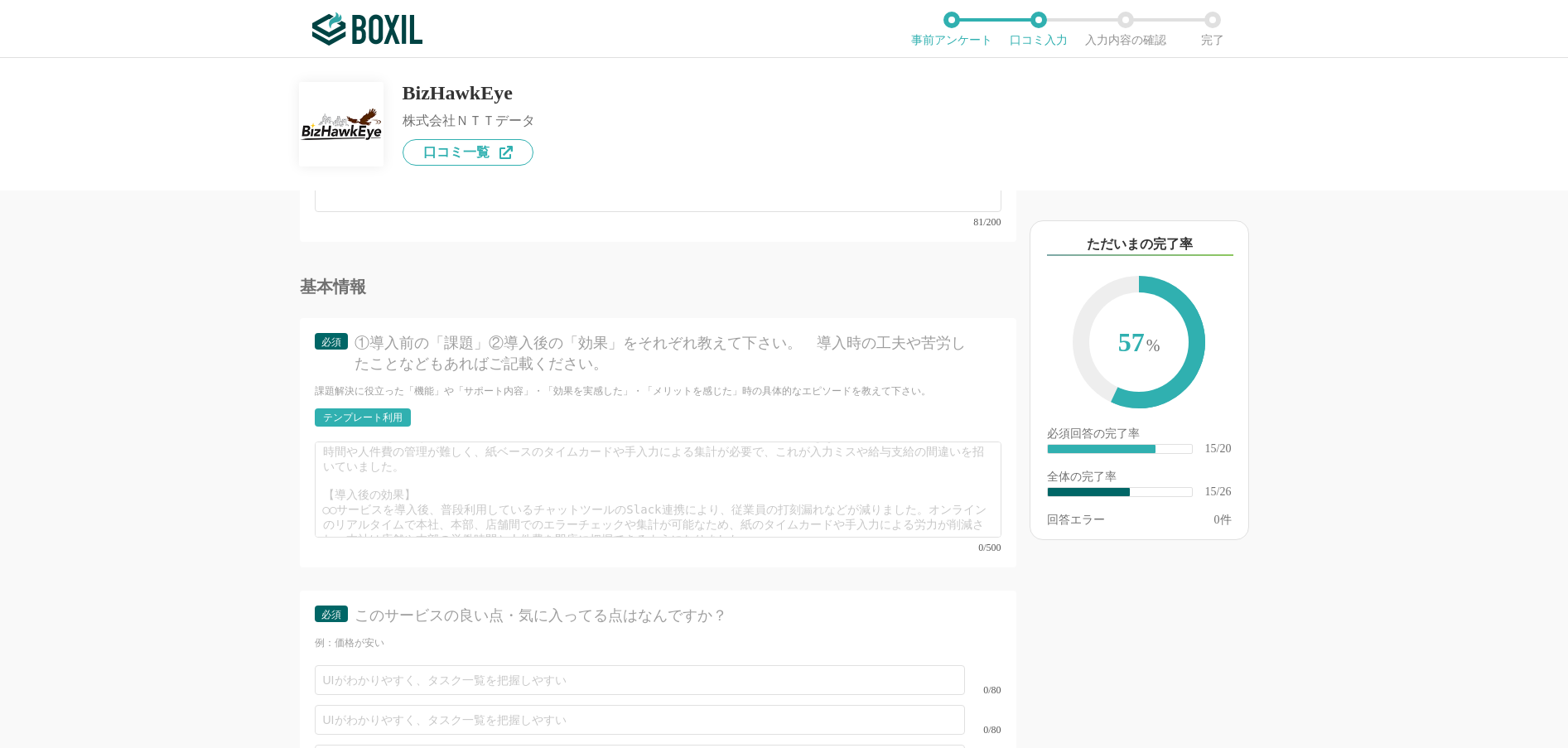
click at [361, 413] on div "テンプレート利用" at bounding box center [362, 417] width 79 height 10
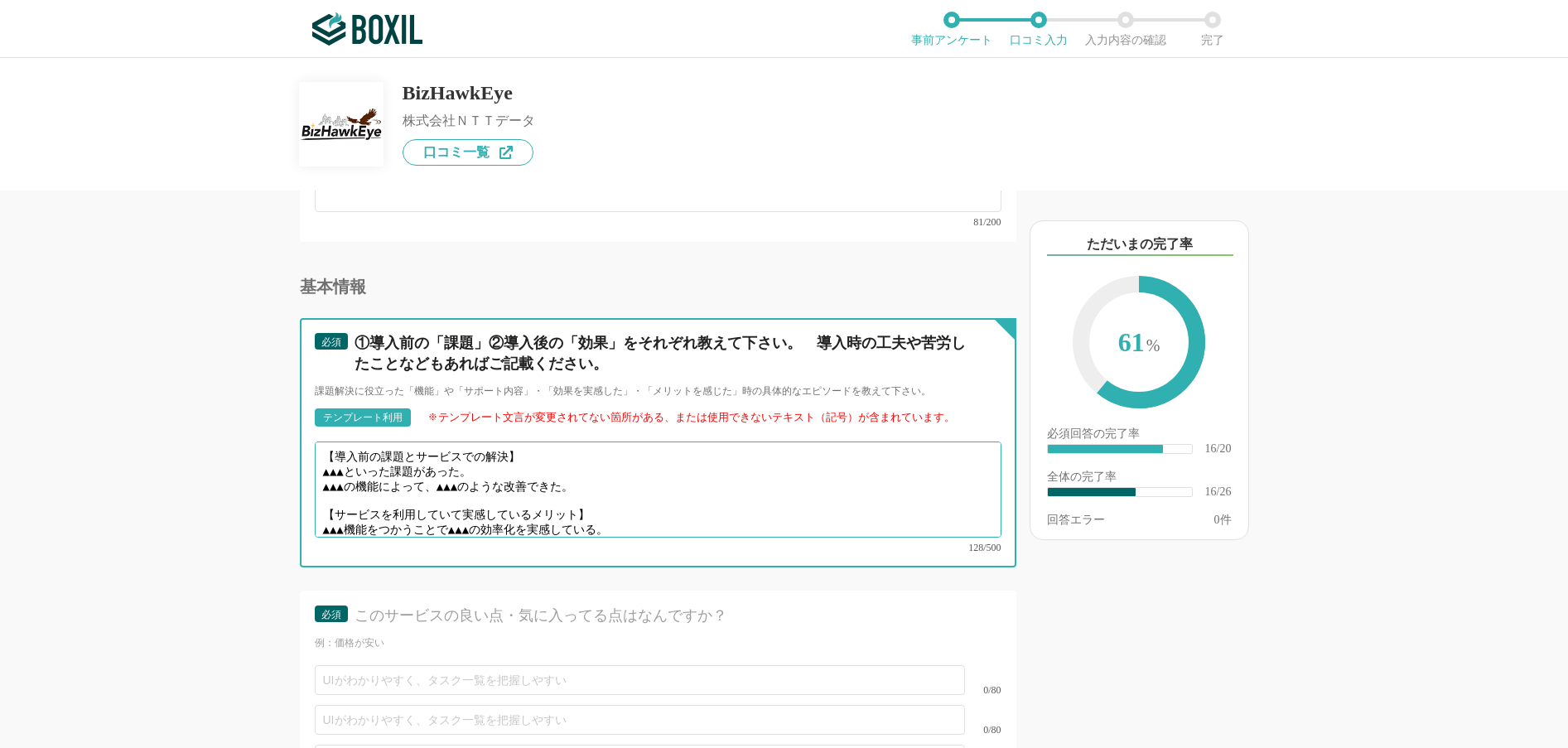
click at [356, 459] on textarea "【導入前の課題とサービスでの解決】 ▲▲▲といった課題があった。 ▲▲▲の機能によって、▲▲▲のような改善できた。 【サービスを利用していて実感しているメリッ…" at bounding box center [658, 489] width 687 height 96
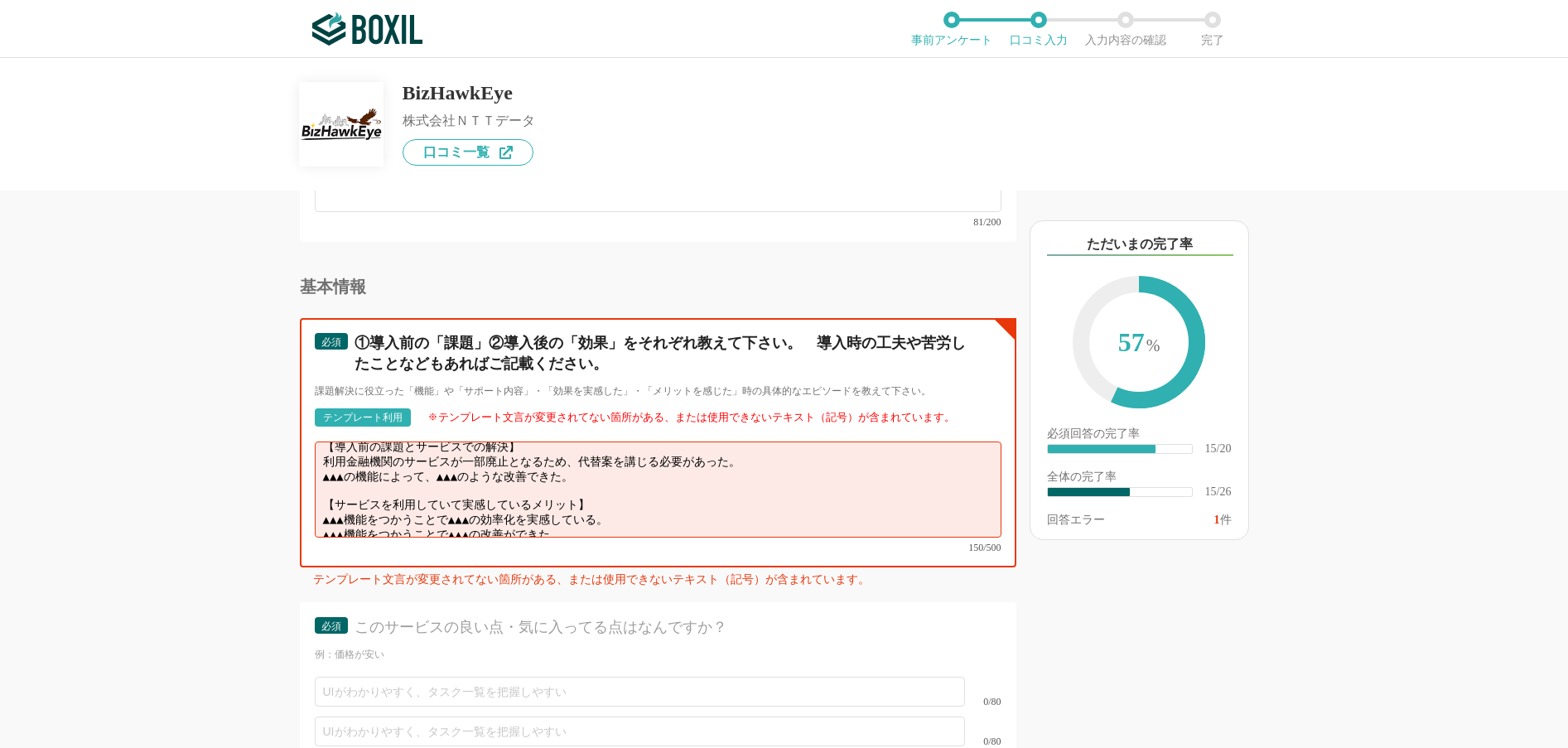
scroll to position [12, 0]
click at [363, 458] on textarea "【導入前の課題とサービスでの解決】 利用金融機関のサービスが一部廃止となるため、代替案を講じる必要があった。 ▲▲▲の機能によって、▲▲▲のような改善できた。…" at bounding box center [658, 489] width 687 height 96
click at [361, 459] on textarea "【導入前の課題とサービスでの解決】 利用金融機関のサービスが一部廃止となるため、代替案を講じる必要があった。 ▲▲▲の機能によって、▲▲▲のような改善できた。…" at bounding box center [658, 489] width 687 height 96
click at [611, 471] on textarea "【導入前の課題とサービスでの解決】 利用金融機関のサービスが一部廃止となるため、代替案を講じる必要があった。 BizHawkEyeの機能によって、▲▲▲のよう…" at bounding box center [658, 489] width 687 height 96
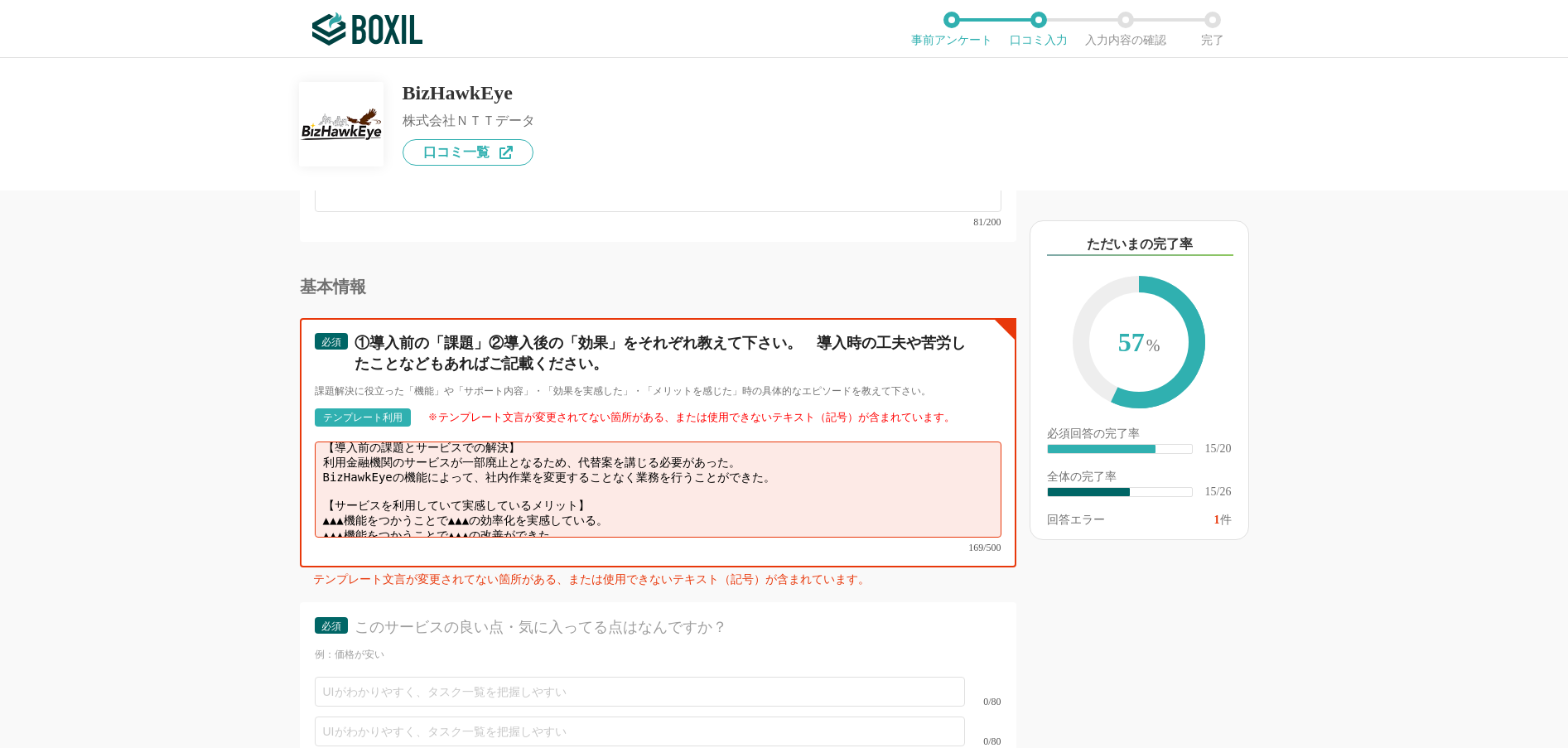
scroll to position [12, 0]
drag, startPoint x: 601, startPoint y: 505, endPoint x: 324, endPoint y: 491, distance: 277.4
click at [318, 491] on textarea "【導入前の課題とサービスでの解決】 利用金融機関のサービスが一部廃止となるため、代替案を講じる必要があった。 BizHawkEyeの機能によって、社内作業を変…" at bounding box center [658, 489] width 687 height 96
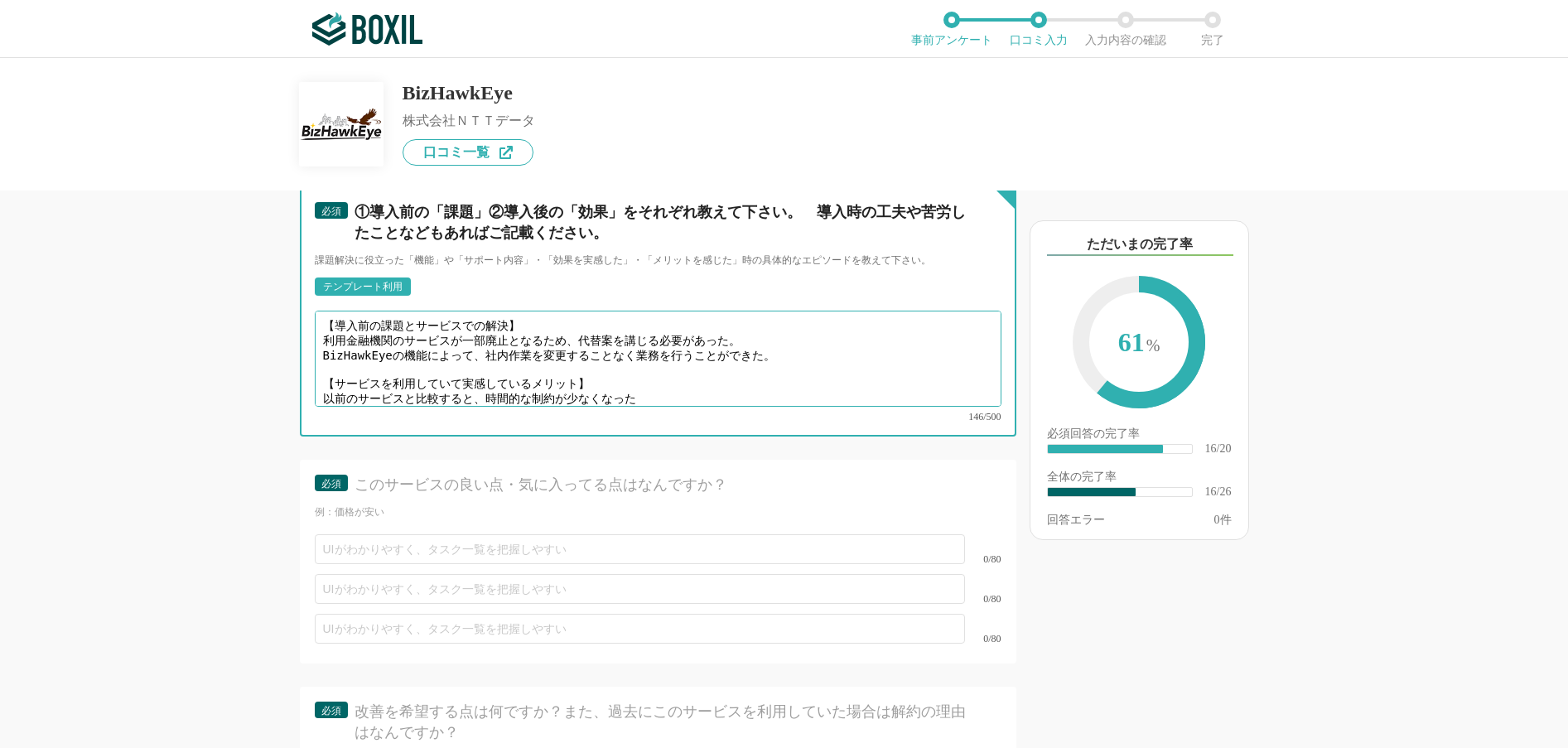
scroll to position [3065, 0]
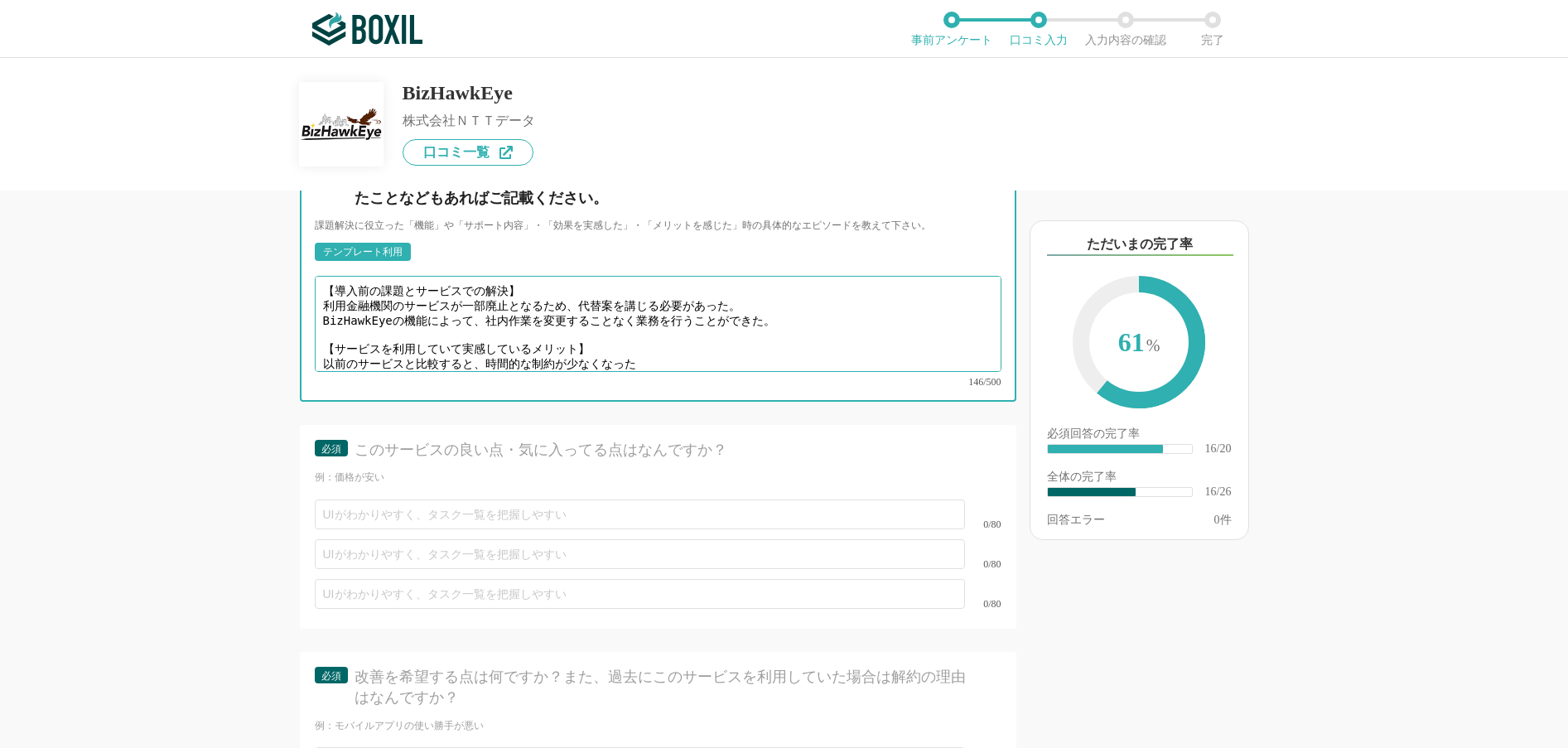
type textarea "【導入前の課題とサービスでの解決】 利用金融機関のサービスが一部廃止となるため、代替案を講じる必要があった。 BizHawkEyeの機能によって、社内作業を変…"
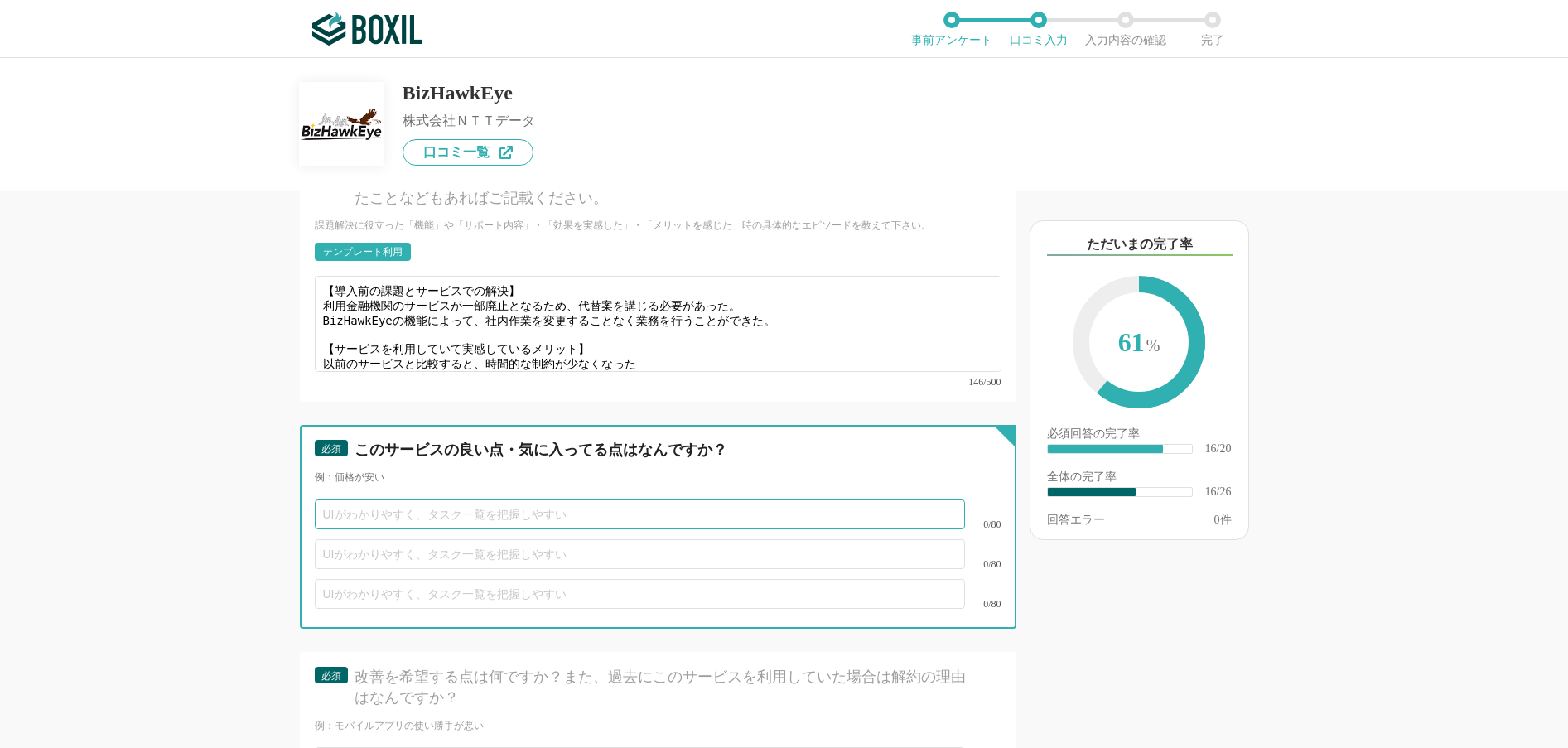
click at [637, 500] on input "text" at bounding box center [640, 514] width 650 height 30
